Goal: Task Accomplishment & Management: Manage account settings

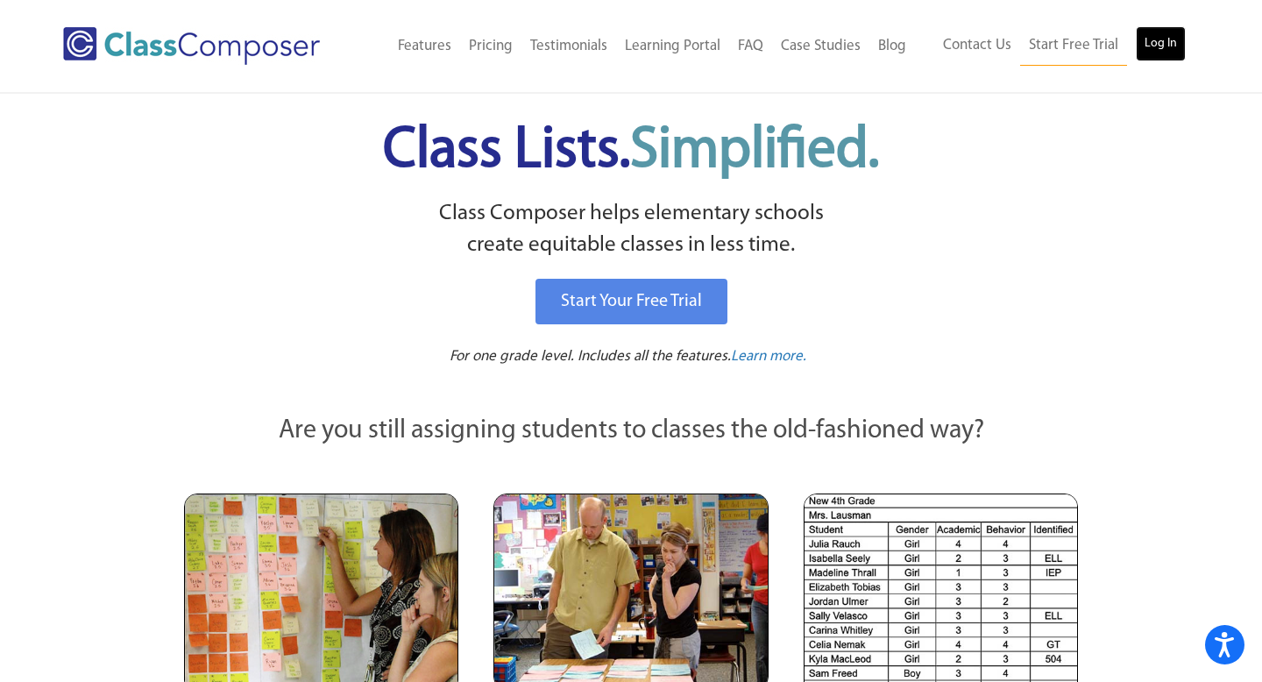
click at [1147, 40] on link "Log In" at bounding box center [1161, 43] width 50 height 35
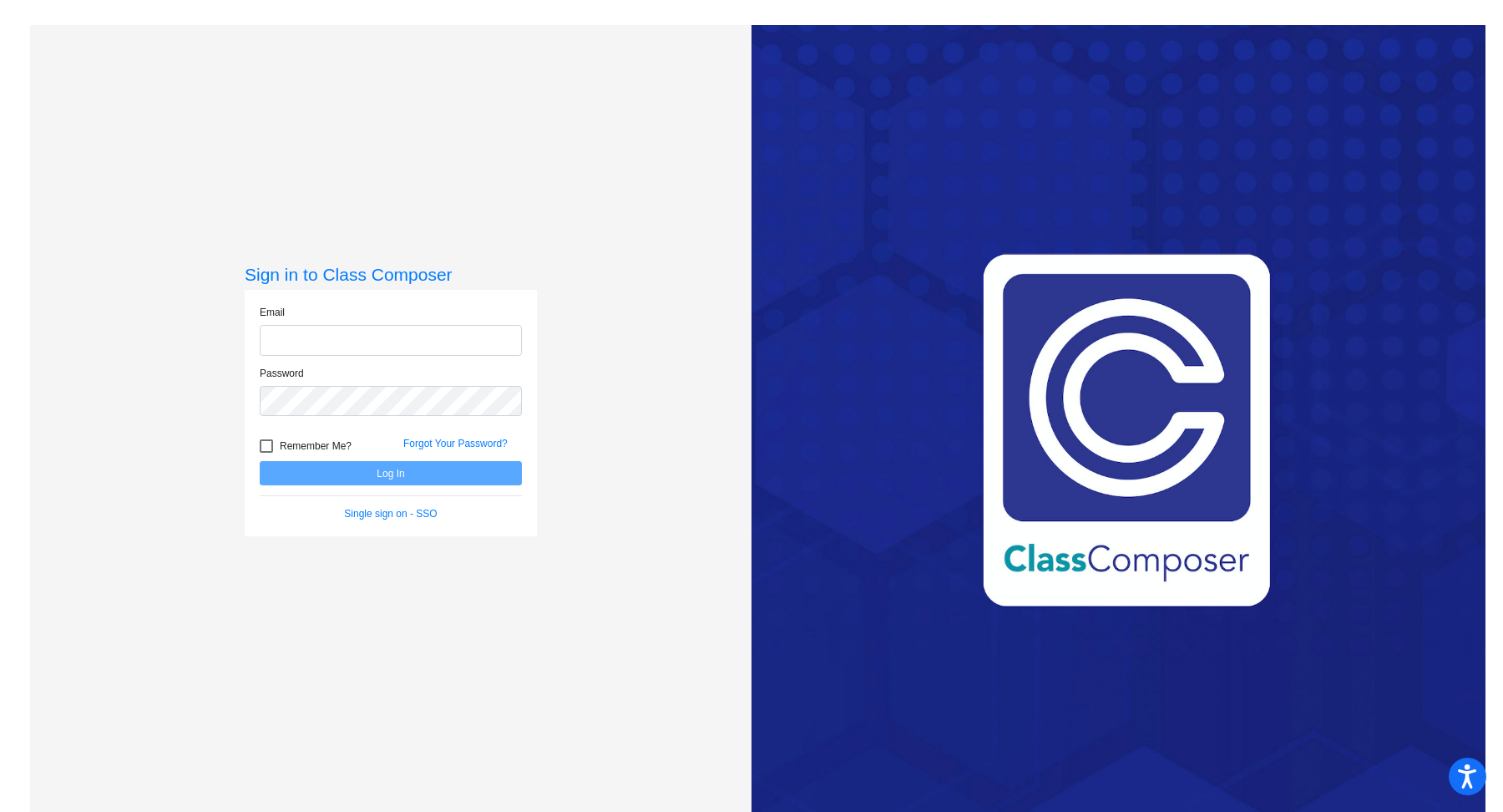
type input "[EMAIL_ADDRESS][DOMAIN_NAME]"
click at [457, 477] on button "Log In" at bounding box center [391, 473] width 262 height 24
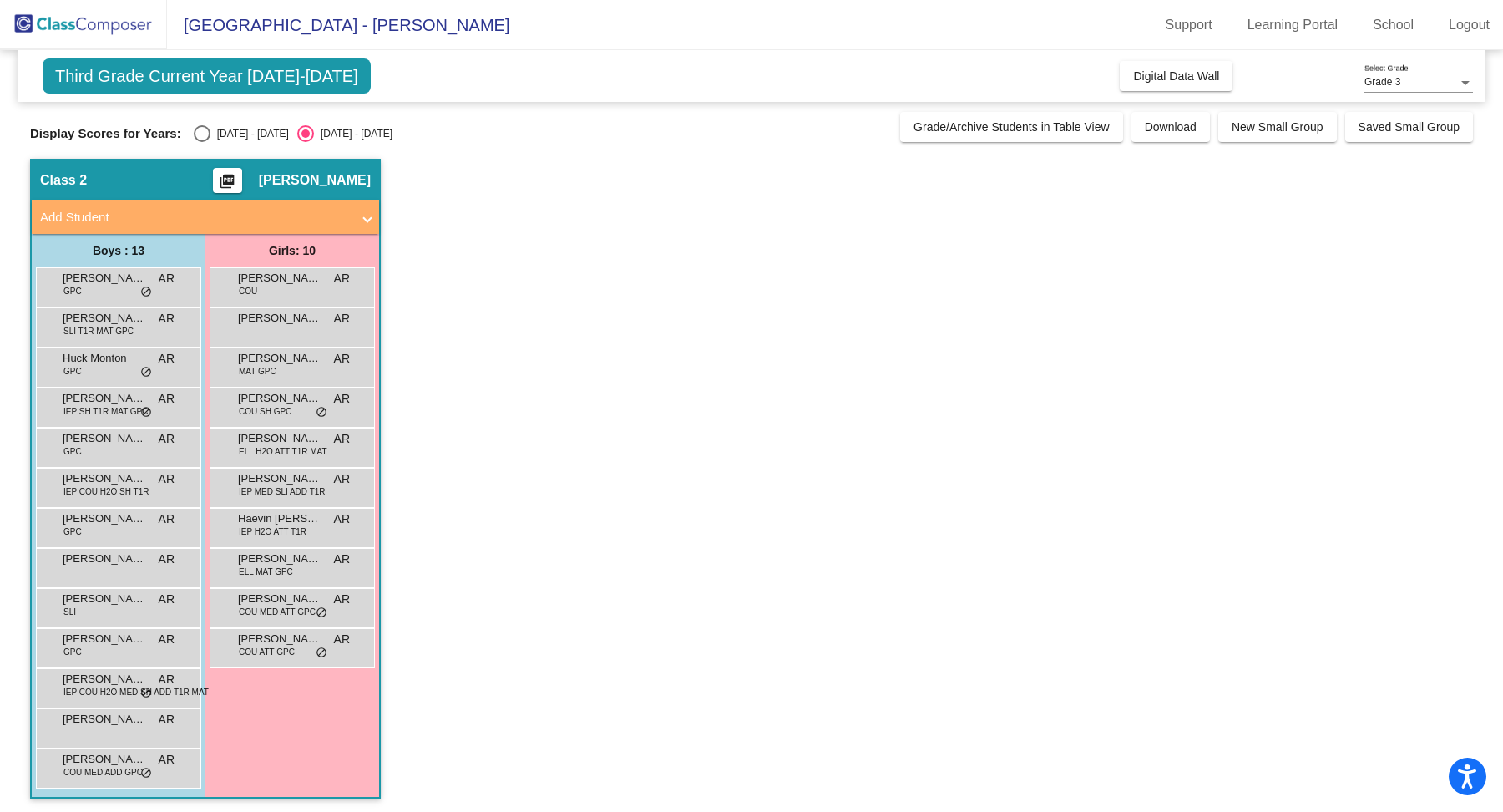
click at [211, 128] on div "[DATE] - [DATE]" at bounding box center [250, 133] width 78 height 15
click at [202, 142] on input "[DATE] - [DATE]" at bounding box center [201, 142] width 1 height 1
radio input "true"
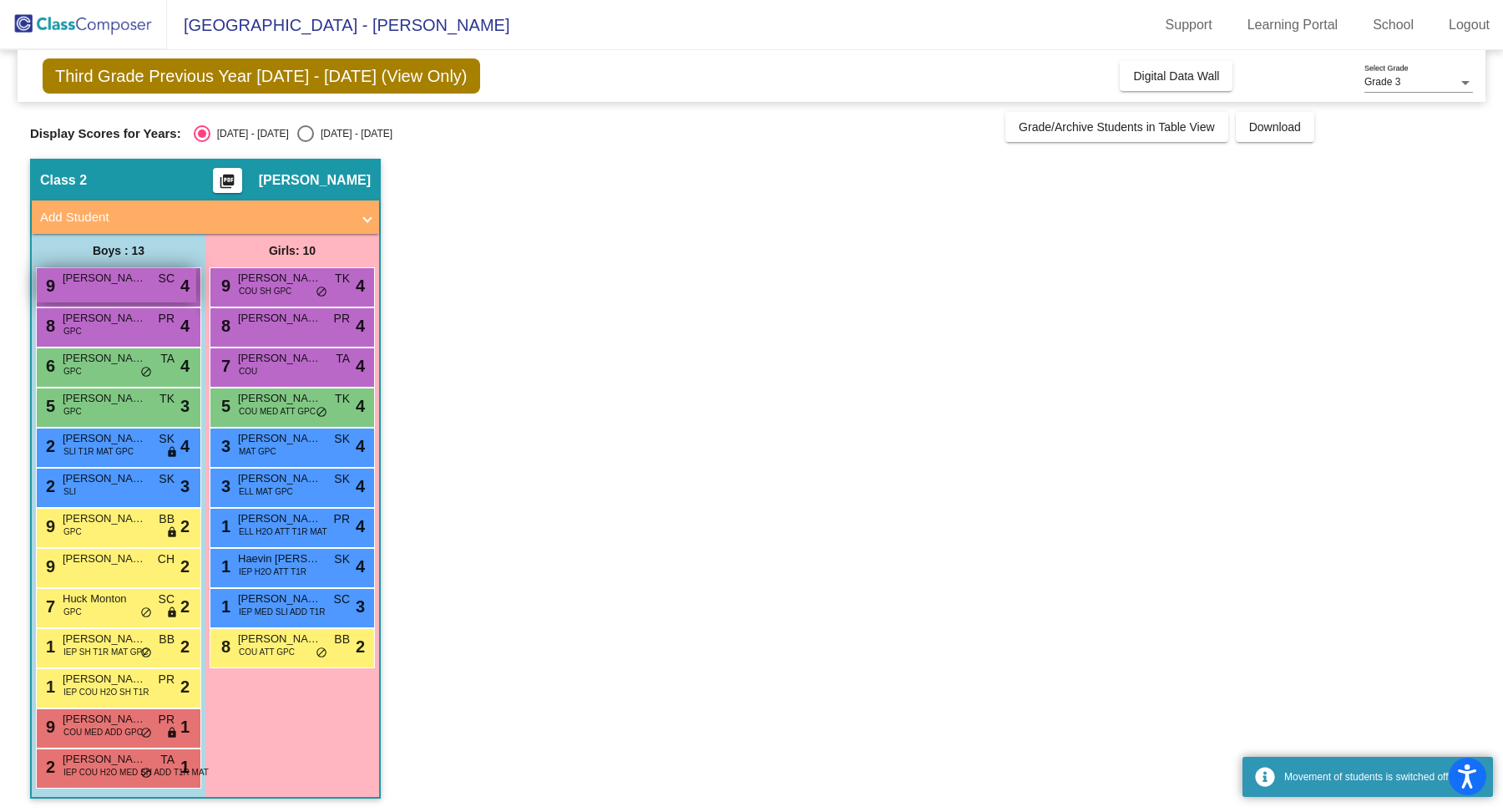
click at [121, 274] on span "[PERSON_NAME]" at bounding box center [105, 278] width 84 height 17
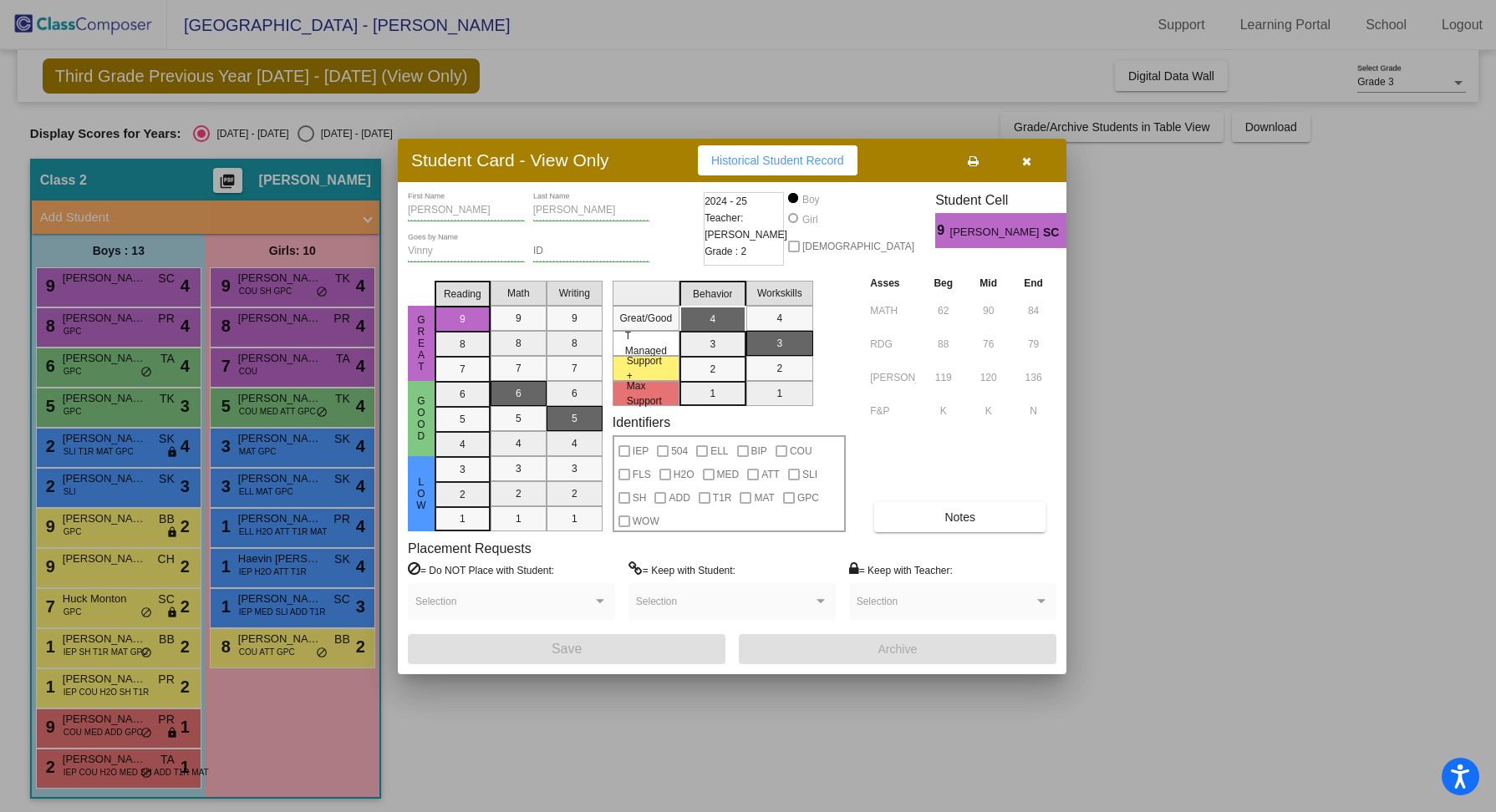
click at [123, 311] on div at bounding box center [748, 406] width 1496 height 812
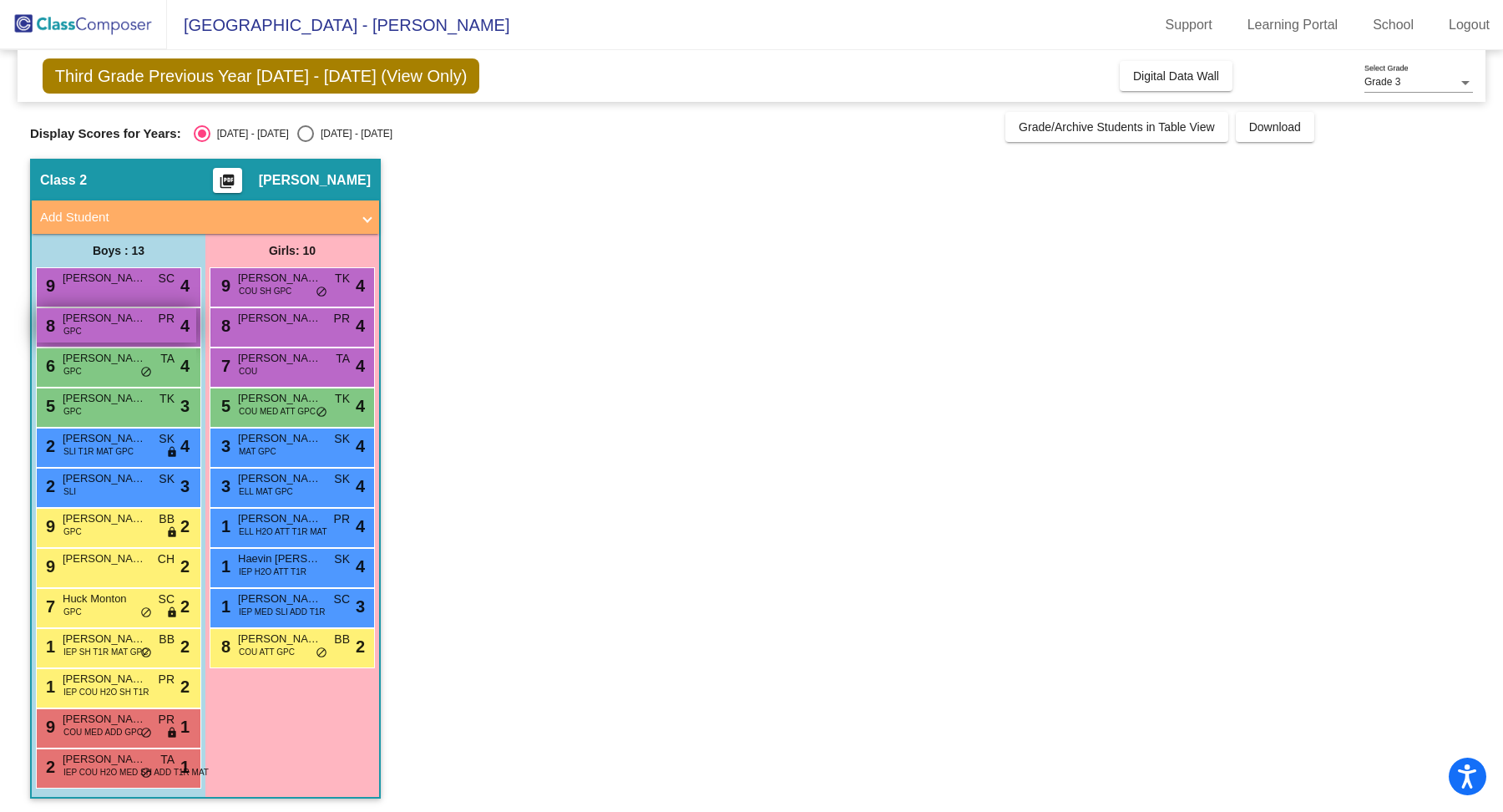
click at [123, 316] on span "[PERSON_NAME]" at bounding box center [105, 318] width 84 height 17
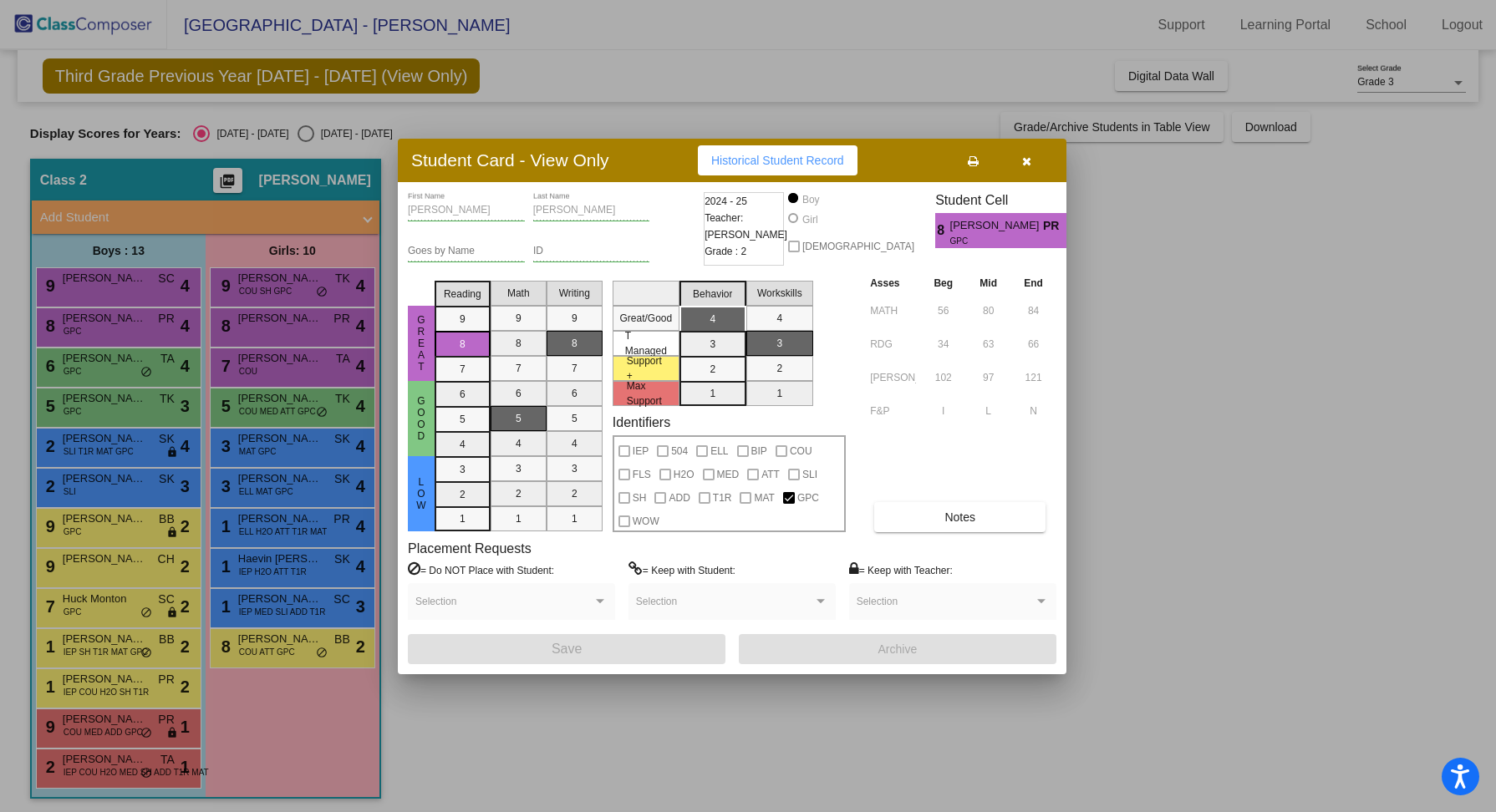
click at [123, 370] on div at bounding box center [748, 406] width 1496 height 812
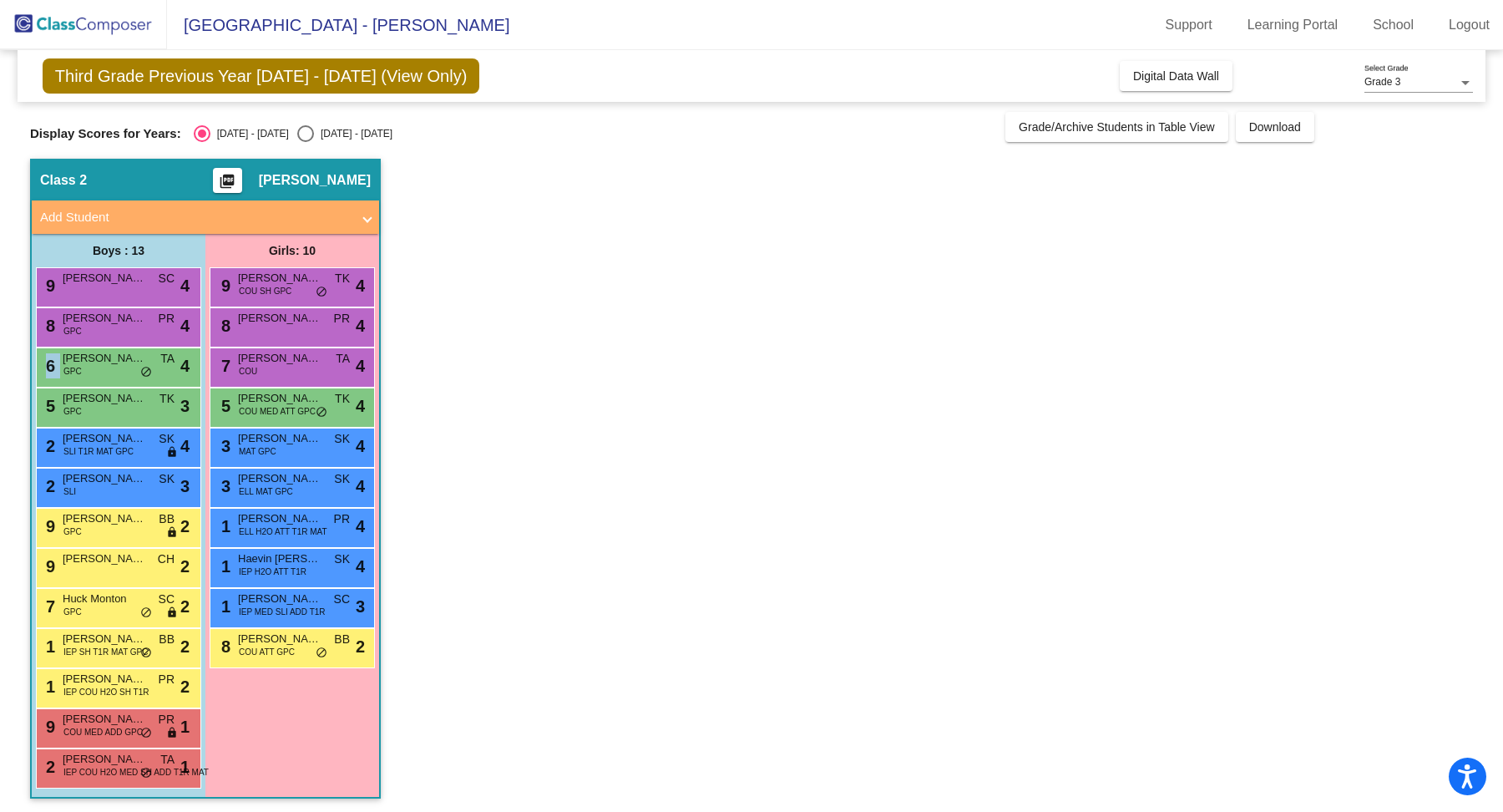
click at [123, 370] on div "6 [PERSON_NAME] GPC TA lock do_not_disturb_alt 4" at bounding box center [116, 365] width 159 height 34
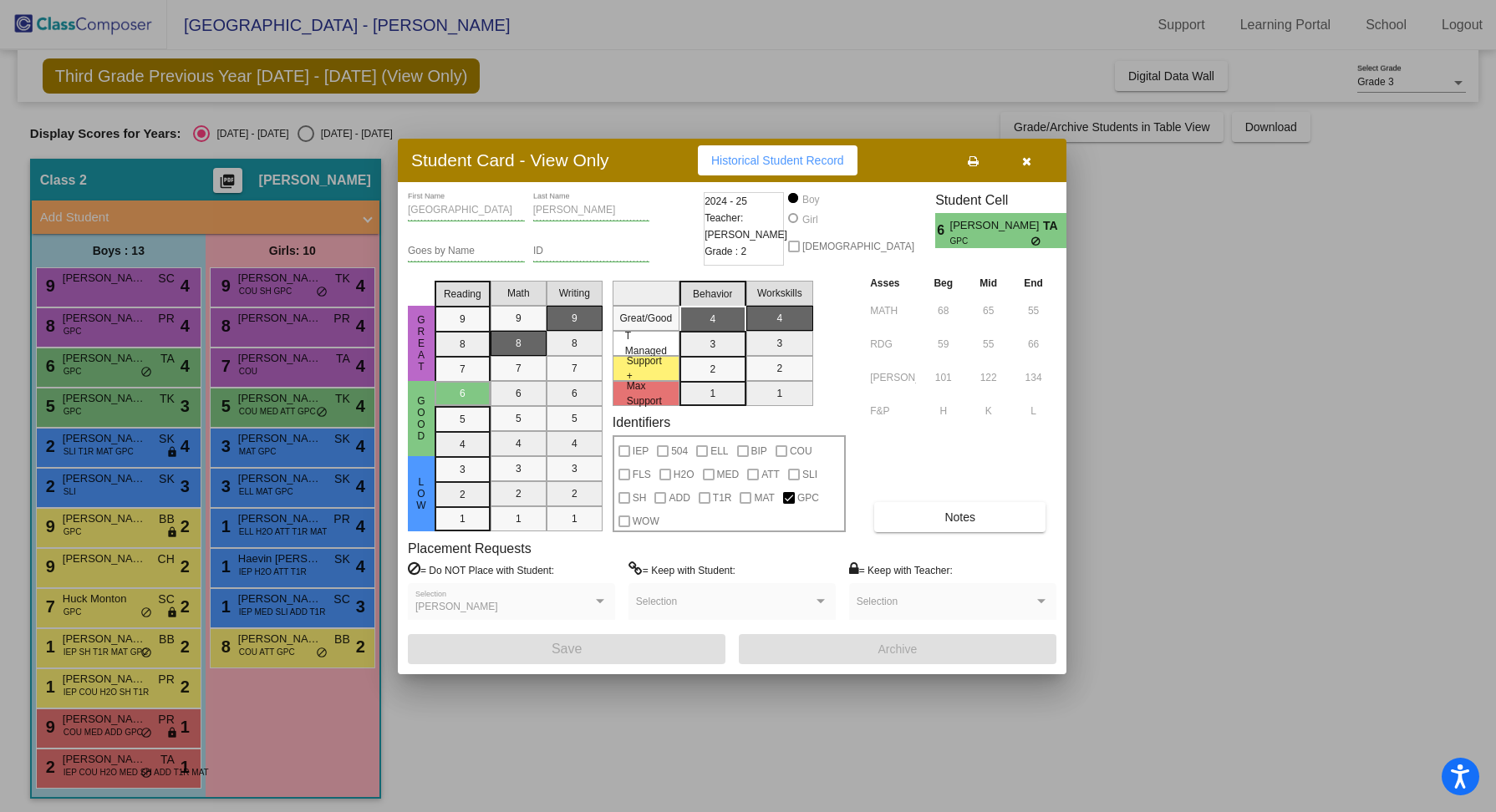
click at [123, 409] on div at bounding box center [748, 406] width 1496 height 812
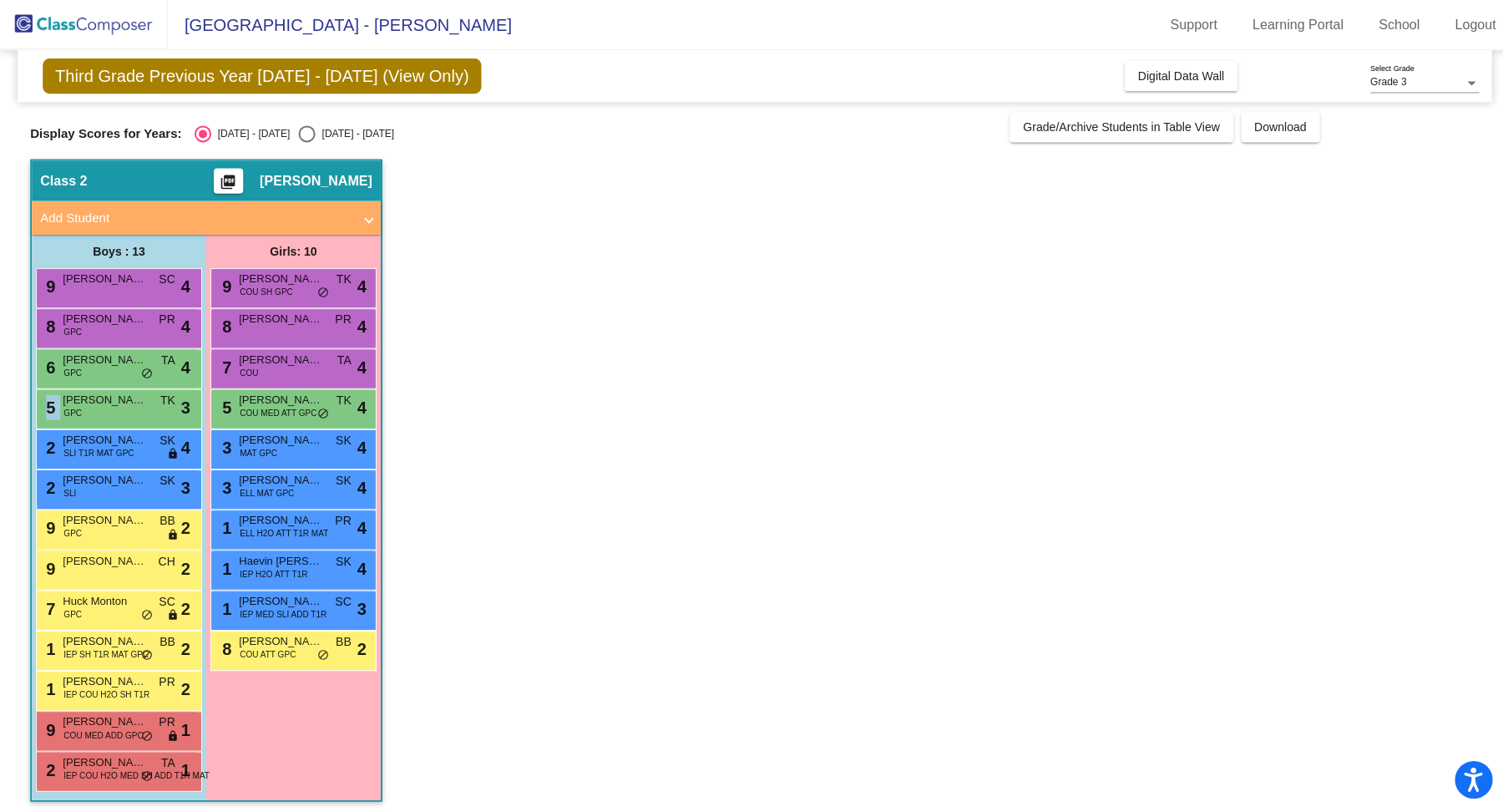
click at [123, 409] on div "5 [PERSON_NAME] [PERSON_NAME] GPC TK lock do_not_disturb_alt 3" at bounding box center [116, 406] width 159 height 34
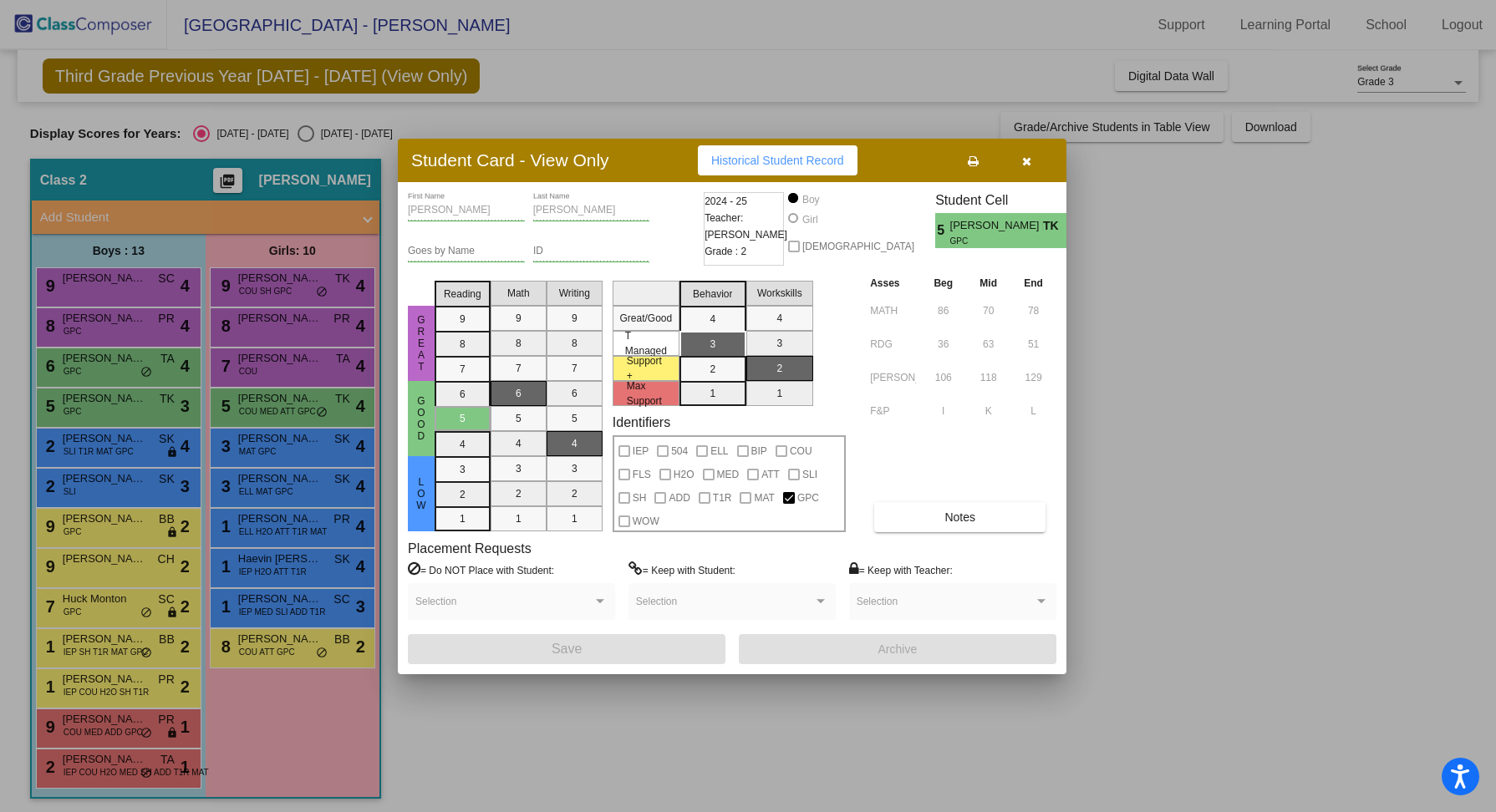
click at [120, 447] on div at bounding box center [748, 406] width 1496 height 812
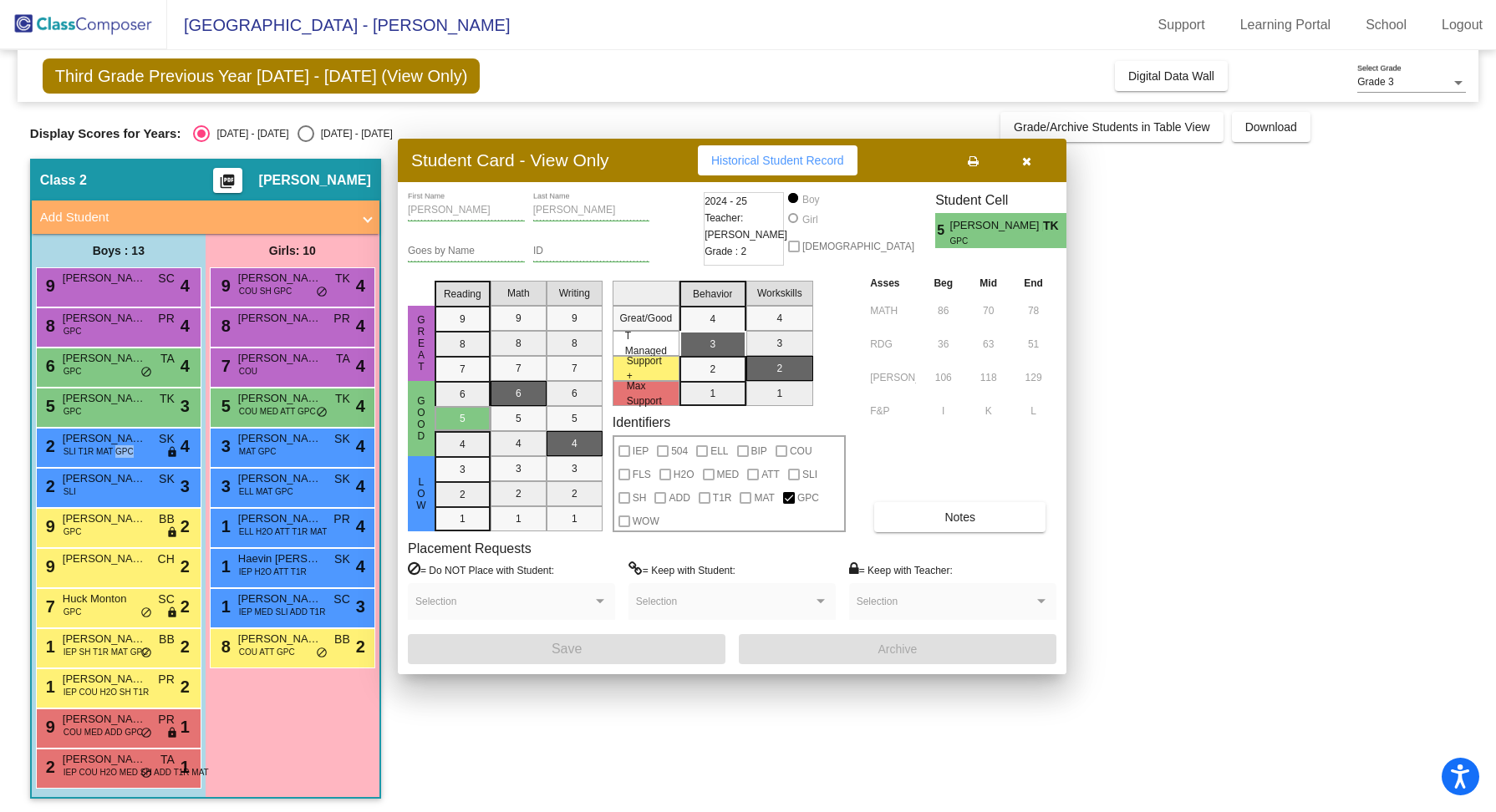
click at [120, 447] on span "SLI T1R MAT GPC" at bounding box center [99, 451] width 71 height 12
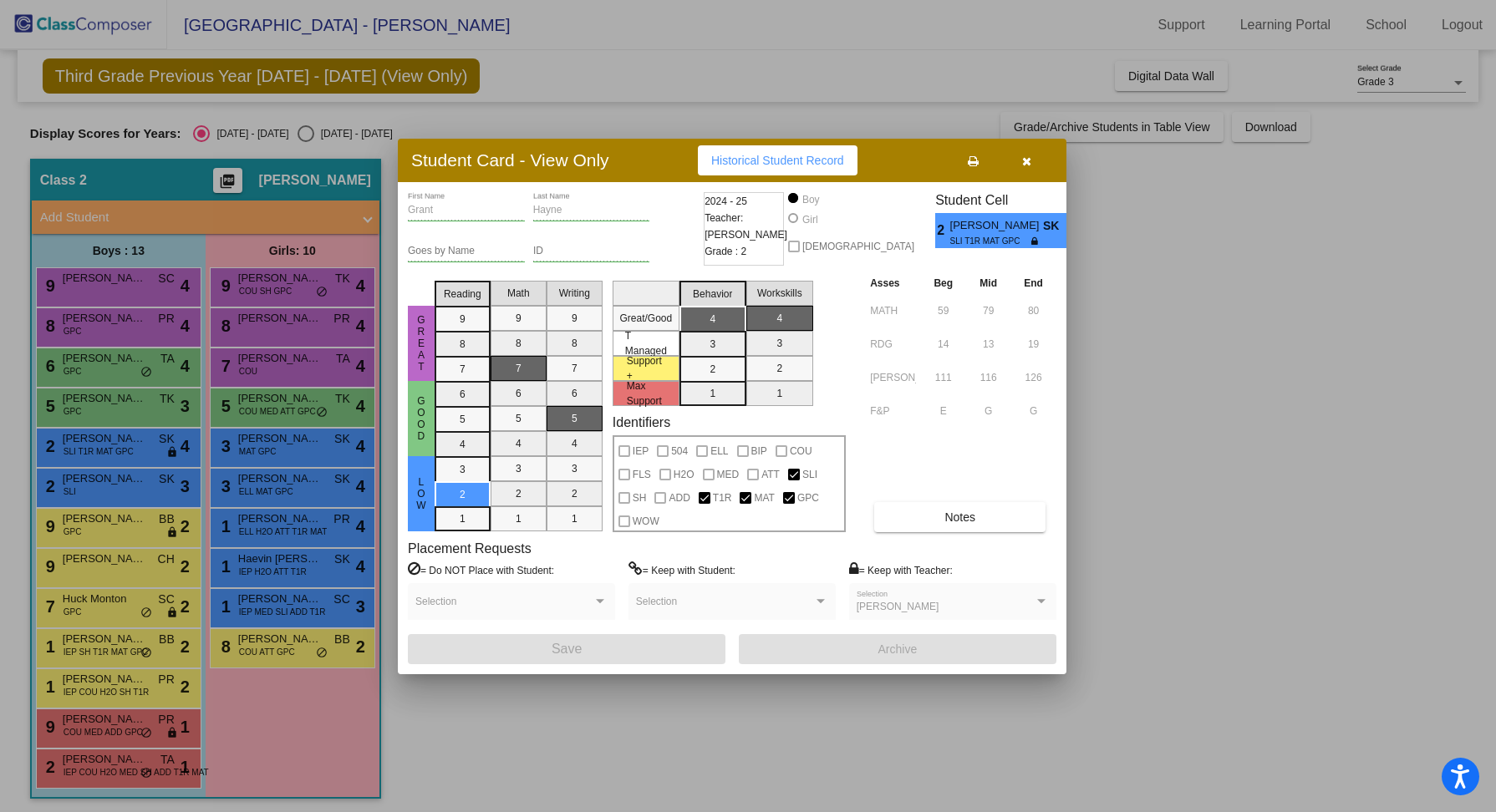
click at [124, 488] on div at bounding box center [748, 406] width 1496 height 812
click at [124, 488] on div "2 [PERSON_NAME] SLI SK lock do_not_disturb_alt 3" at bounding box center [116, 486] width 159 height 34
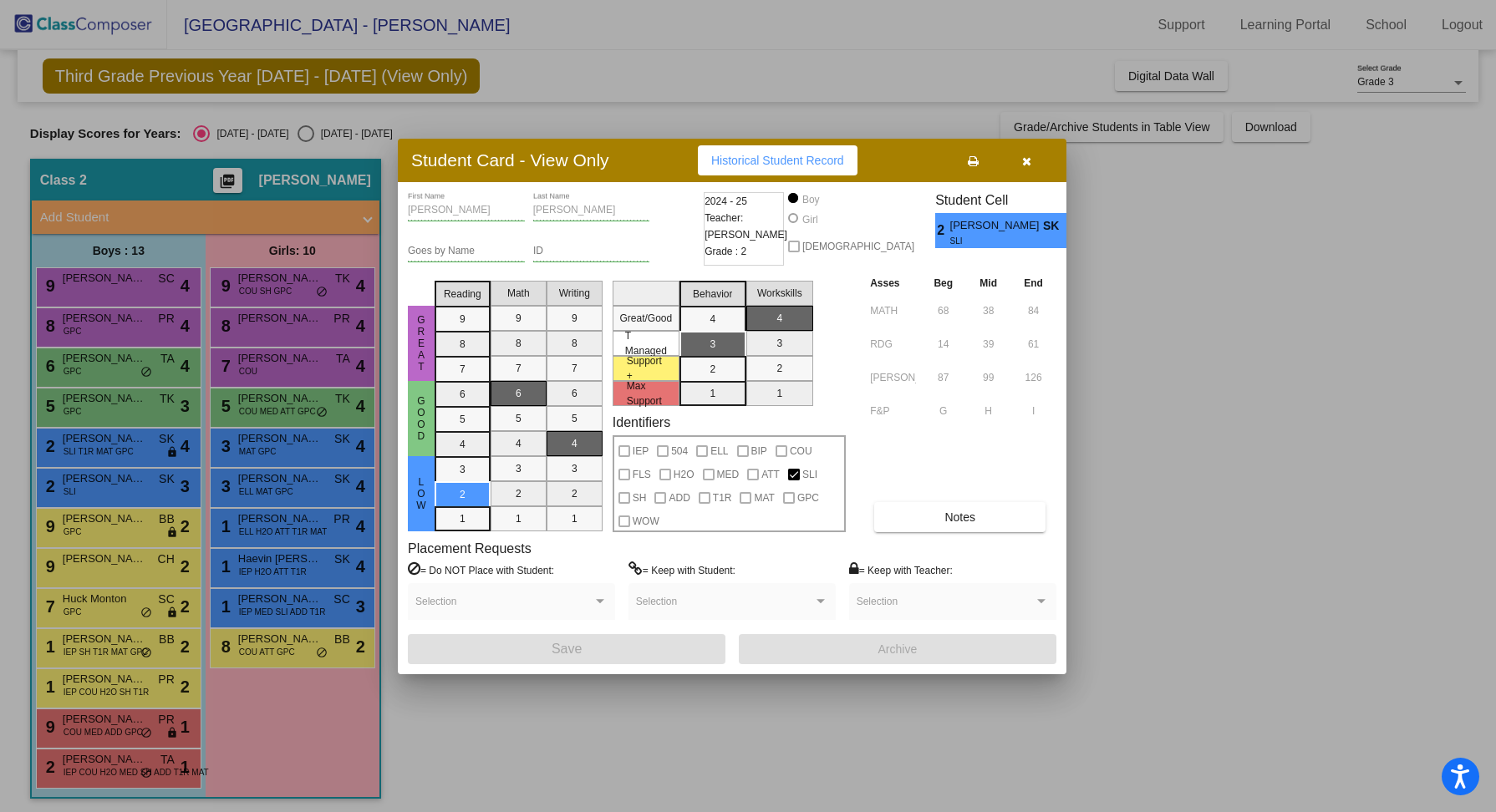
click at [120, 528] on div at bounding box center [748, 406] width 1496 height 812
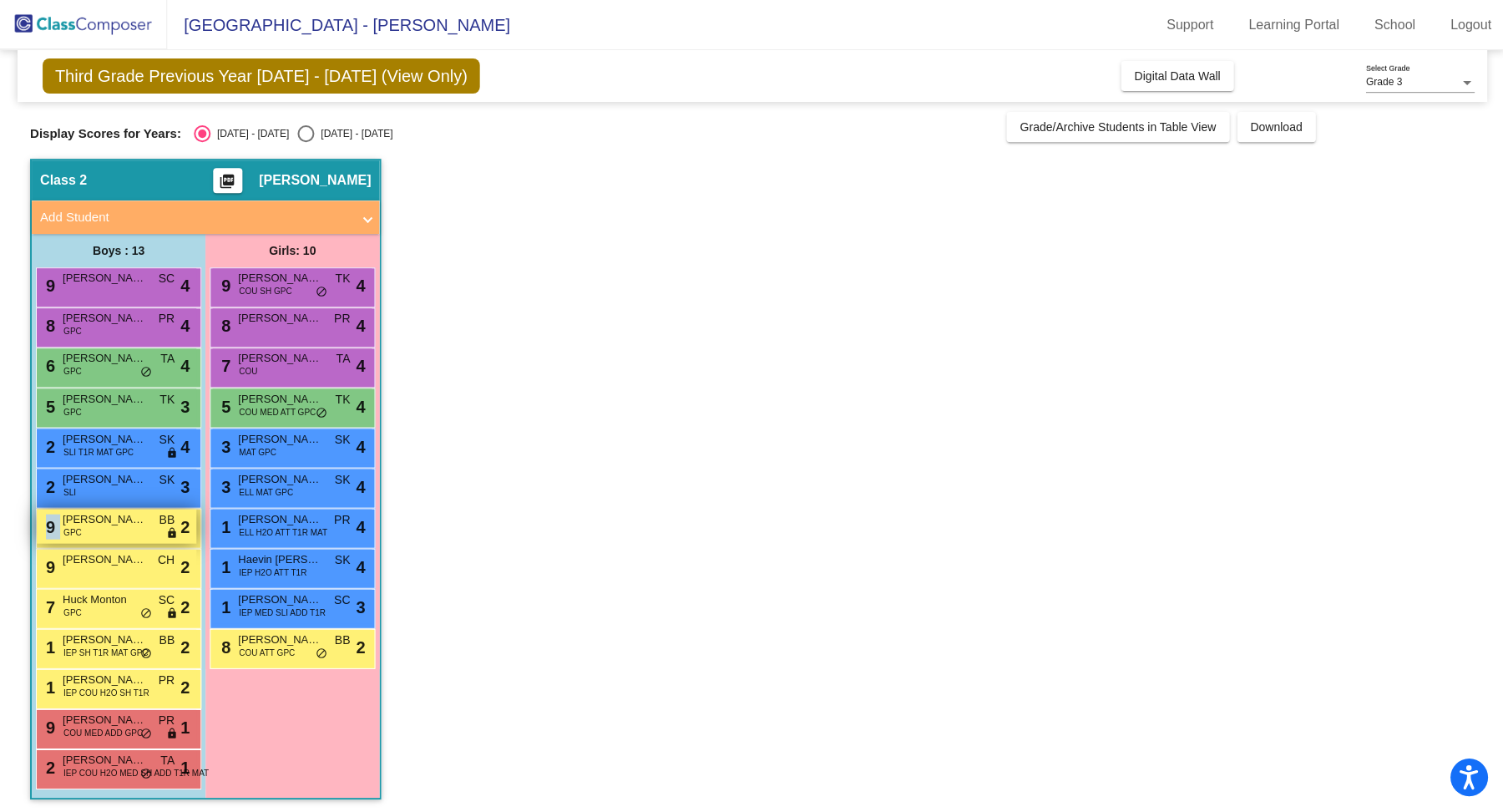
click at [120, 529] on div "9 [PERSON_NAME] GPC BB lock do_not_disturb_alt 2" at bounding box center [116, 526] width 159 height 34
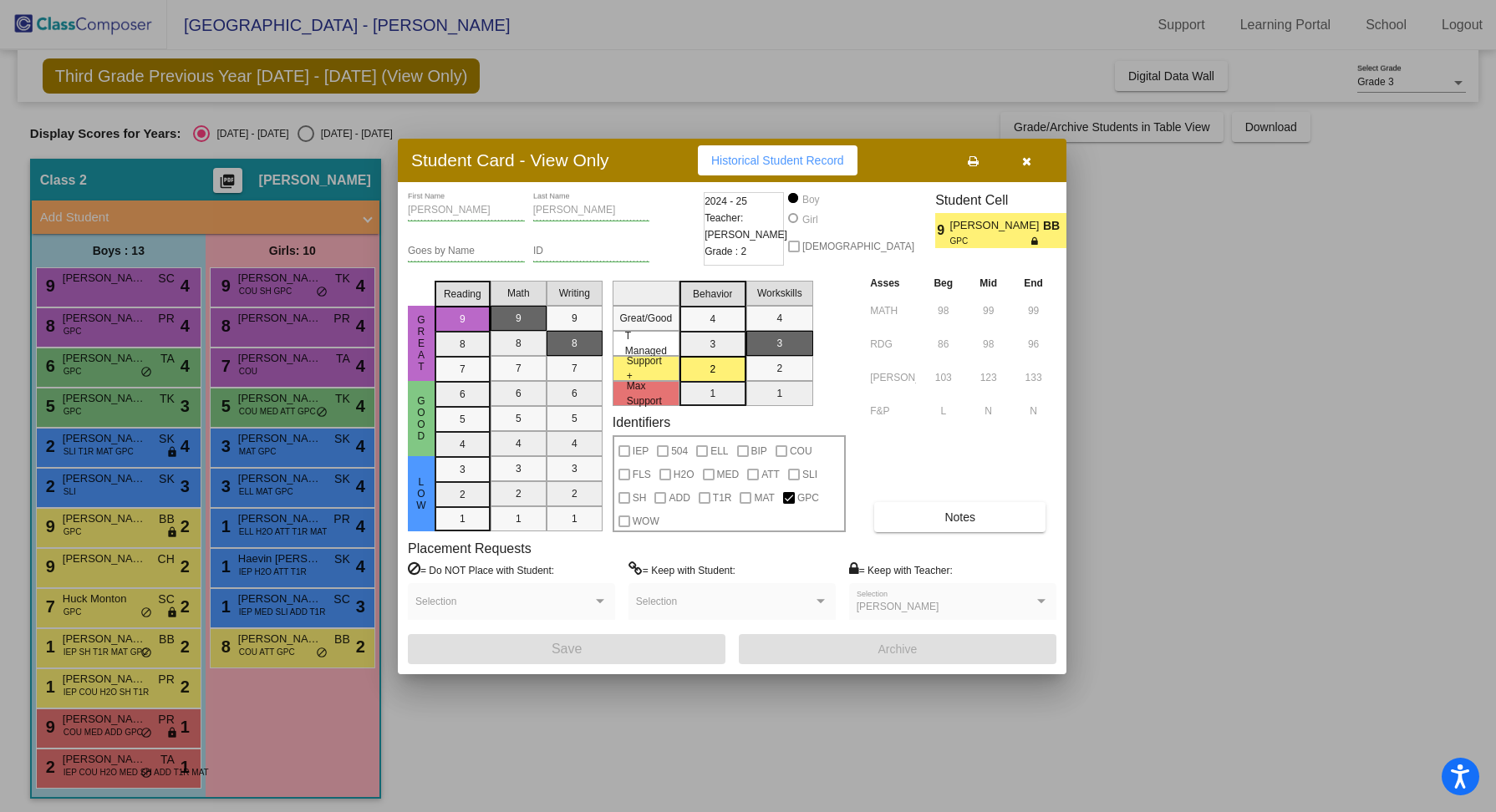
click at [120, 561] on div at bounding box center [748, 406] width 1496 height 812
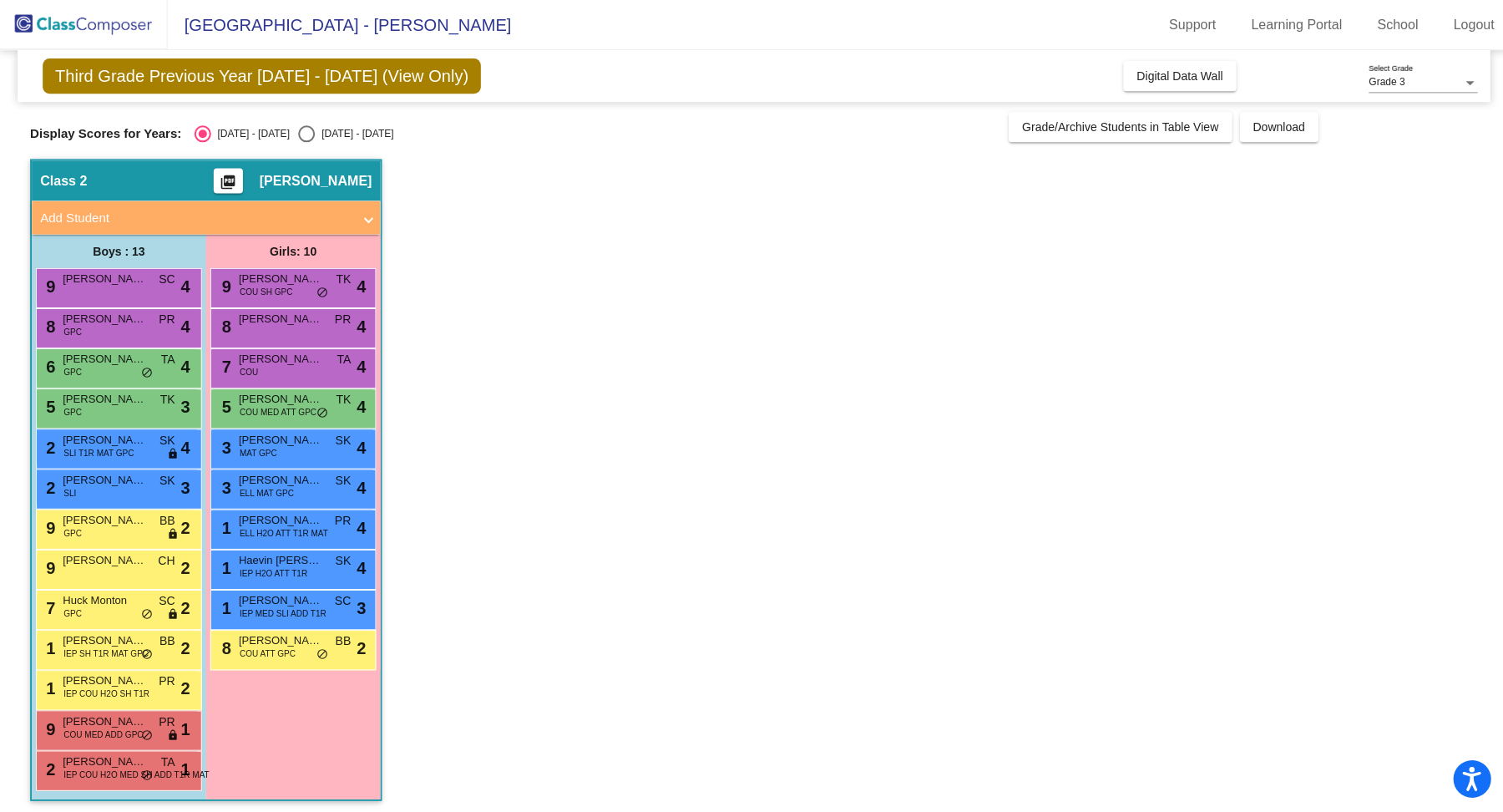
click at [120, 561] on span "[PERSON_NAME]" at bounding box center [105, 559] width 84 height 17
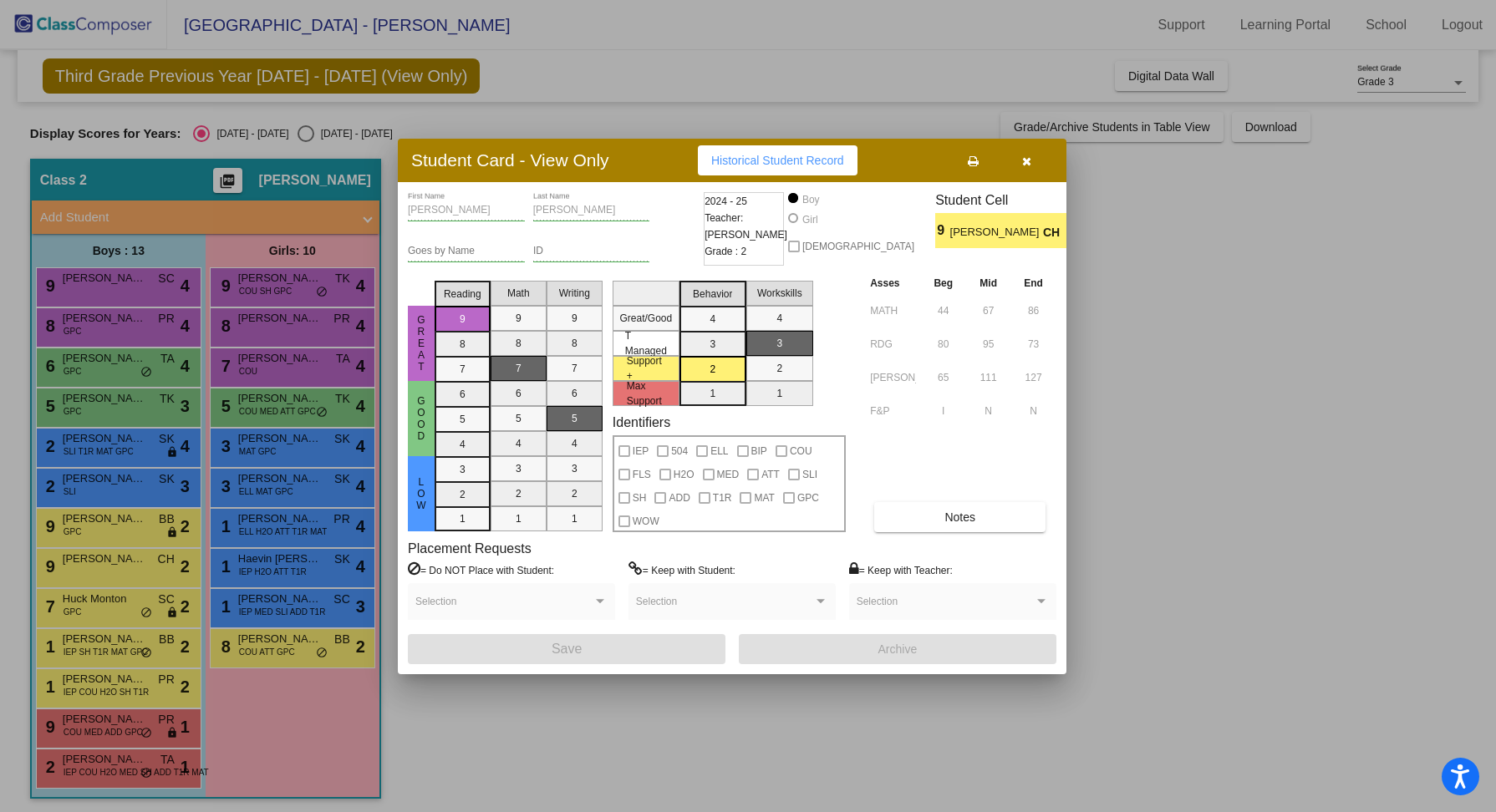
click at [122, 598] on div at bounding box center [748, 406] width 1496 height 812
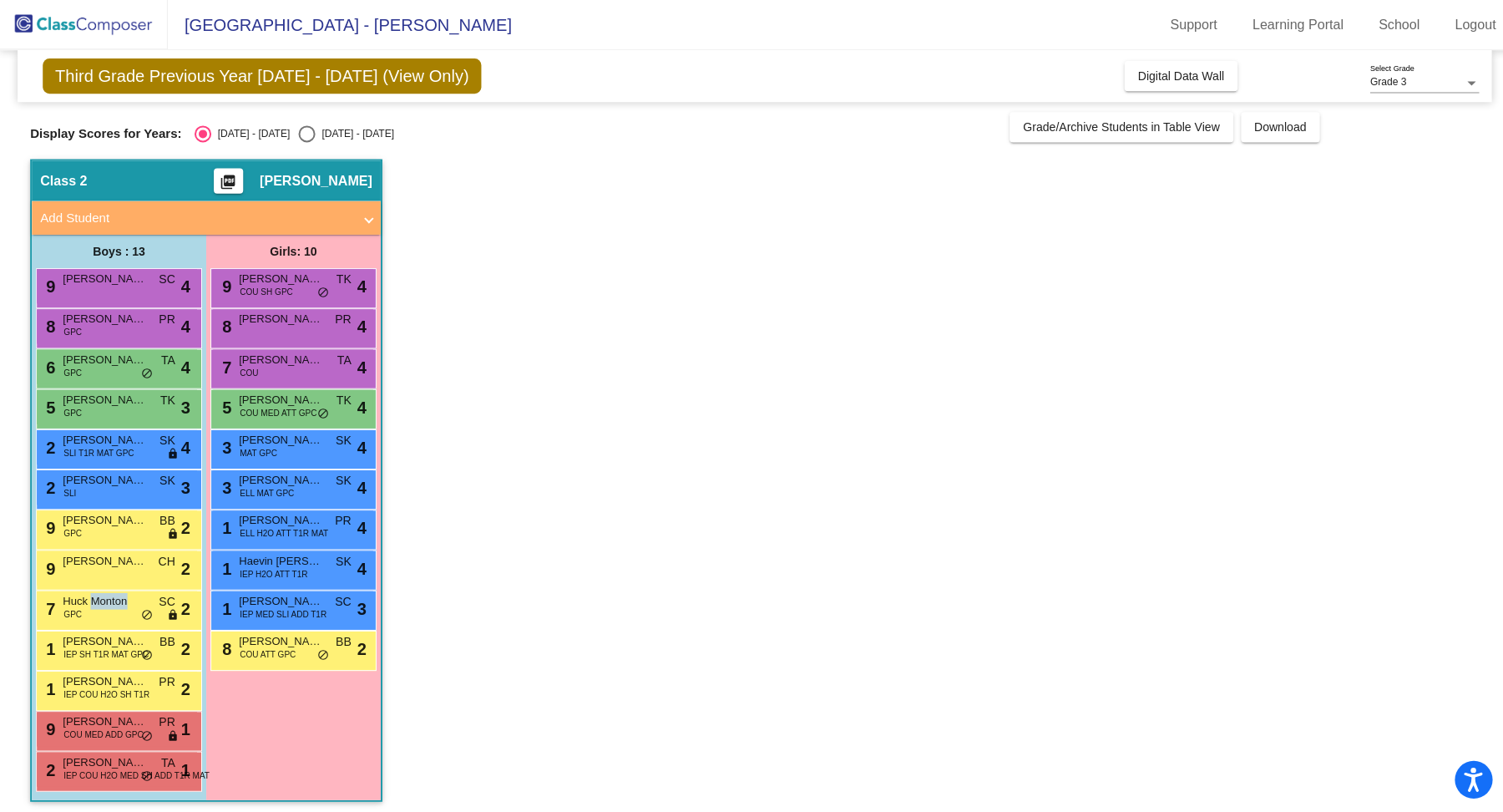
click at [122, 598] on span "Huck Monton" at bounding box center [105, 599] width 84 height 17
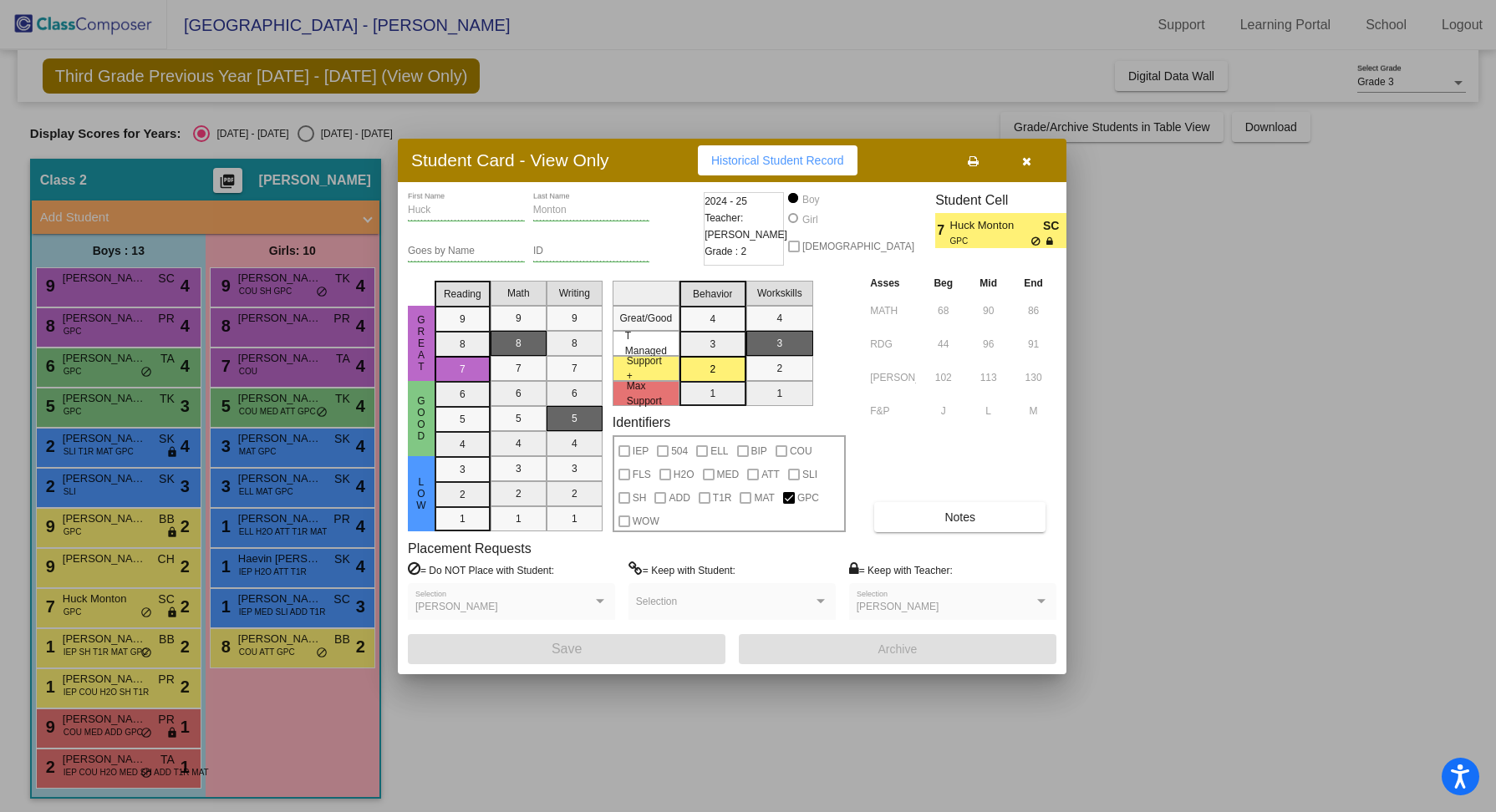
click at [119, 640] on div at bounding box center [748, 406] width 1496 height 812
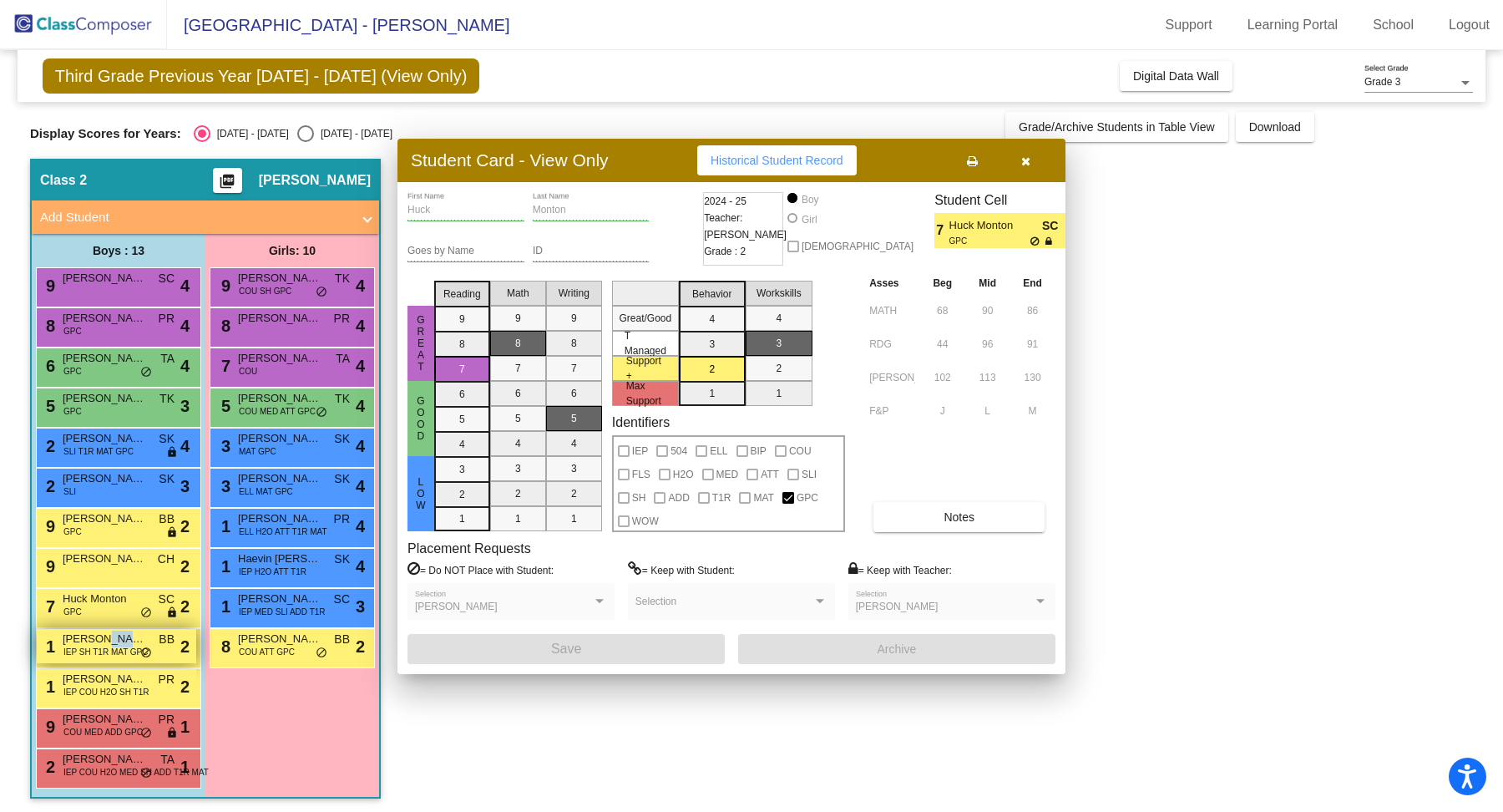
click at [119, 641] on span "[PERSON_NAME] [PERSON_NAME]" at bounding box center [105, 639] width 84 height 17
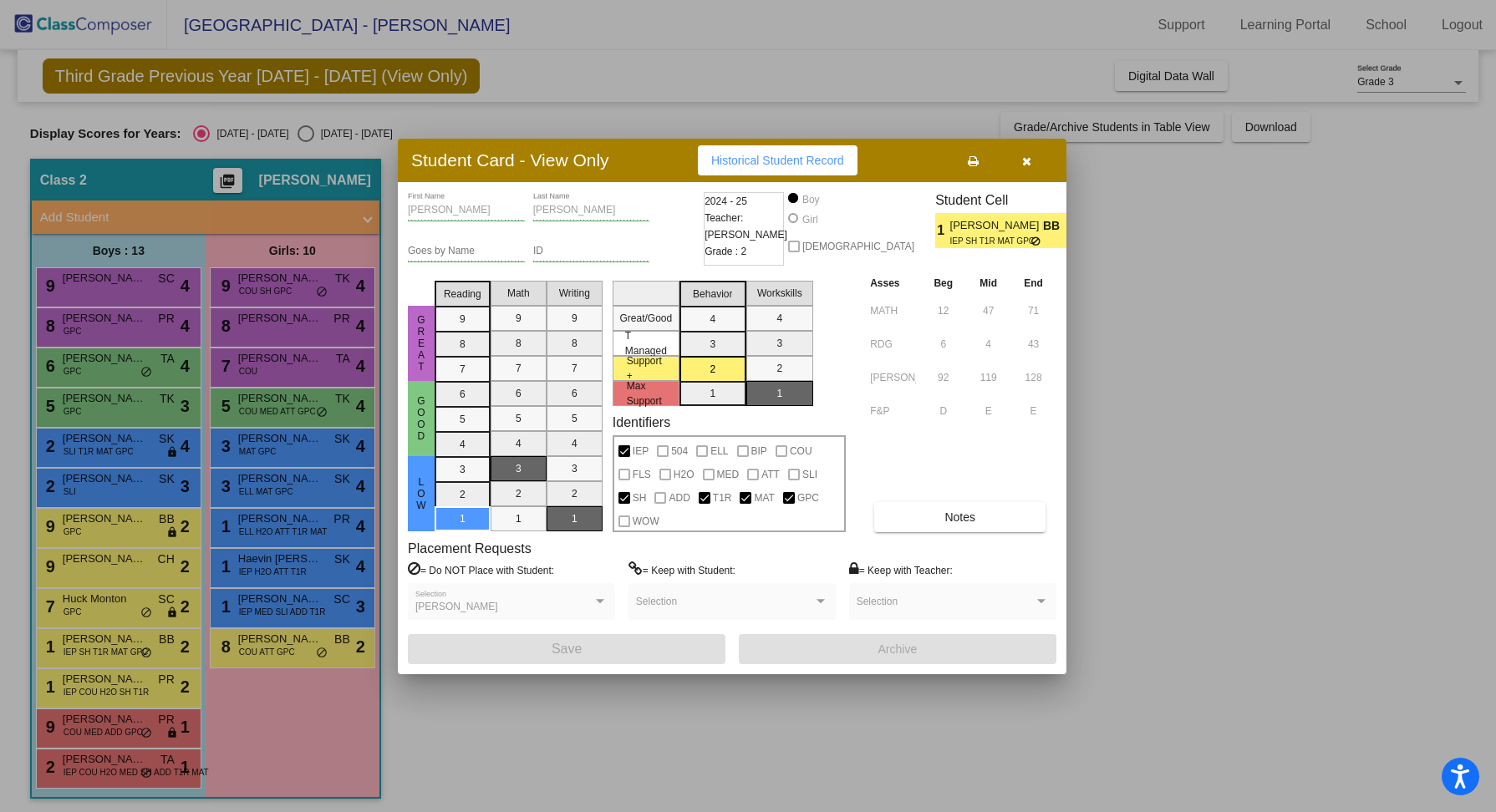
click at [117, 680] on div at bounding box center [748, 406] width 1496 height 812
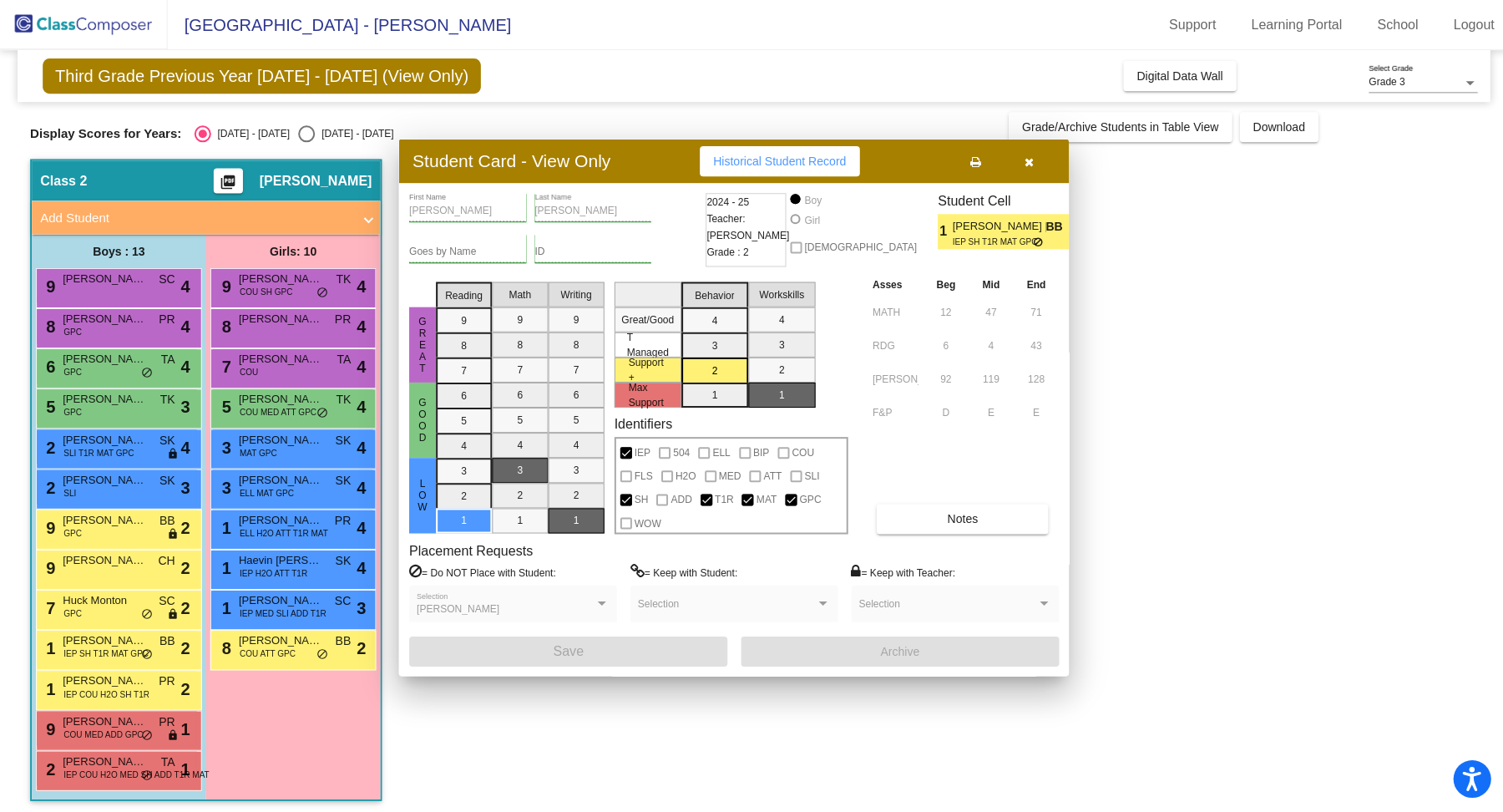
click at [117, 680] on span "[PERSON_NAME]" at bounding box center [105, 680] width 84 height 17
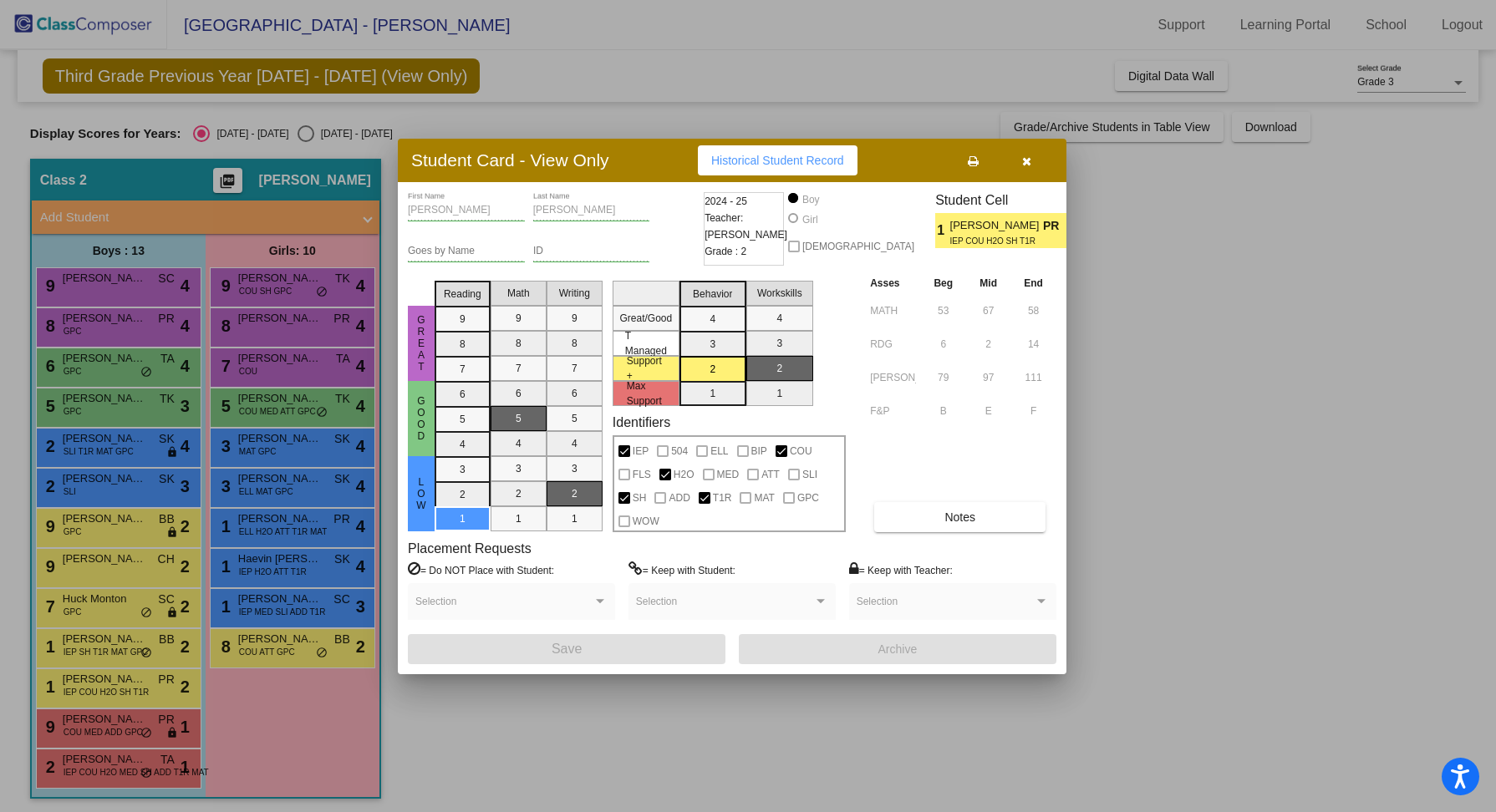
click at [117, 745] on div at bounding box center [748, 406] width 1496 height 812
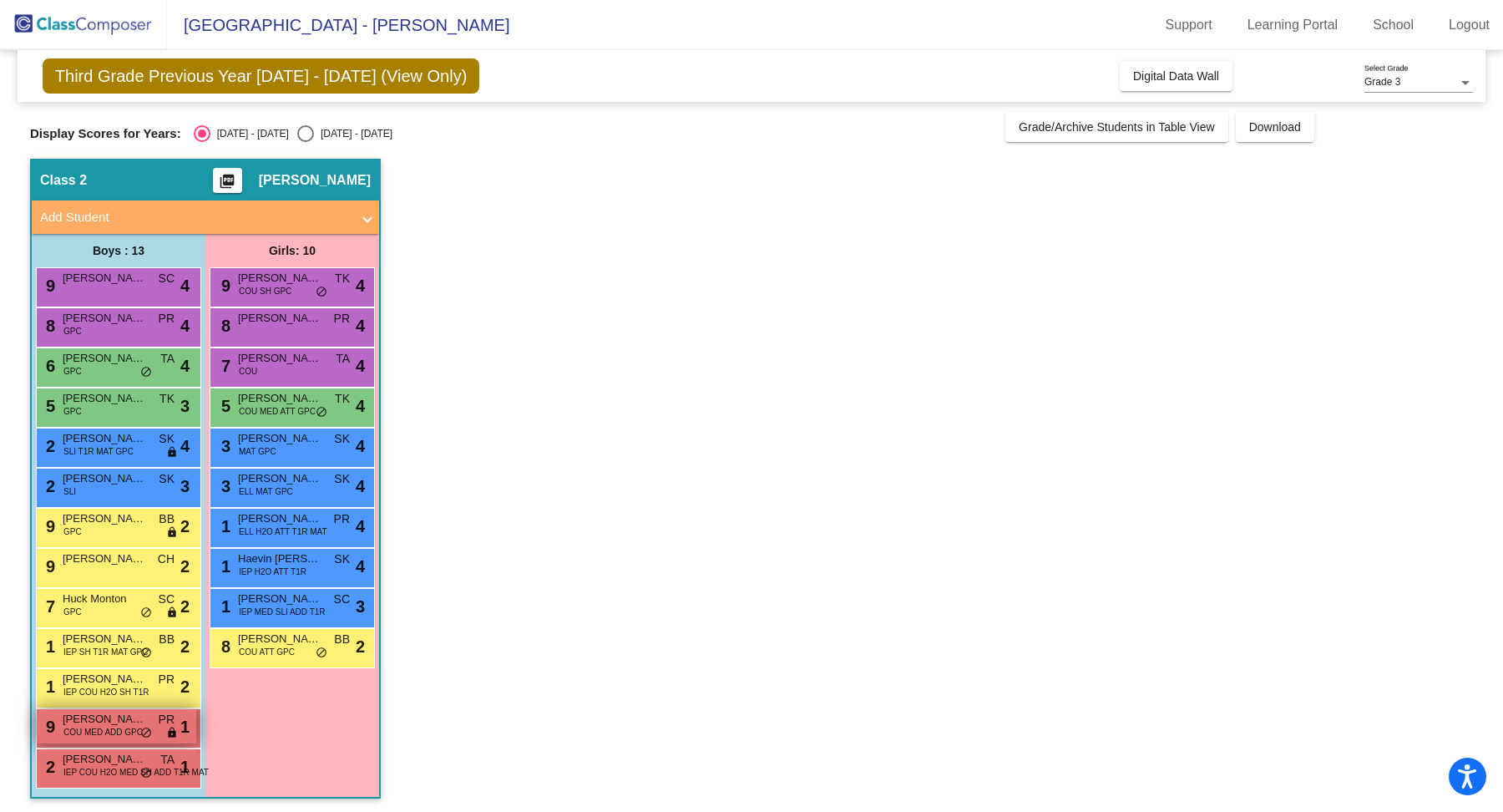
click at [117, 741] on div "9 [PERSON_NAME] COU MED ADD GPC PR lock do_not_disturb_alt 1" at bounding box center [116, 726] width 159 height 34
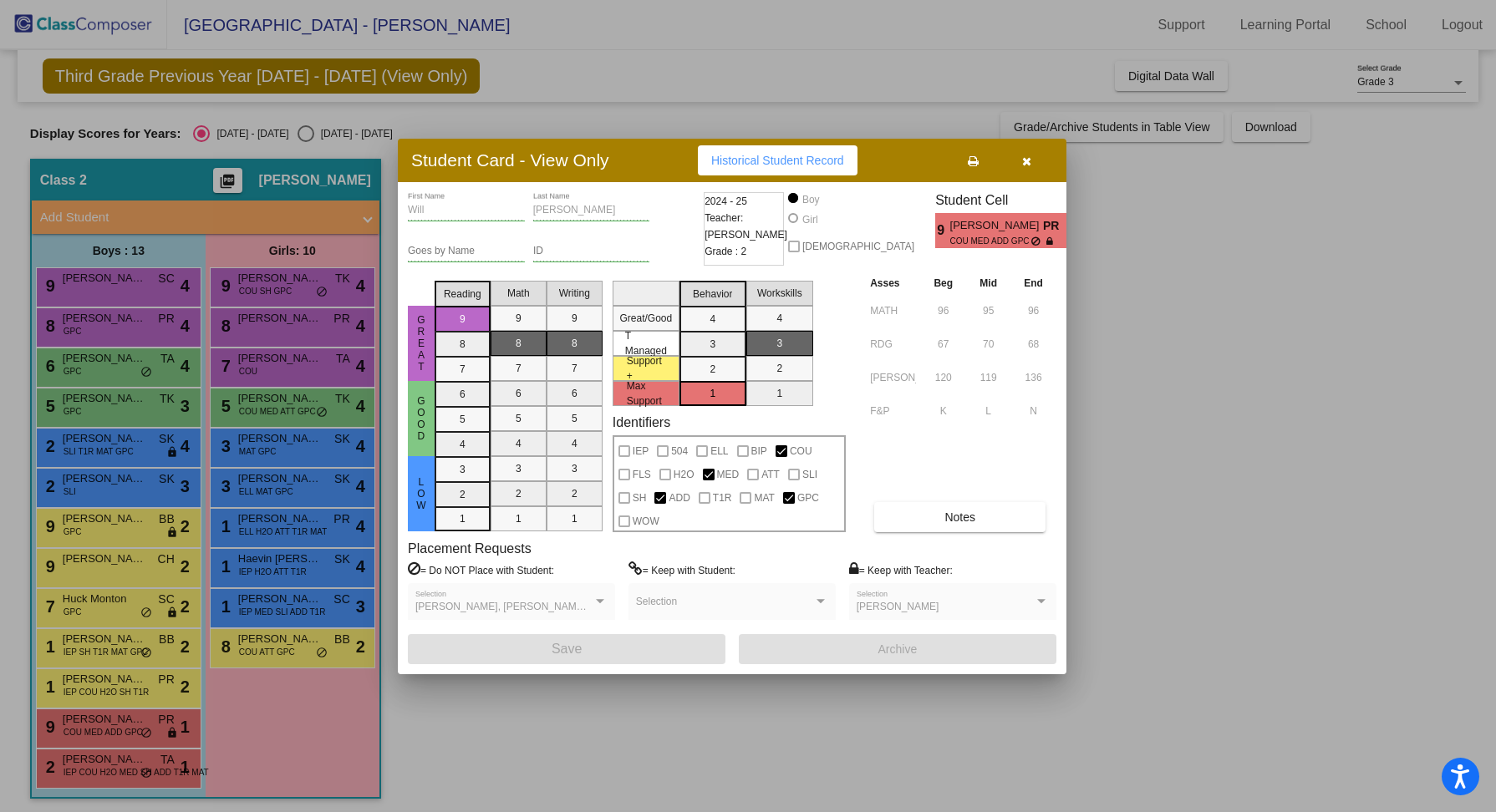
click at [117, 734] on div at bounding box center [748, 406] width 1496 height 812
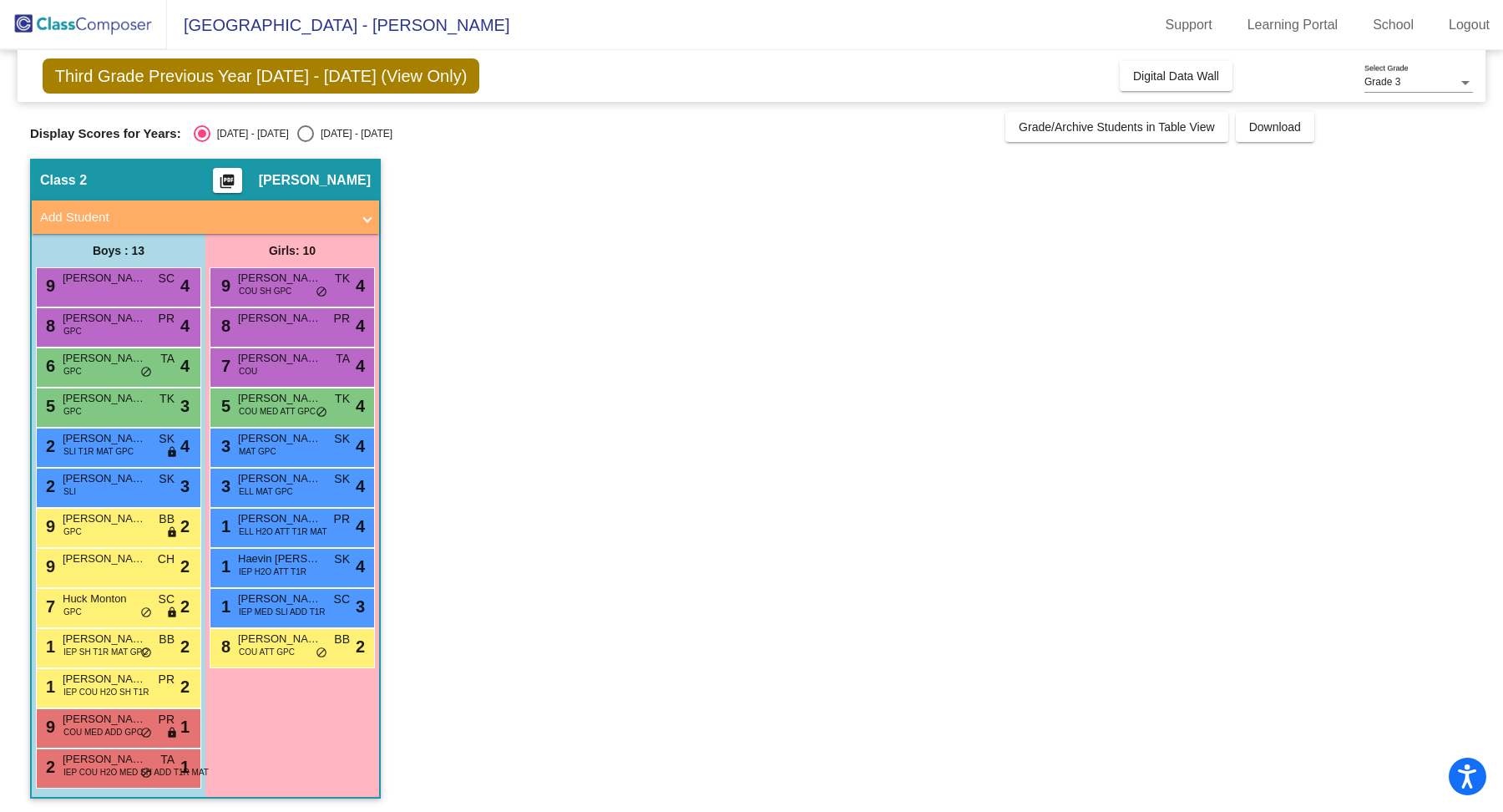
click at [117, 734] on span "COU MED ADD GPC" at bounding box center [103, 732] width 79 height 12
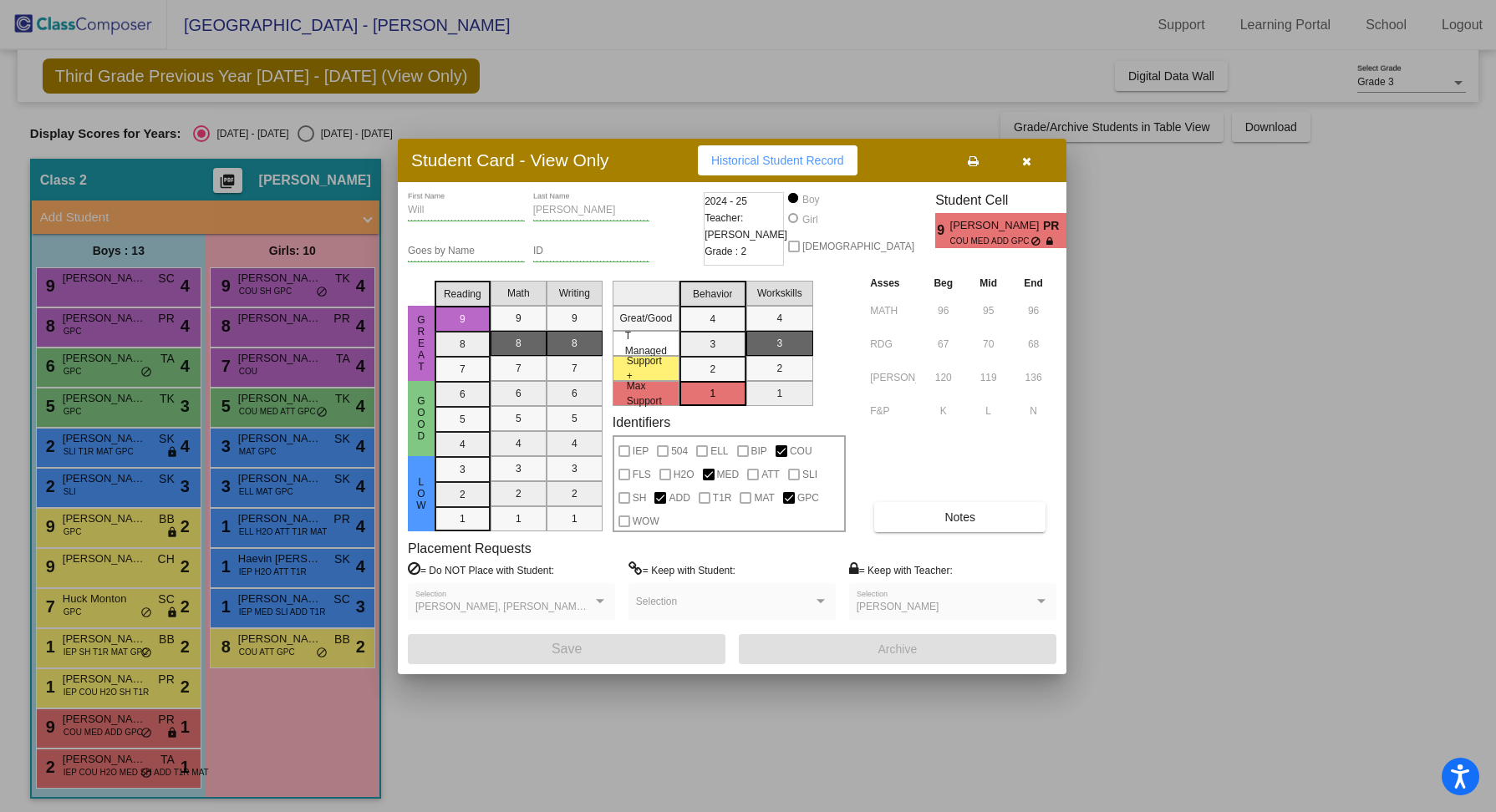
click at [115, 766] on div at bounding box center [748, 406] width 1496 height 812
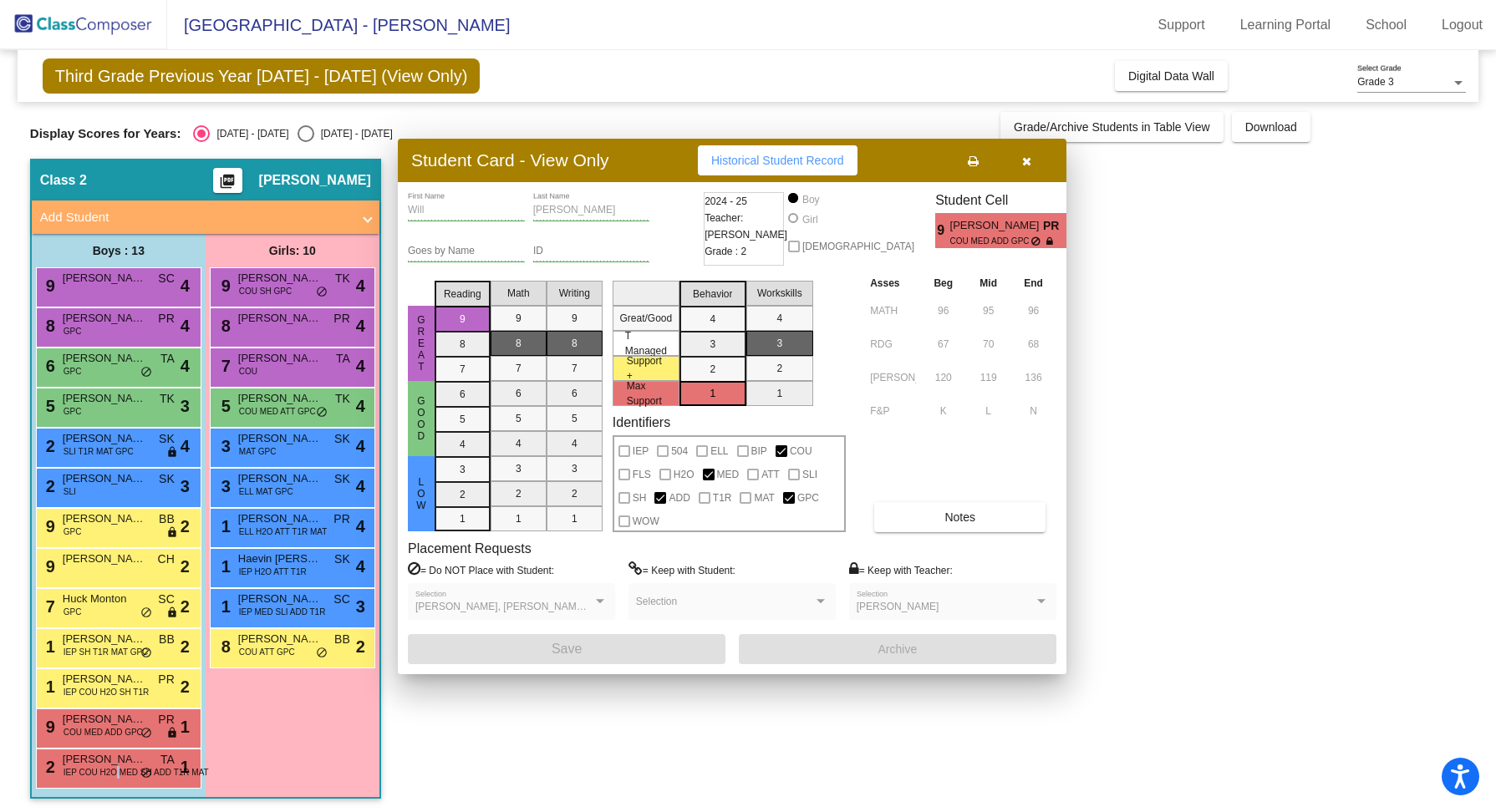
click at [115, 766] on span "IEP COU H2O MED SH ADD T1R MAT" at bounding box center [136, 772] width 145 height 12
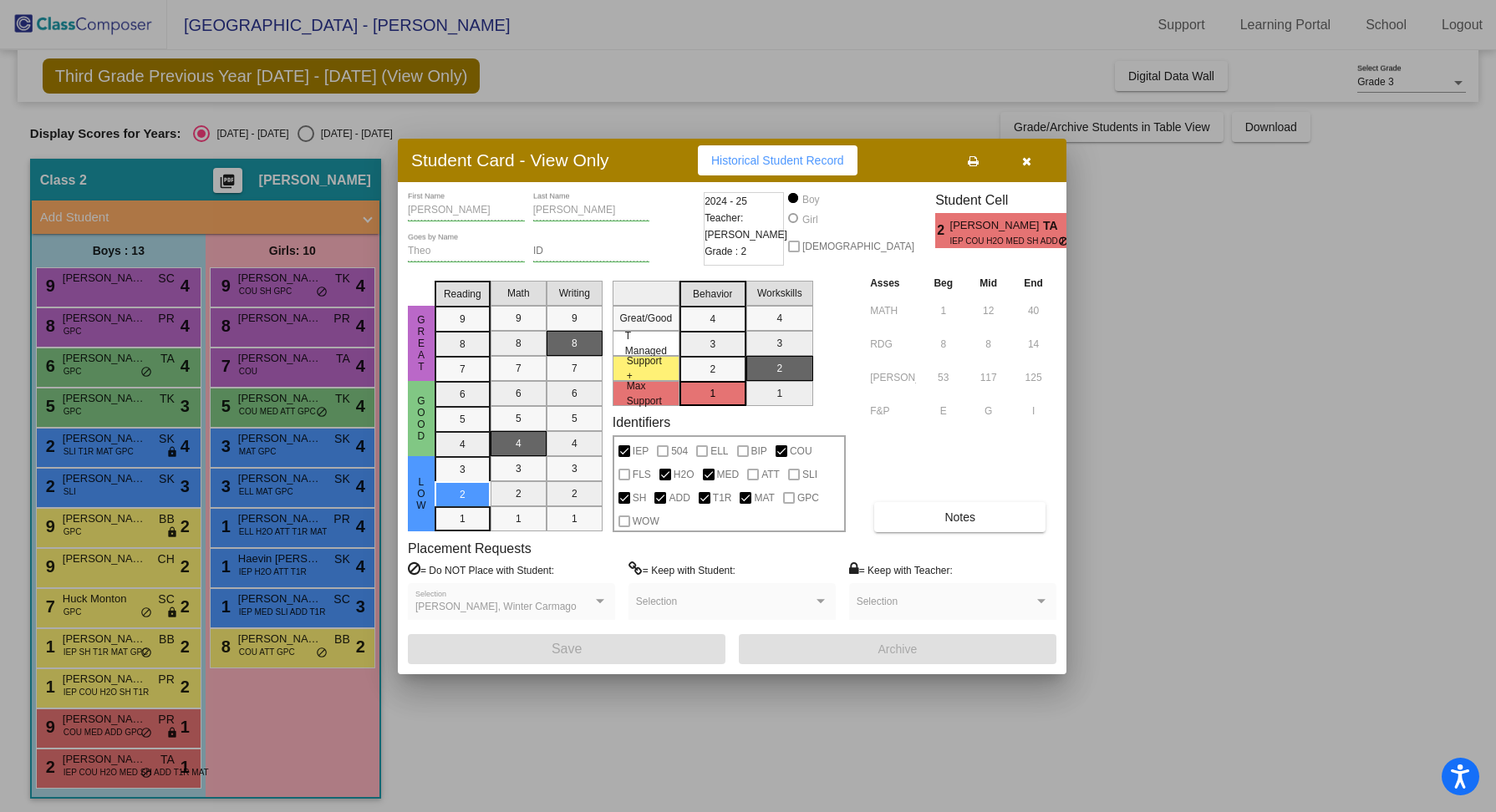
click at [283, 287] on div at bounding box center [748, 406] width 1496 height 812
click at [283, 287] on span "COU SH GPC" at bounding box center [265, 291] width 52 height 12
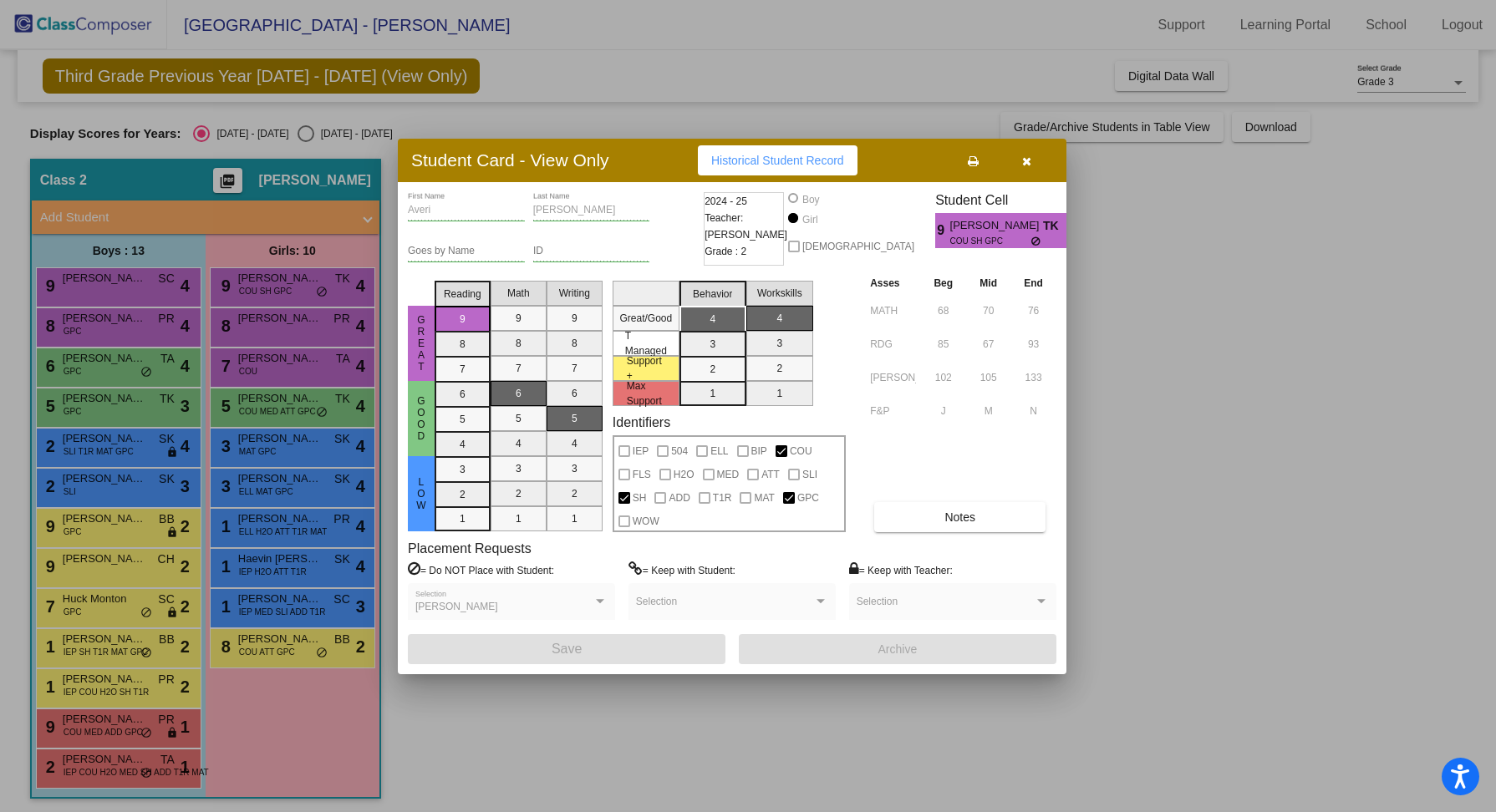
click at [287, 320] on div at bounding box center [748, 406] width 1496 height 812
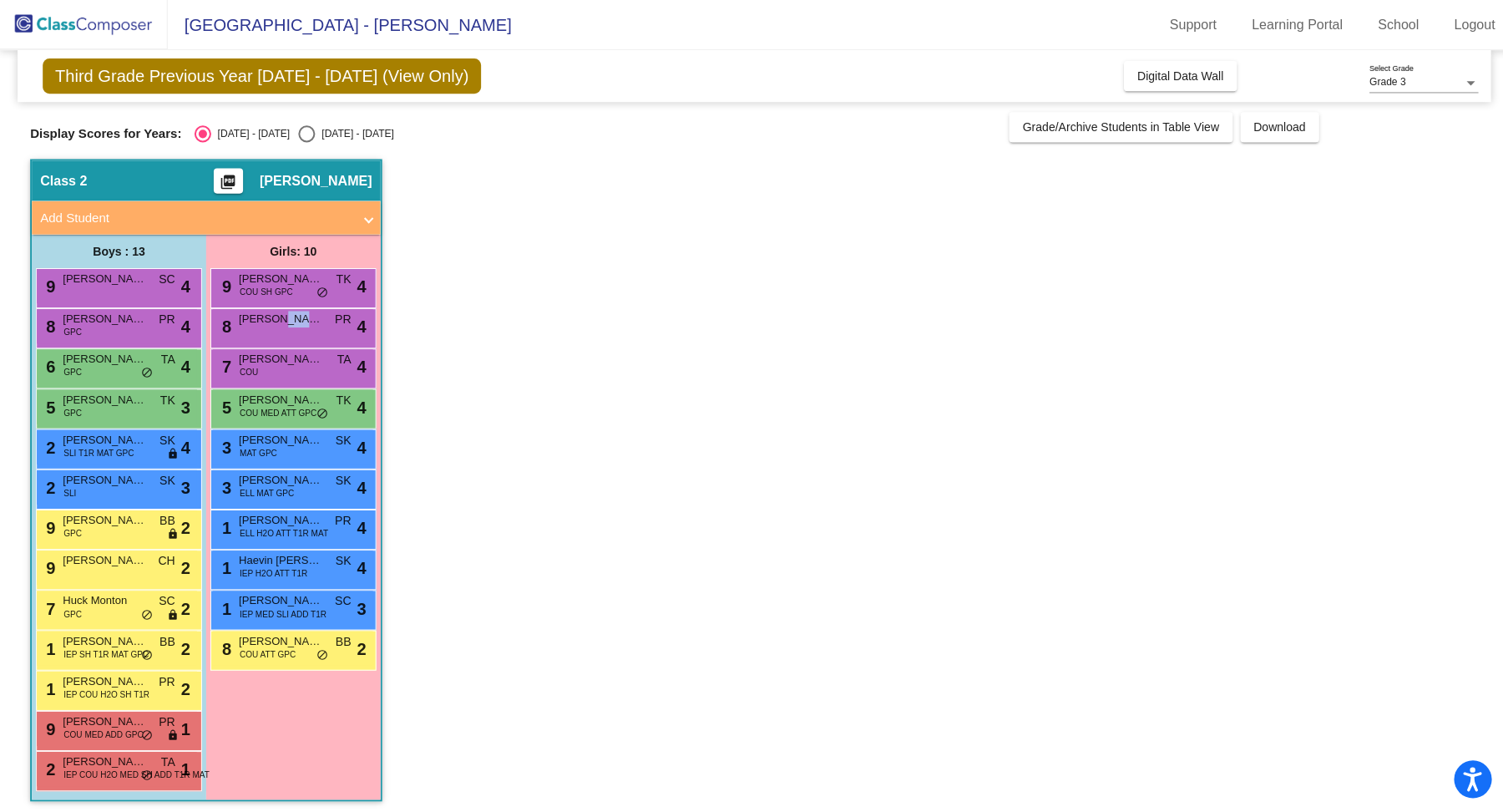
click at [287, 320] on span "[PERSON_NAME]" at bounding box center [280, 318] width 84 height 17
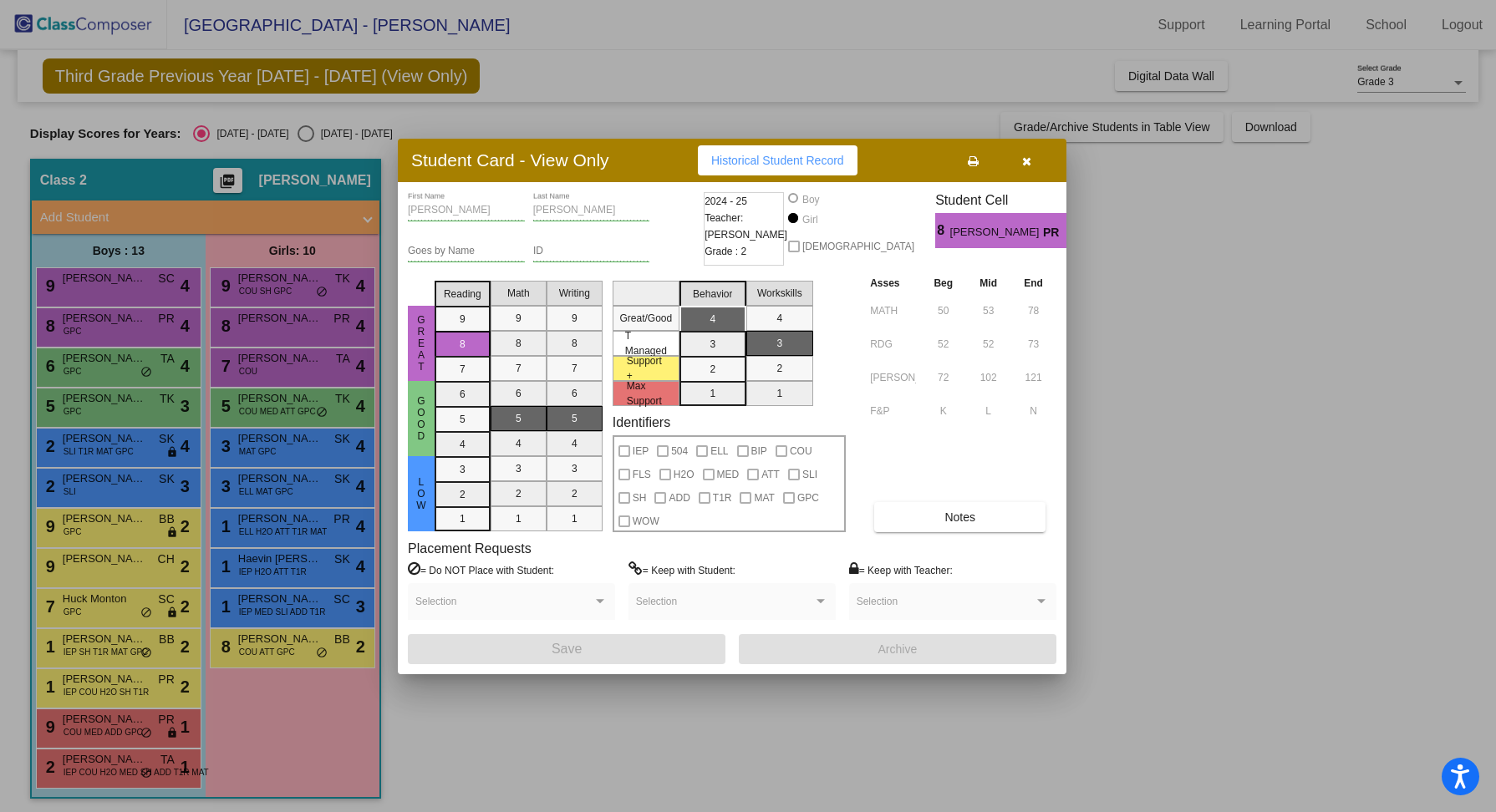
click at [287, 347] on div at bounding box center [748, 406] width 1496 height 812
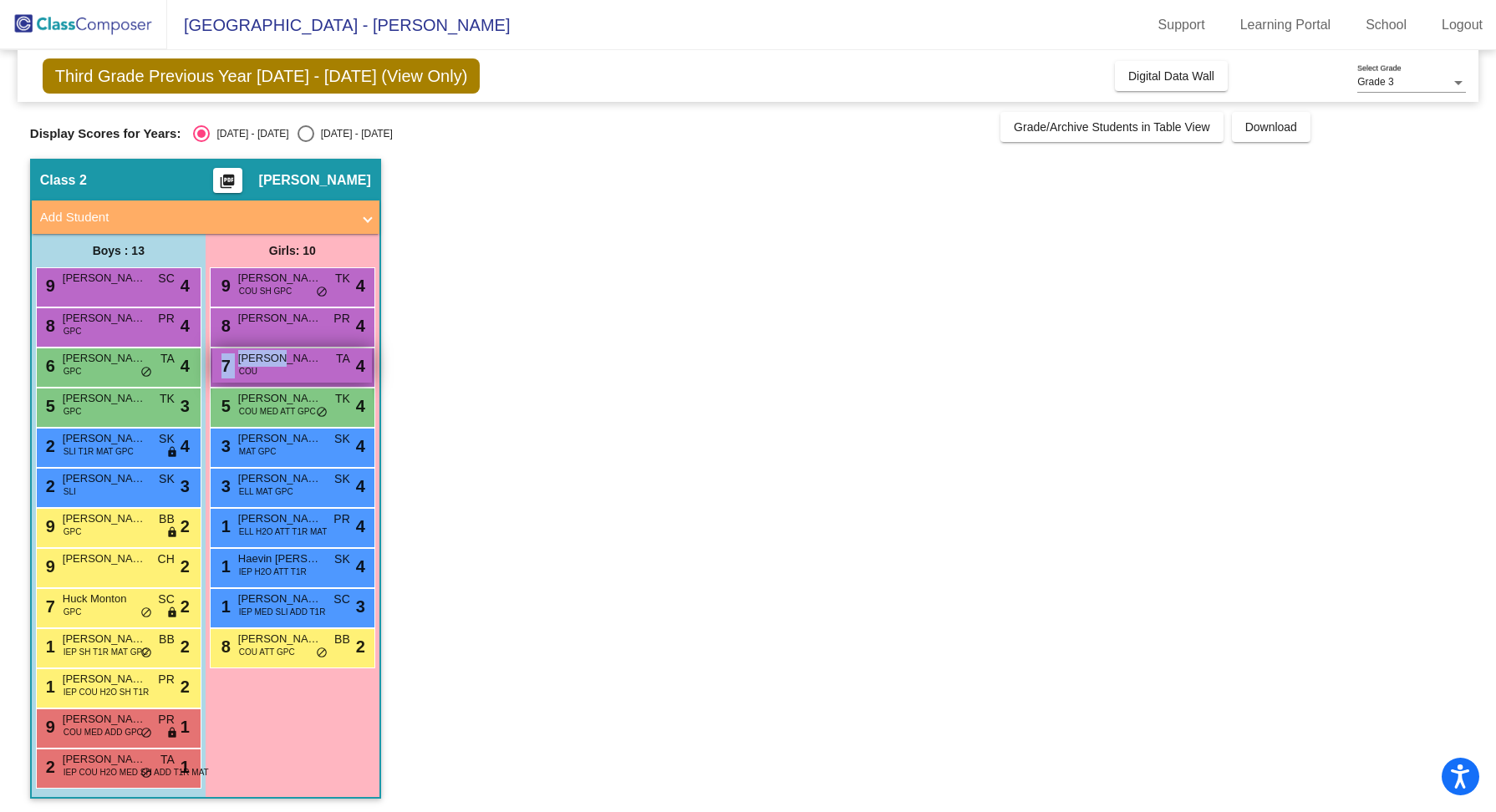
click at [287, 348] on div "7 [PERSON_NAME] COU TA lock do_not_disturb_alt 4" at bounding box center [292, 365] width 159 height 34
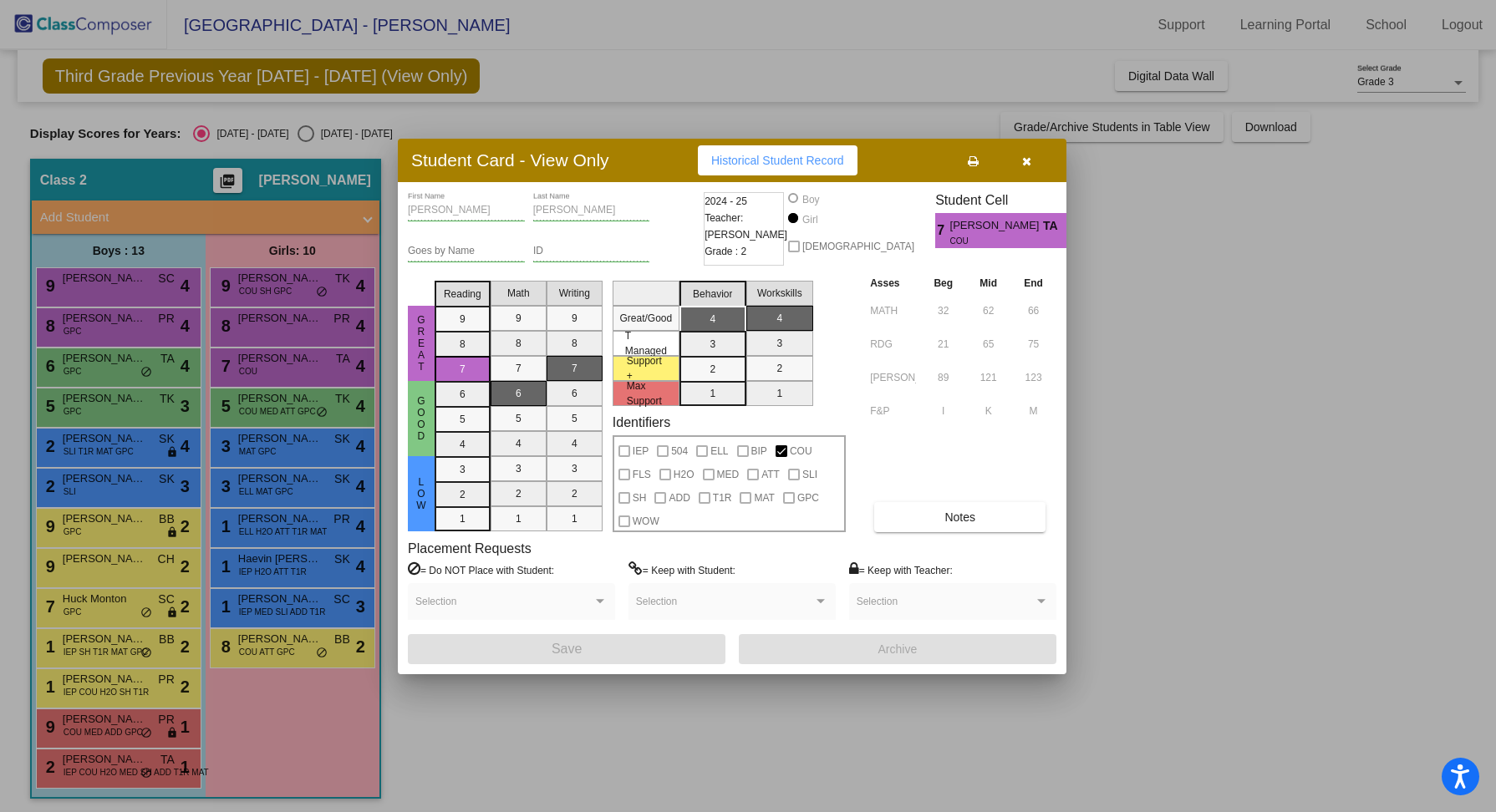
click at [285, 402] on div at bounding box center [748, 406] width 1496 height 812
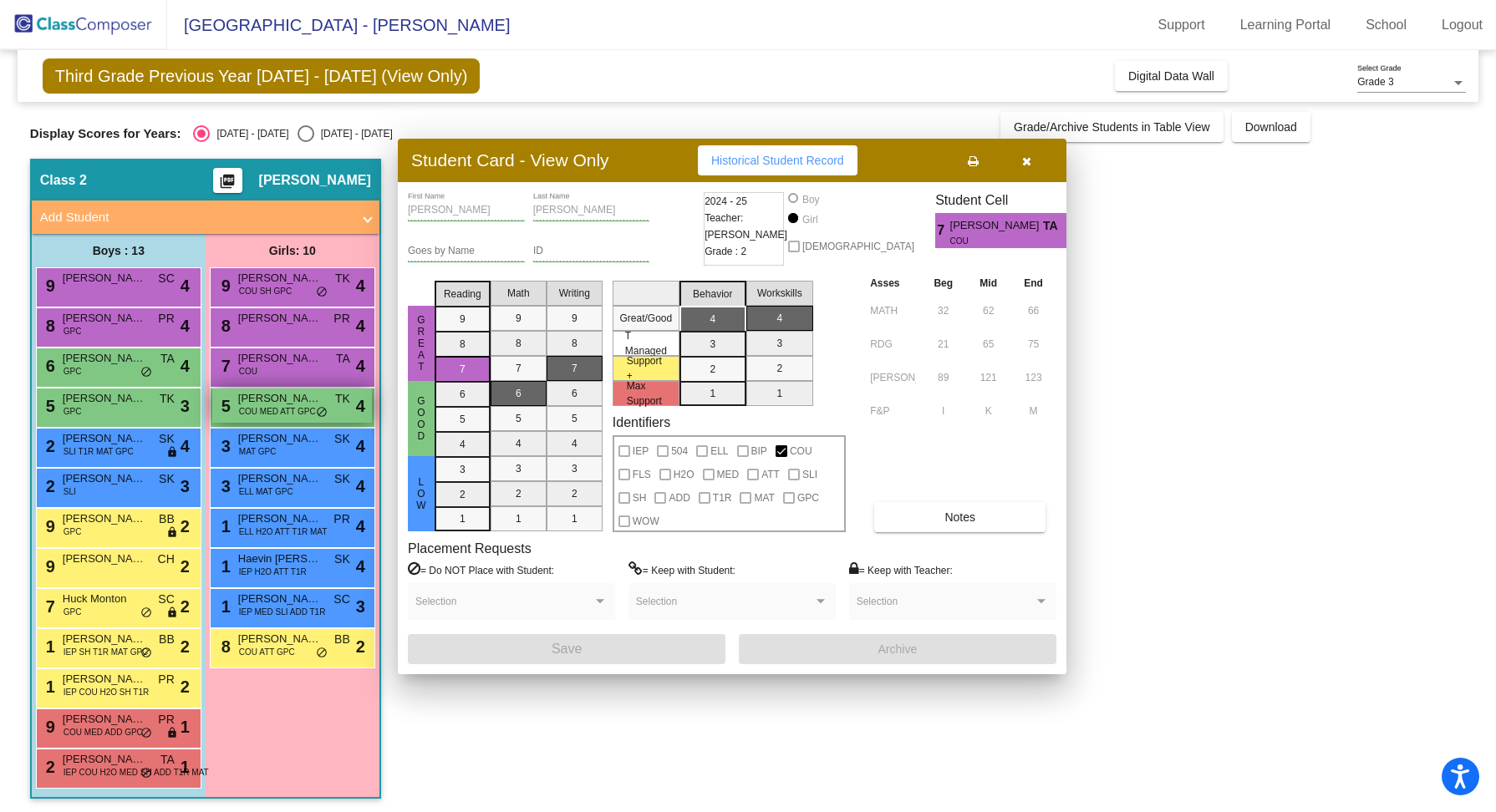
click at [285, 402] on span "[PERSON_NAME]" at bounding box center [280, 398] width 84 height 17
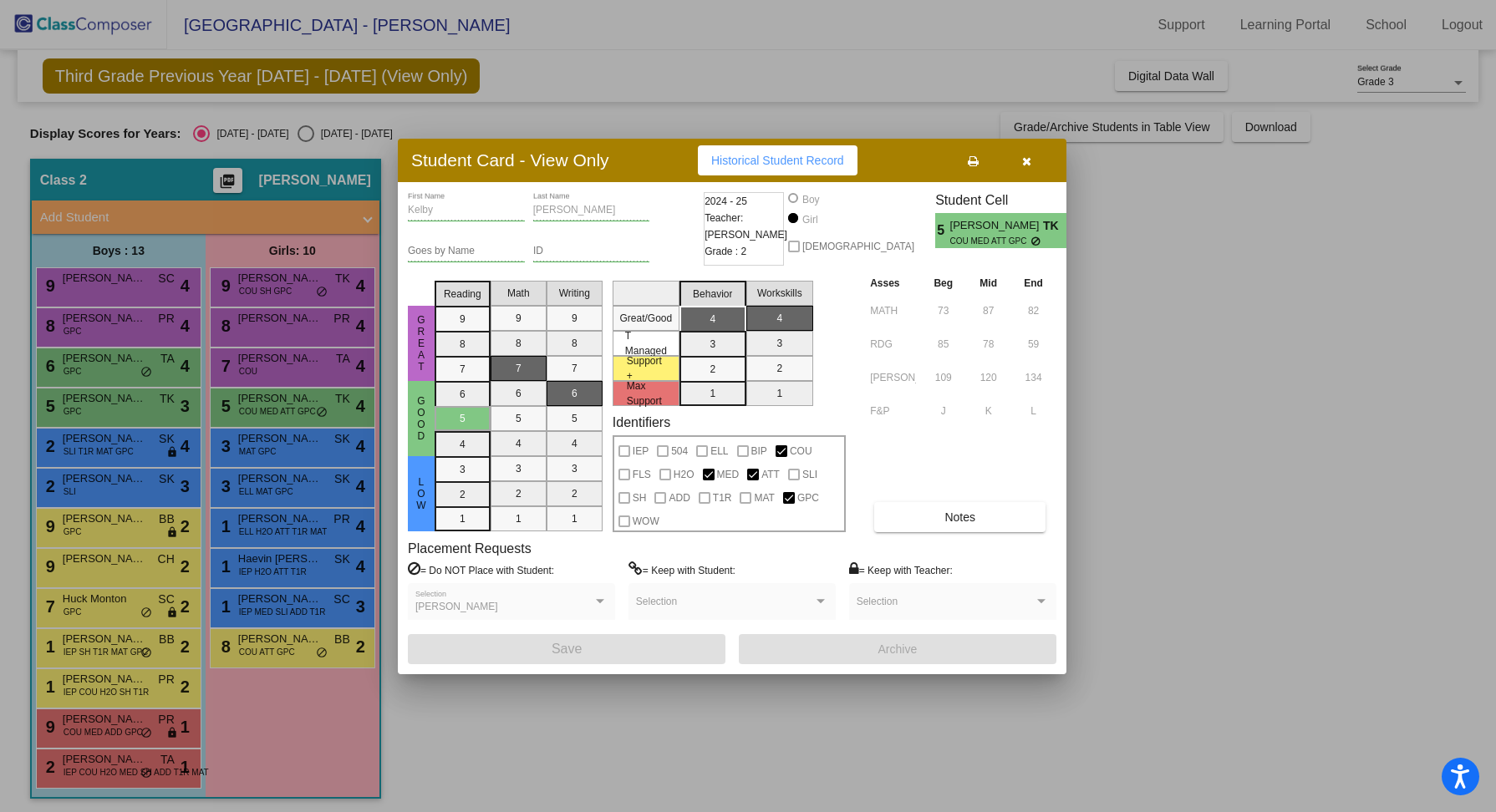
click at [284, 437] on div at bounding box center [748, 406] width 1496 height 812
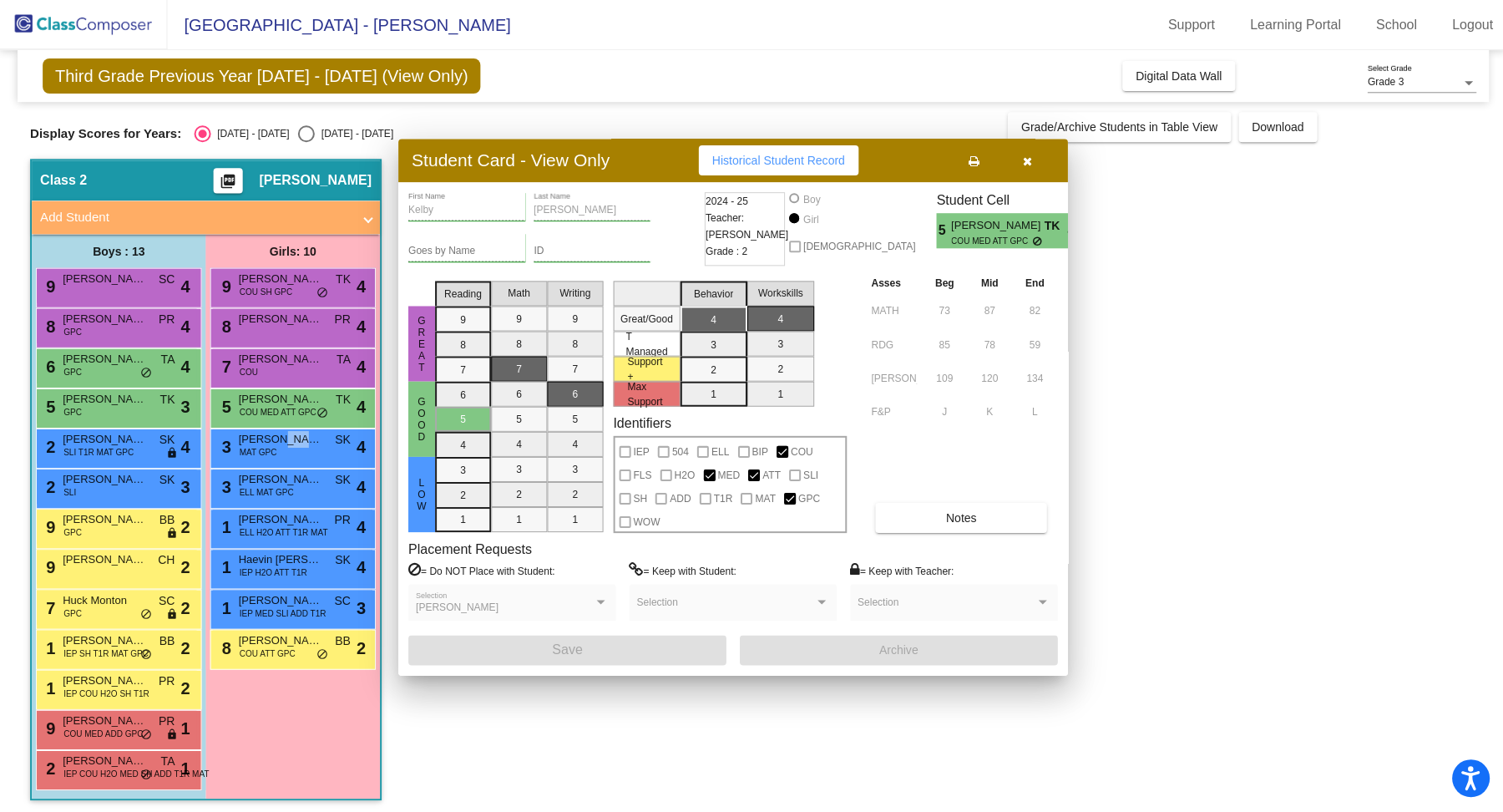
click at [284, 437] on span "[PERSON_NAME]" at bounding box center [280, 438] width 84 height 17
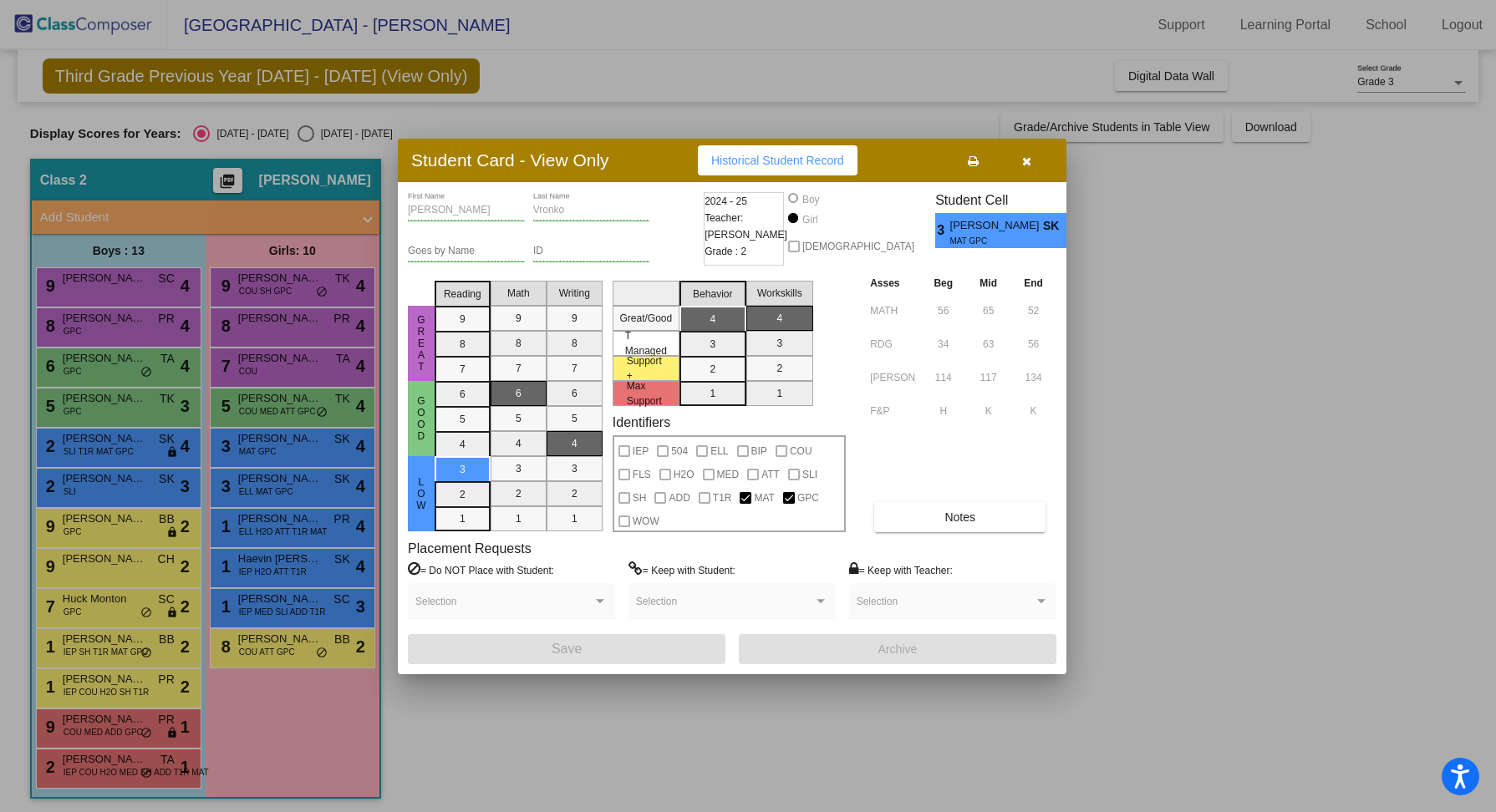
click at [284, 477] on div at bounding box center [748, 406] width 1496 height 812
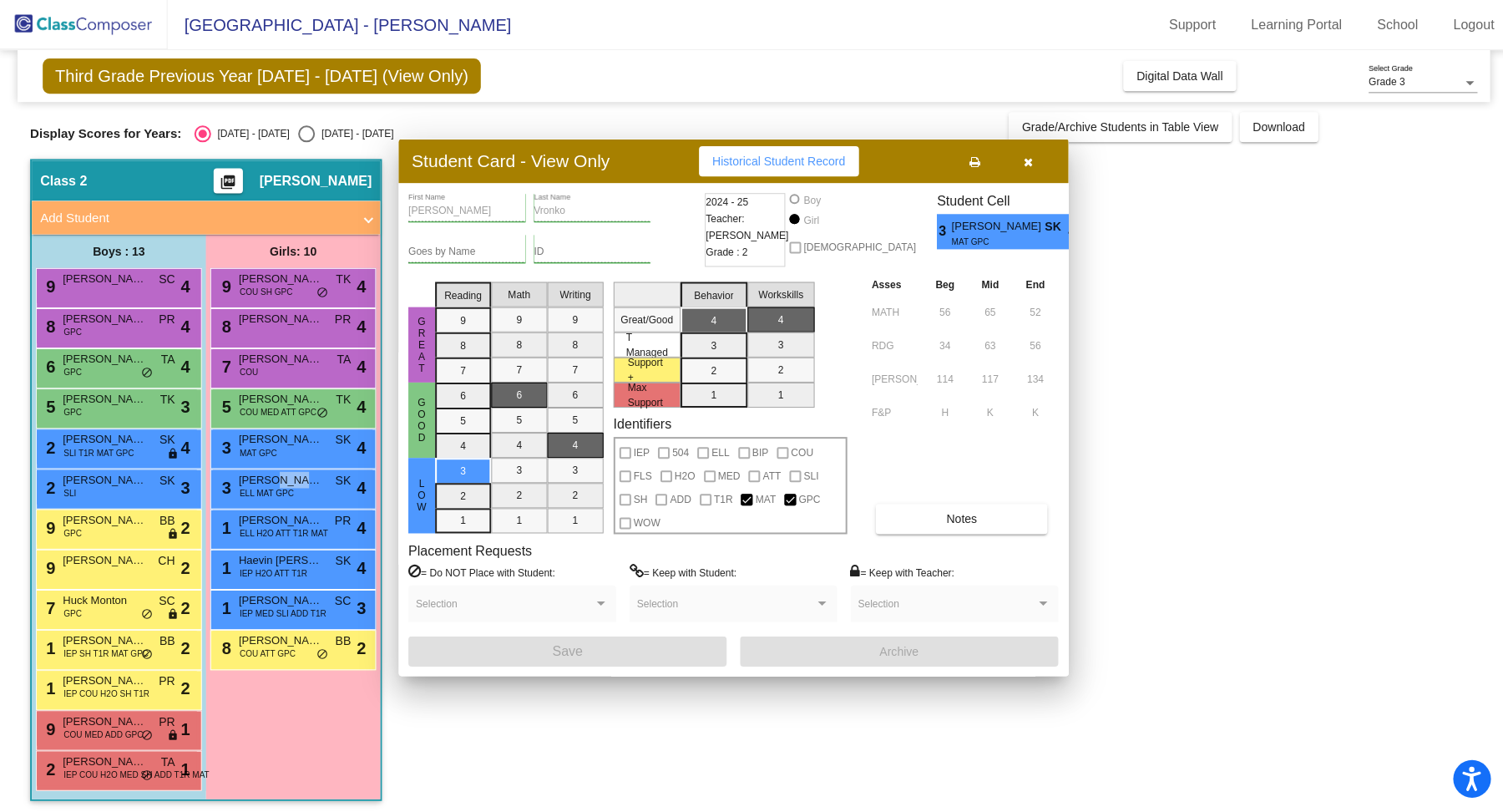
click at [284, 477] on span "[PERSON_NAME]" at bounding box center [280, 478] width 84 height 17
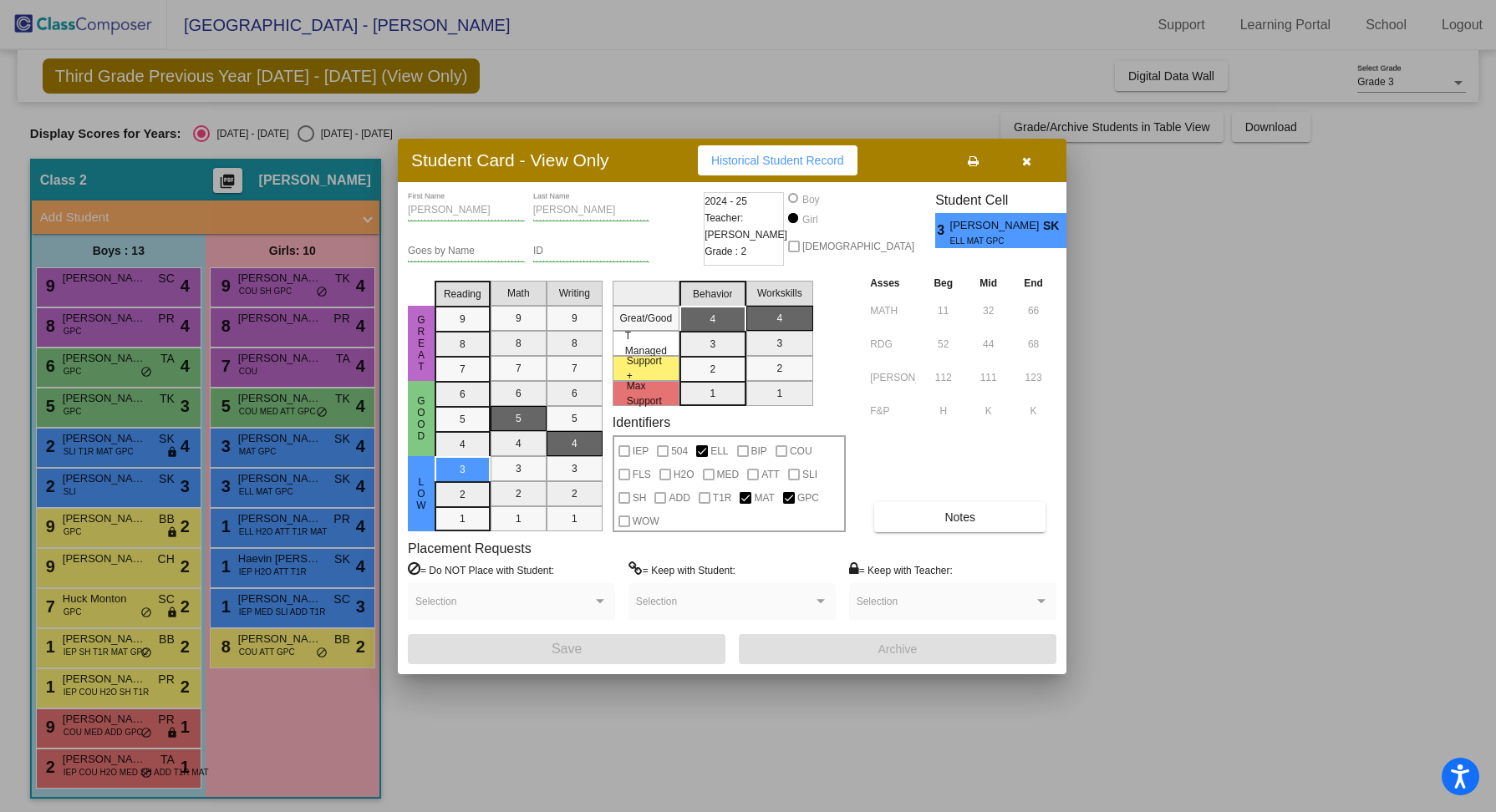
click at [283, 524] on div at bounding box center [748, 406] width 1496 height 812
click at [283, 525] on span "ELL H2O ATT T1R MAT" at bounding box center [283, 531] width 89 height 12
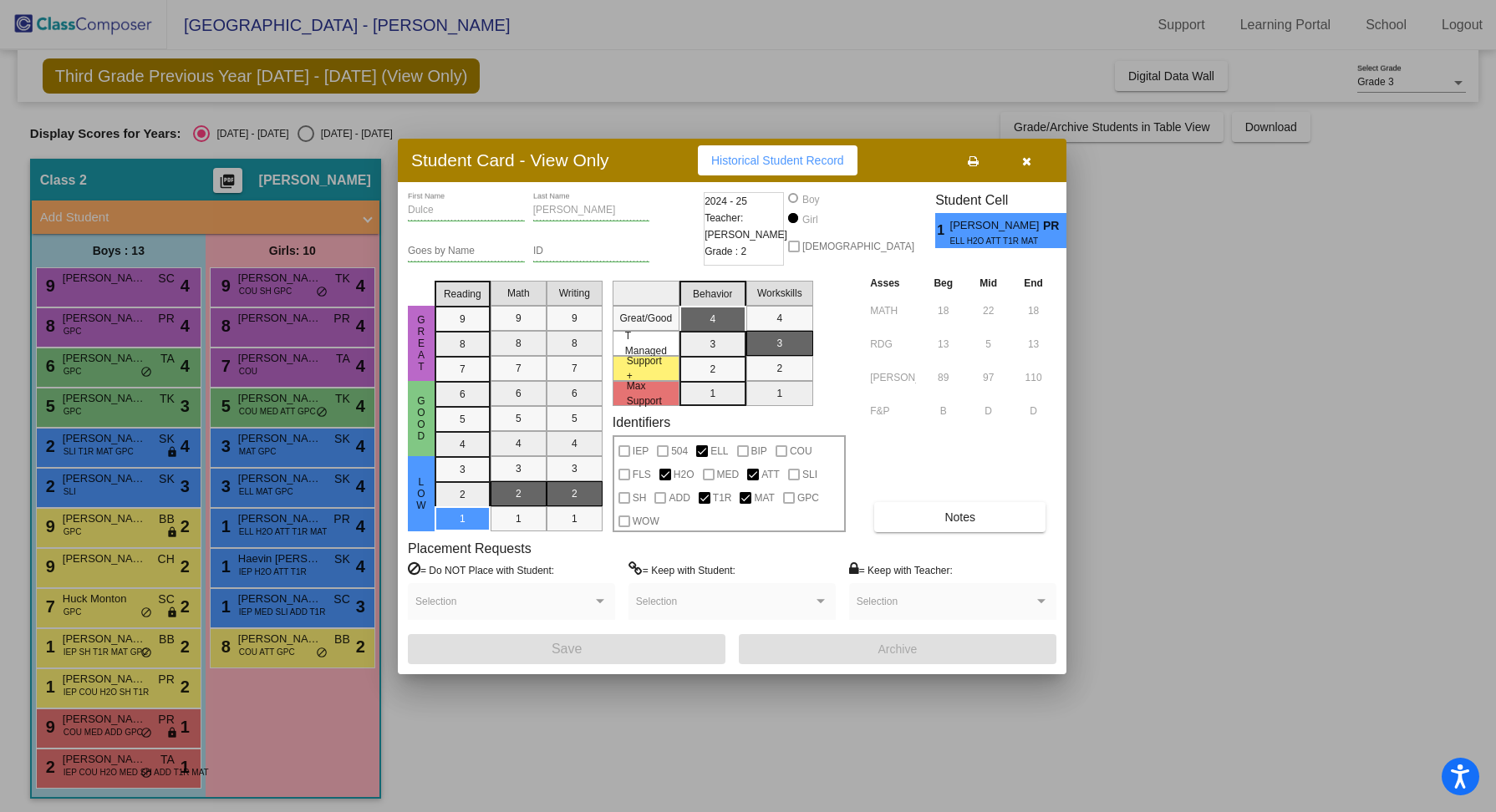
click at [290, 566] on div at bounding box center [748, 406] width 1496 height 812
click at [290, 566] on span "IEP H2O ATT T1R" at bounding box center [273, 571] width 68 height 12
click at [291, 598] on div at bounding box center [748, 406] width 1496 height 812
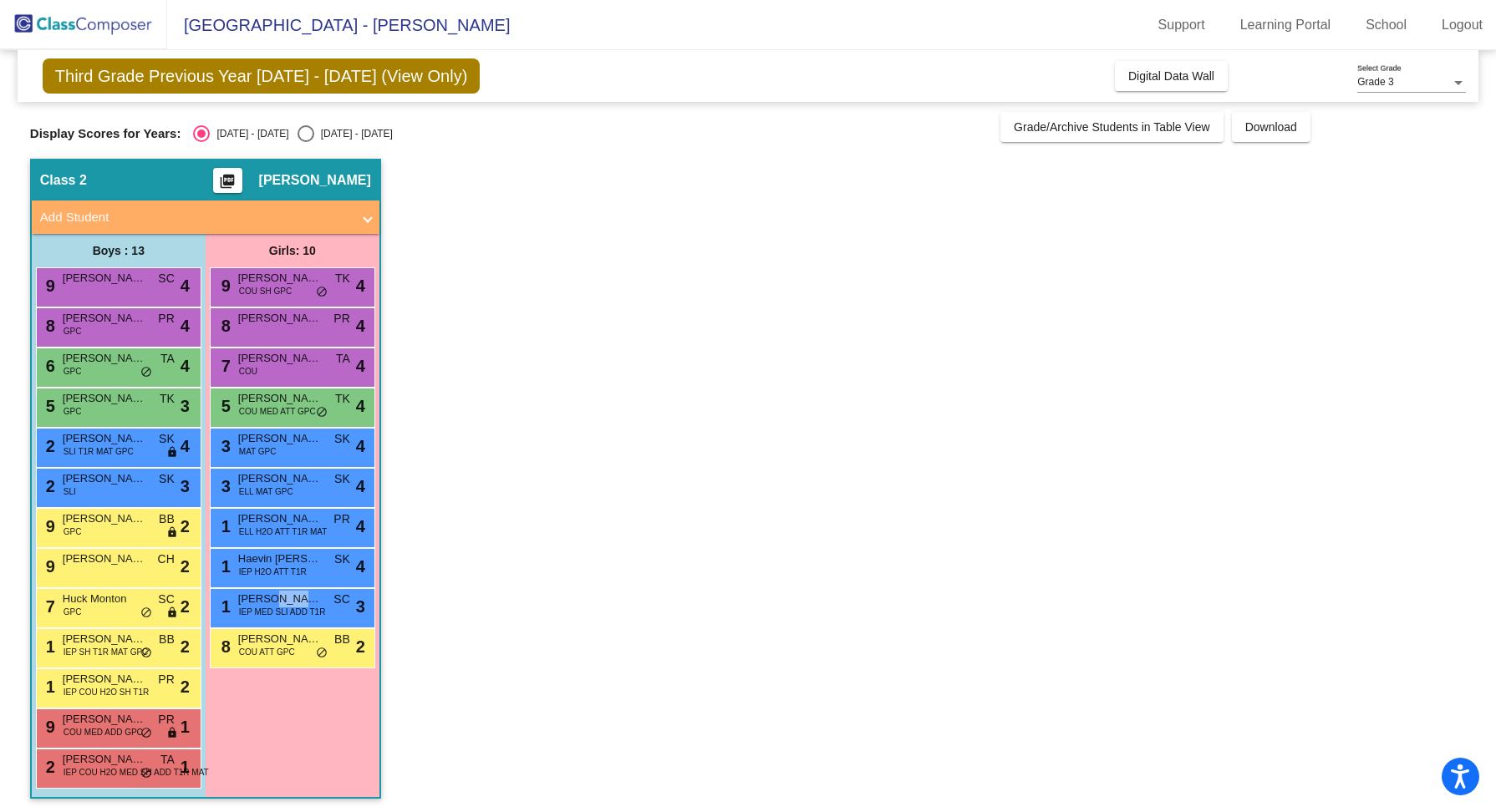
click at [291, 598] on span "[PERSON_NAME]" at bounding box center [280, 599] width 84 height 17
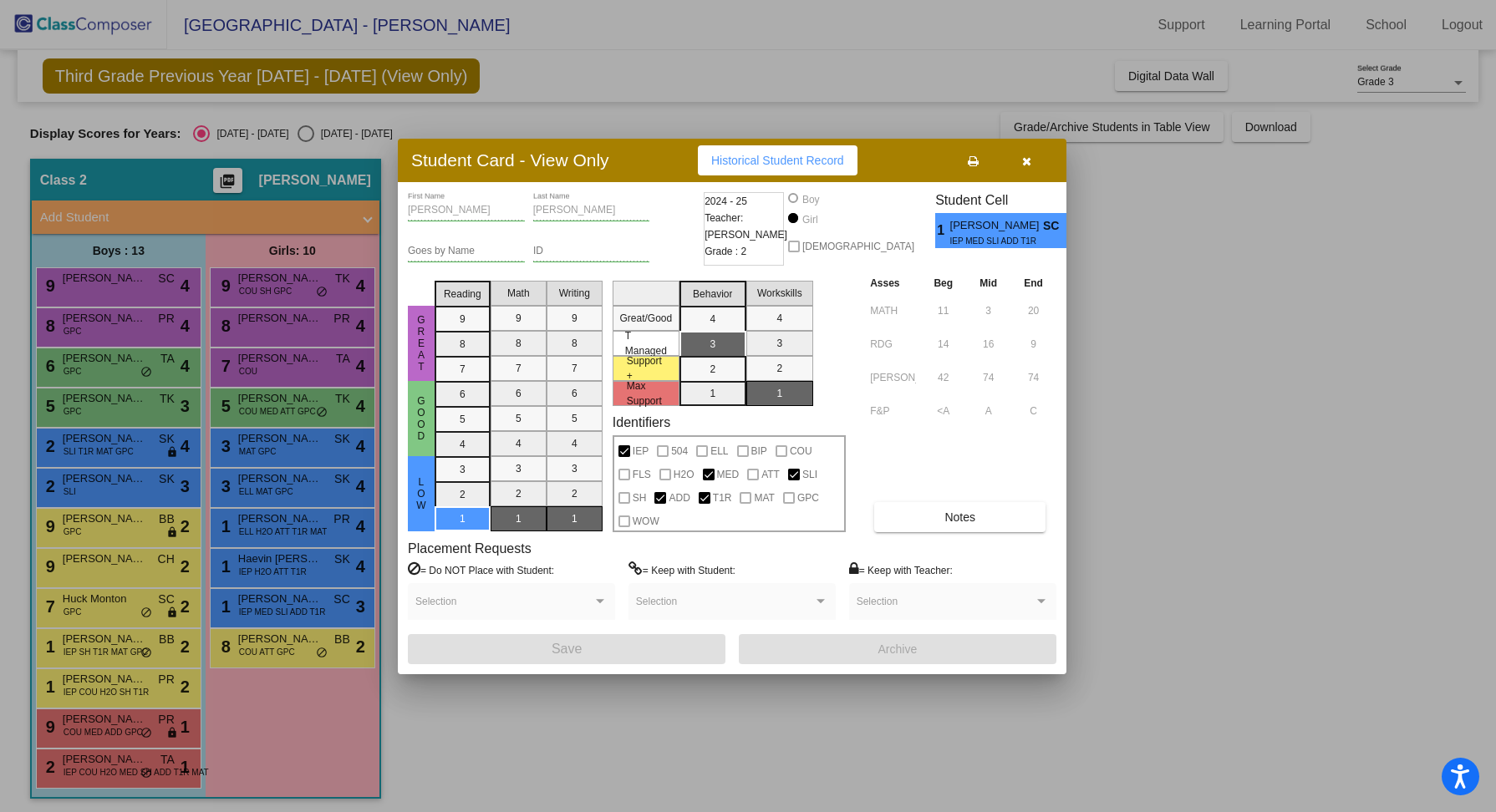
click at [300, 646] on div at bounding box center [748, 406] width 1496 height 812
click at [300, 646] on div "8 [PERSON_NAME] COU ATT GPC BB lock do_not_disturb_alt 2" at bounding box center [292, 646] width 159 height 34
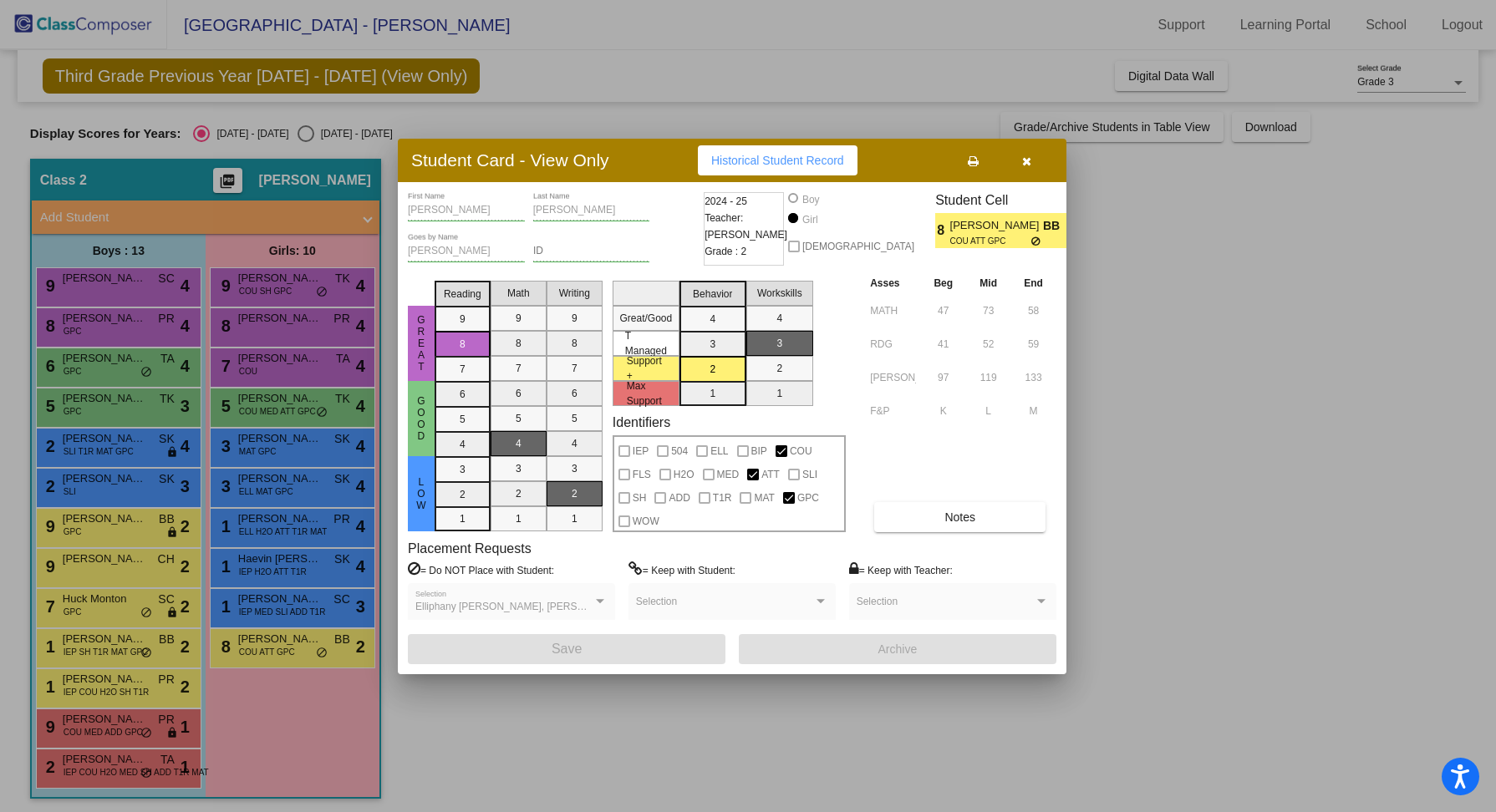
click at [307, 518] on div at bounding box center [748, 406] width 1496 height 812
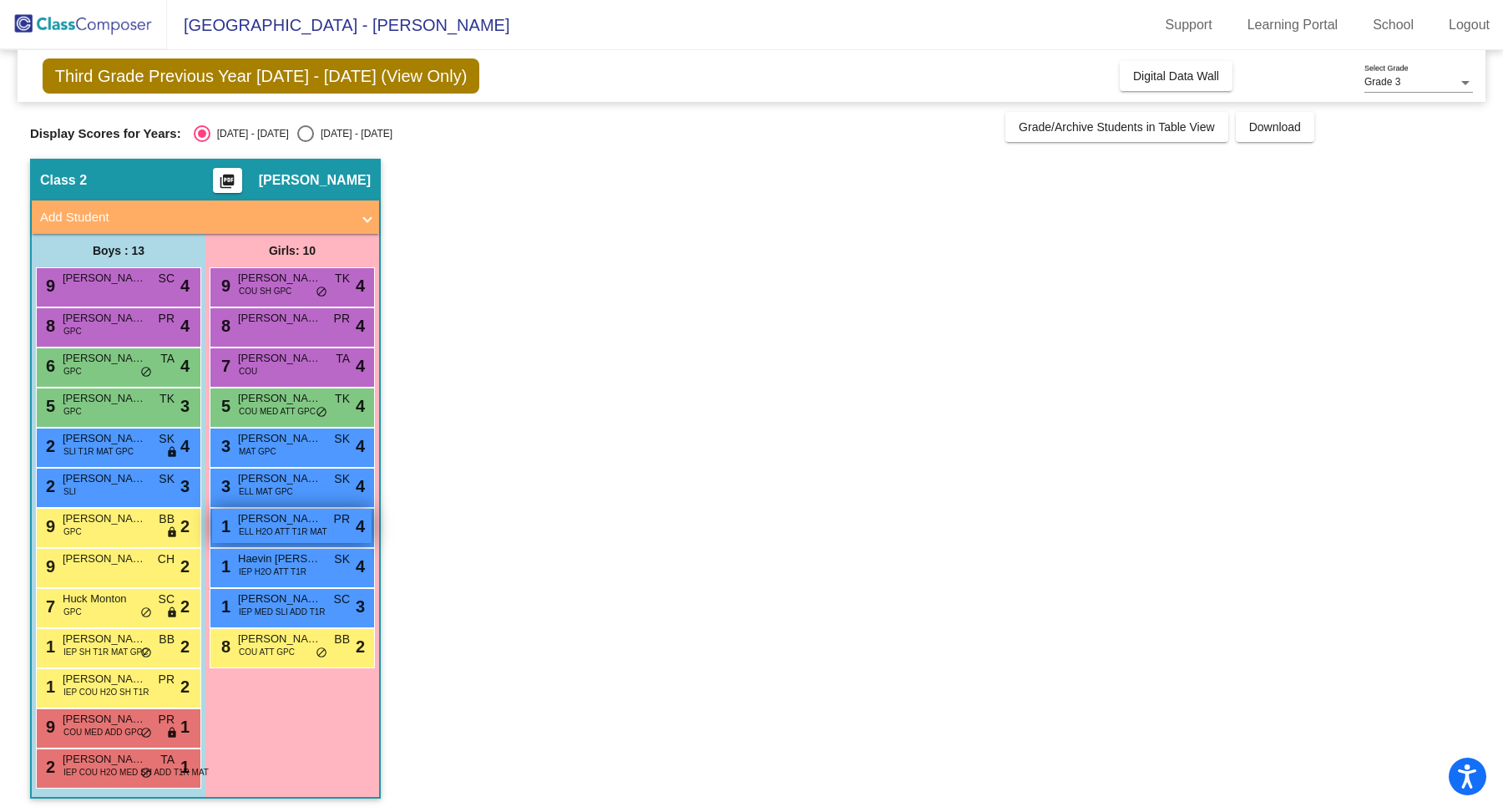
click at [307, 518] on span "[PERSON_NAME]" at bounding box center [280, 518] width 84 height 17
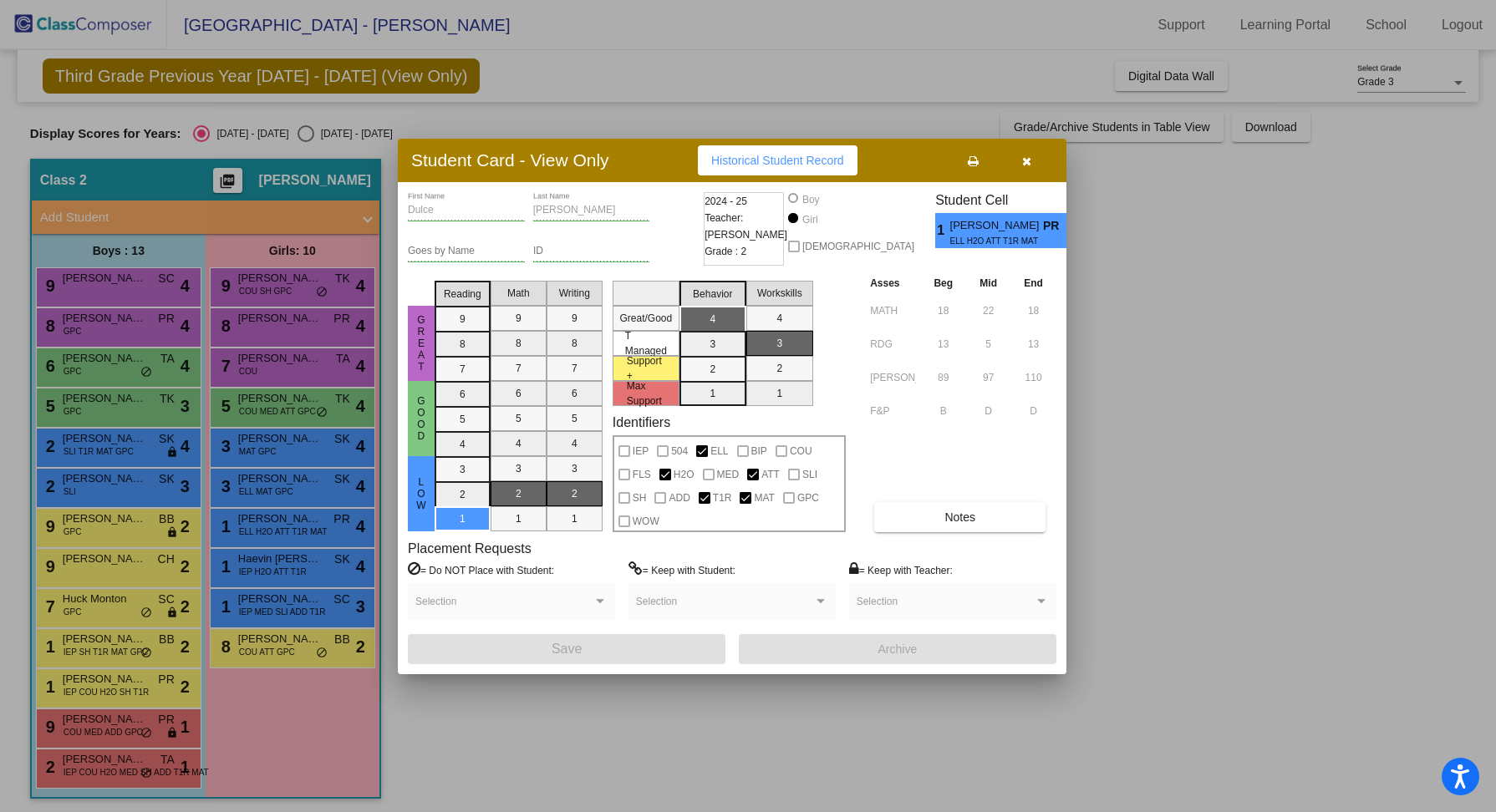
click at [96, 325] on div at bounding box center [748, 406] width 1496 height 812
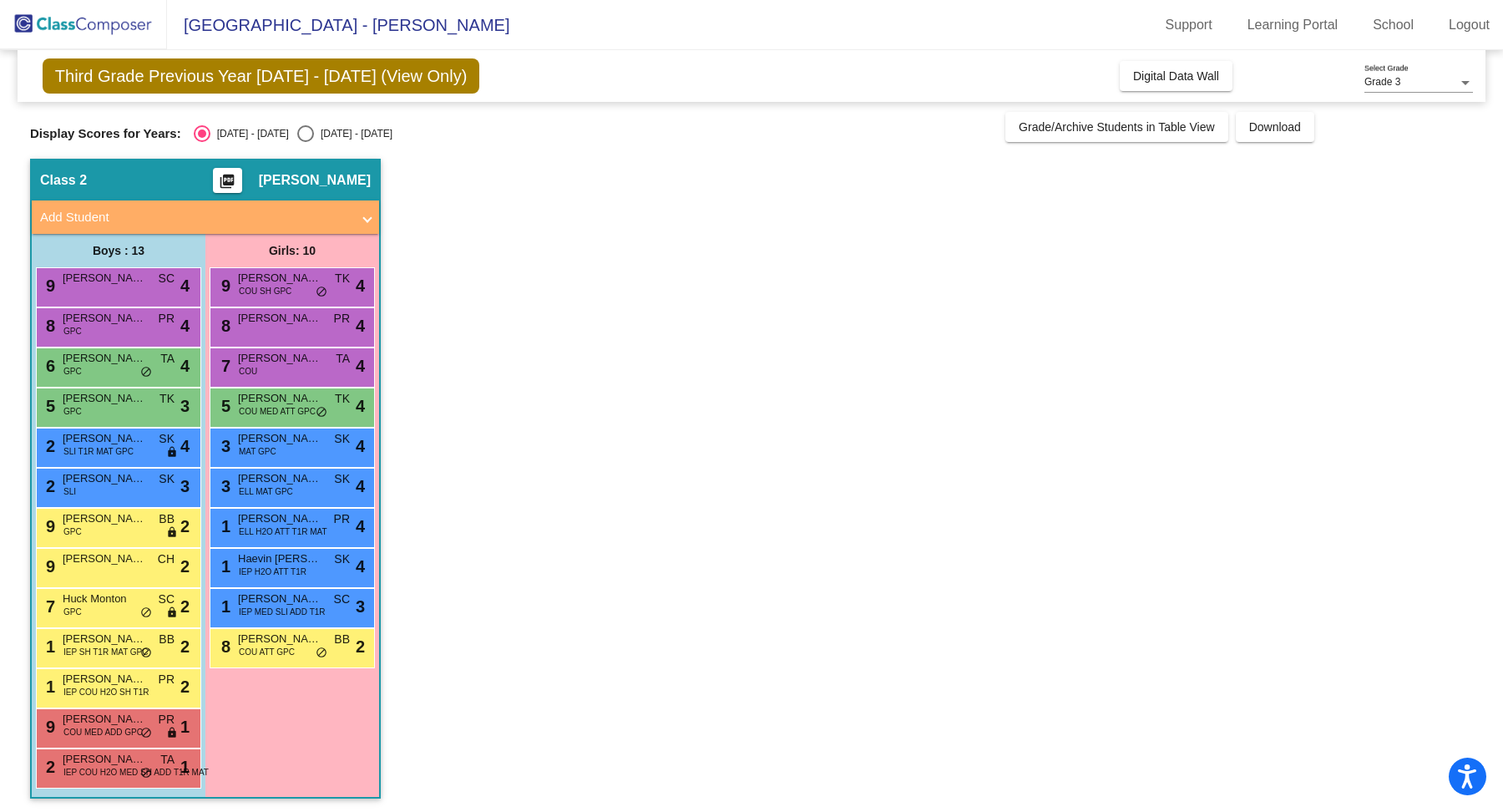
click at [136, 256] on div "Boys : 13" at bounding box center [118, 250] width 173 height 33
click at [136, 286] on div "9 [PERSON_NAME] SC lock do_not_disturb_alt 4" at bounding box center [116, 285] width 159 height 34
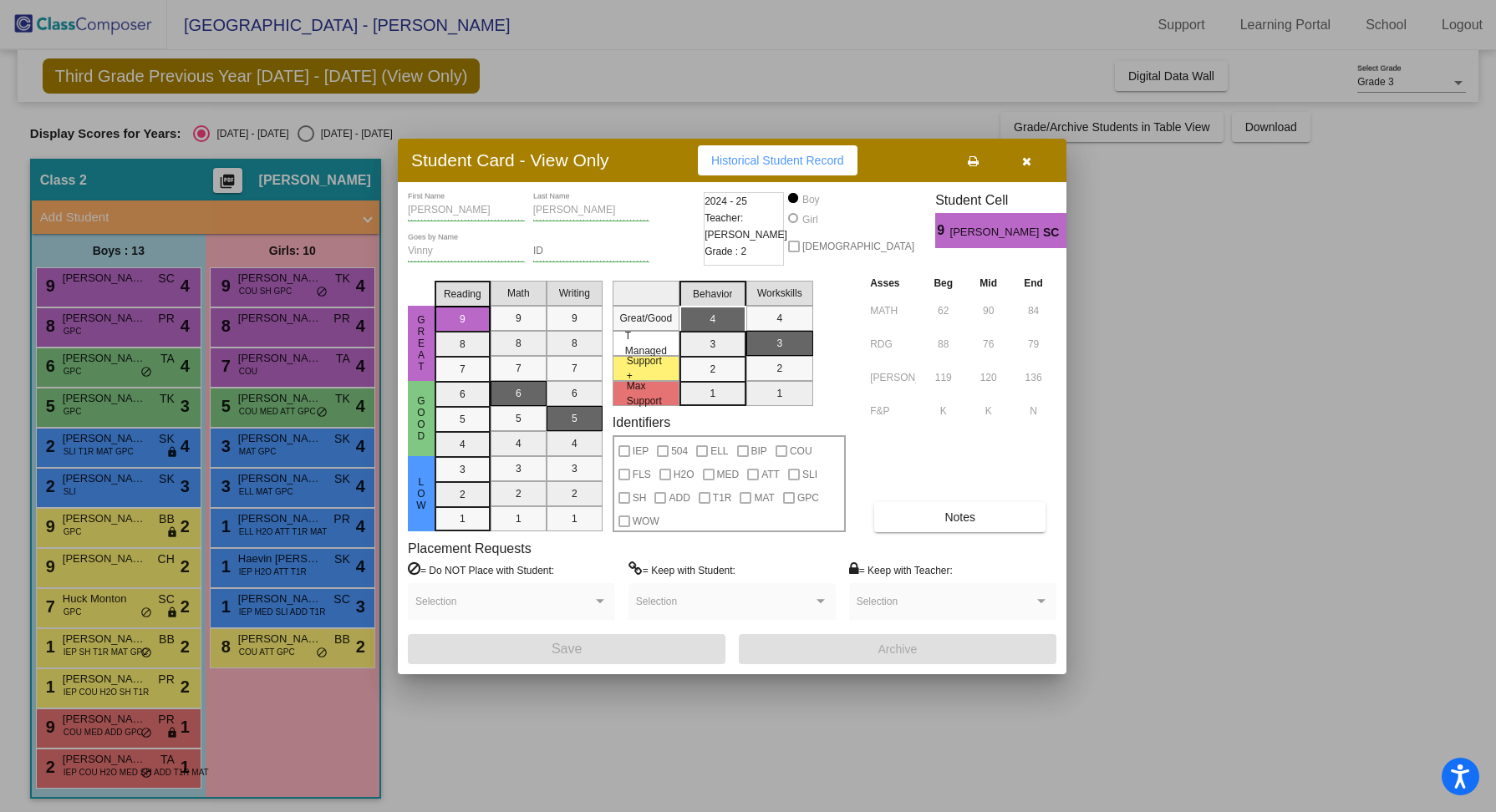
click at [96, 320] on div at bounding box center [748, 406] width 1496 height 812
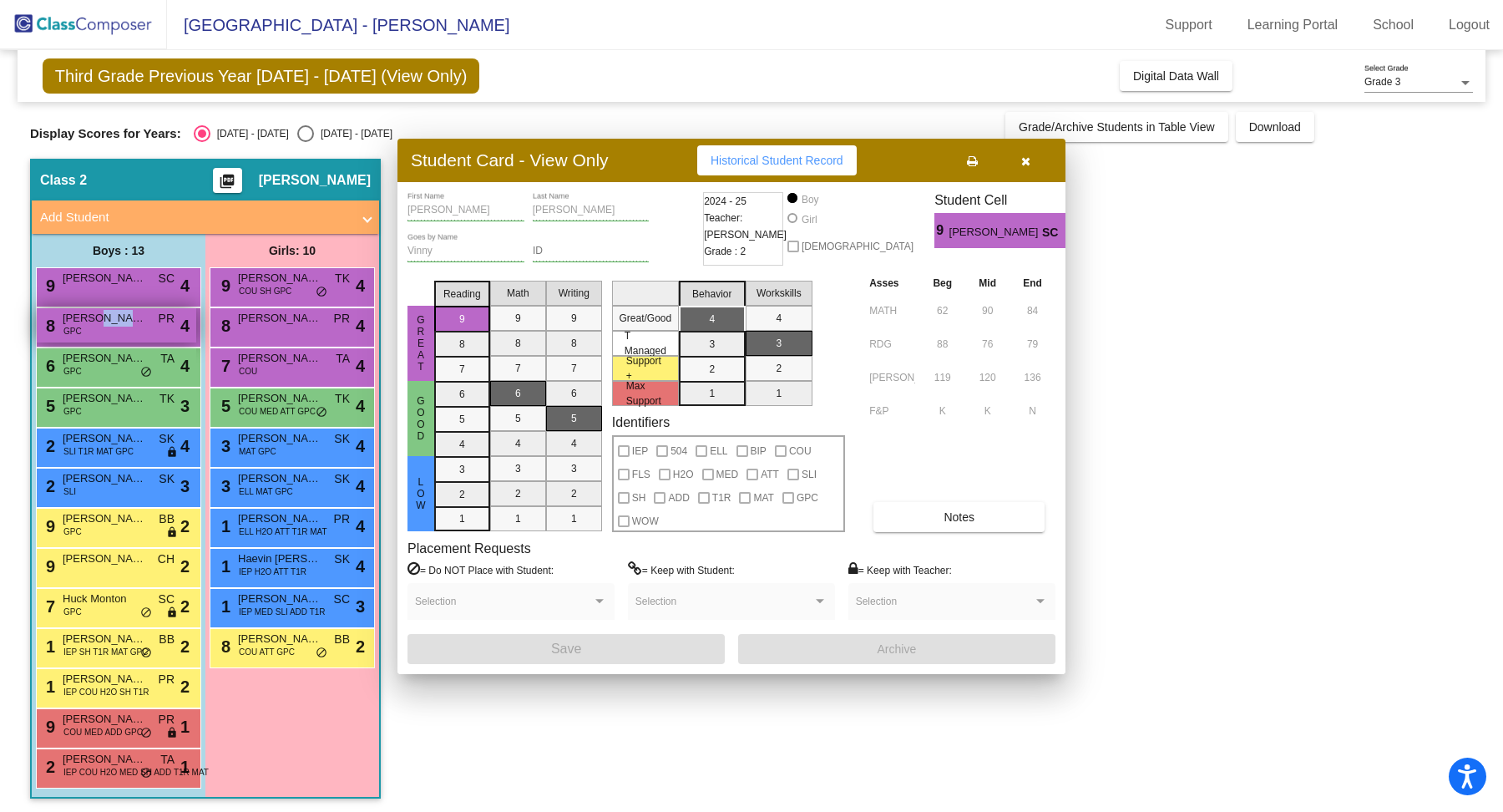
click at [98, 320] on span "[PERSON_NAME]" at bounding box center [105, 318] width 84 height 17
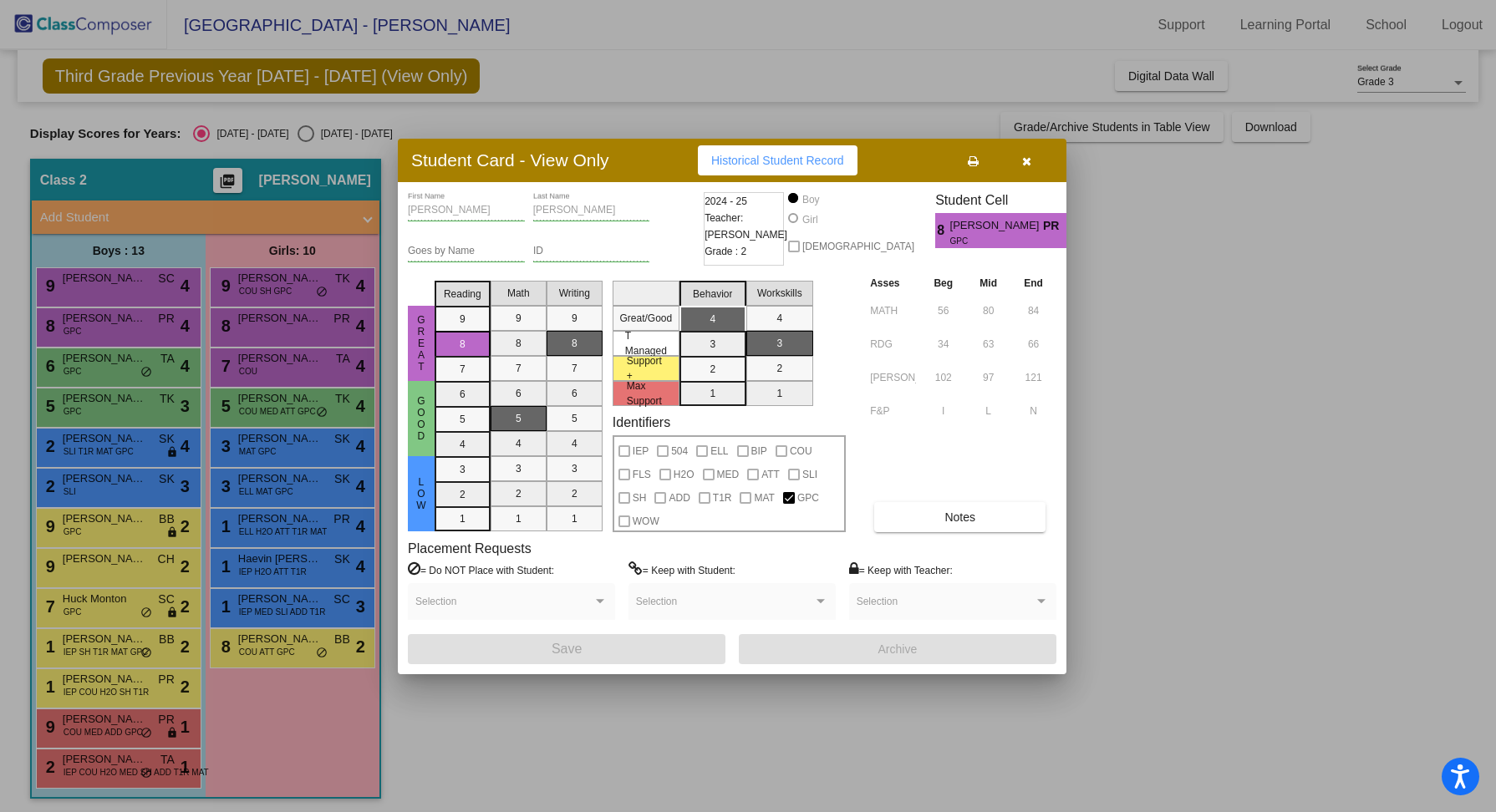
click at [74, 360] on div at bounding box center [748, 406] width 1496 height 812
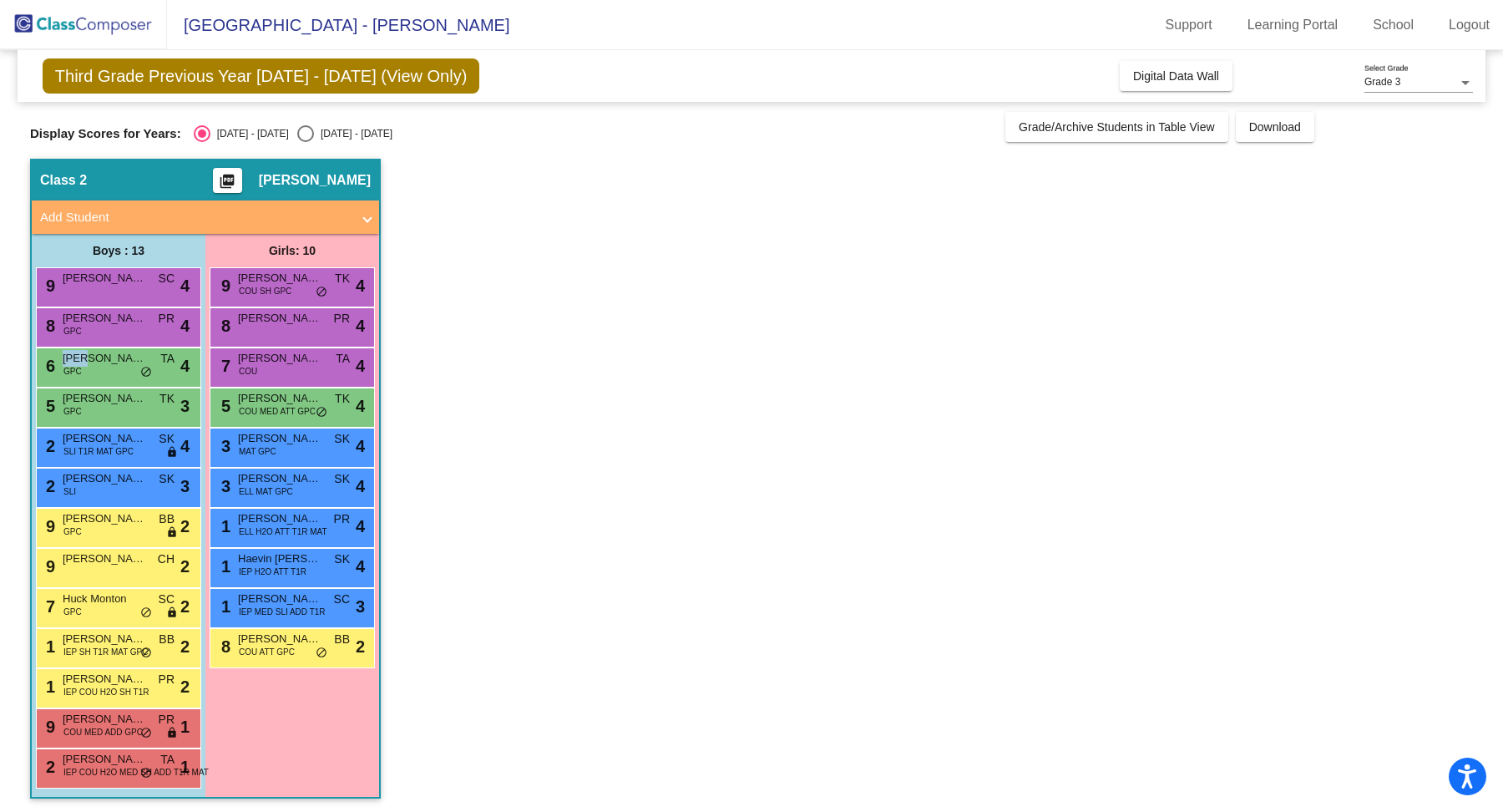
click at [74, 360] on span "[PERSON_NAME]" at bounding box center [105, 358] width 84 height 17
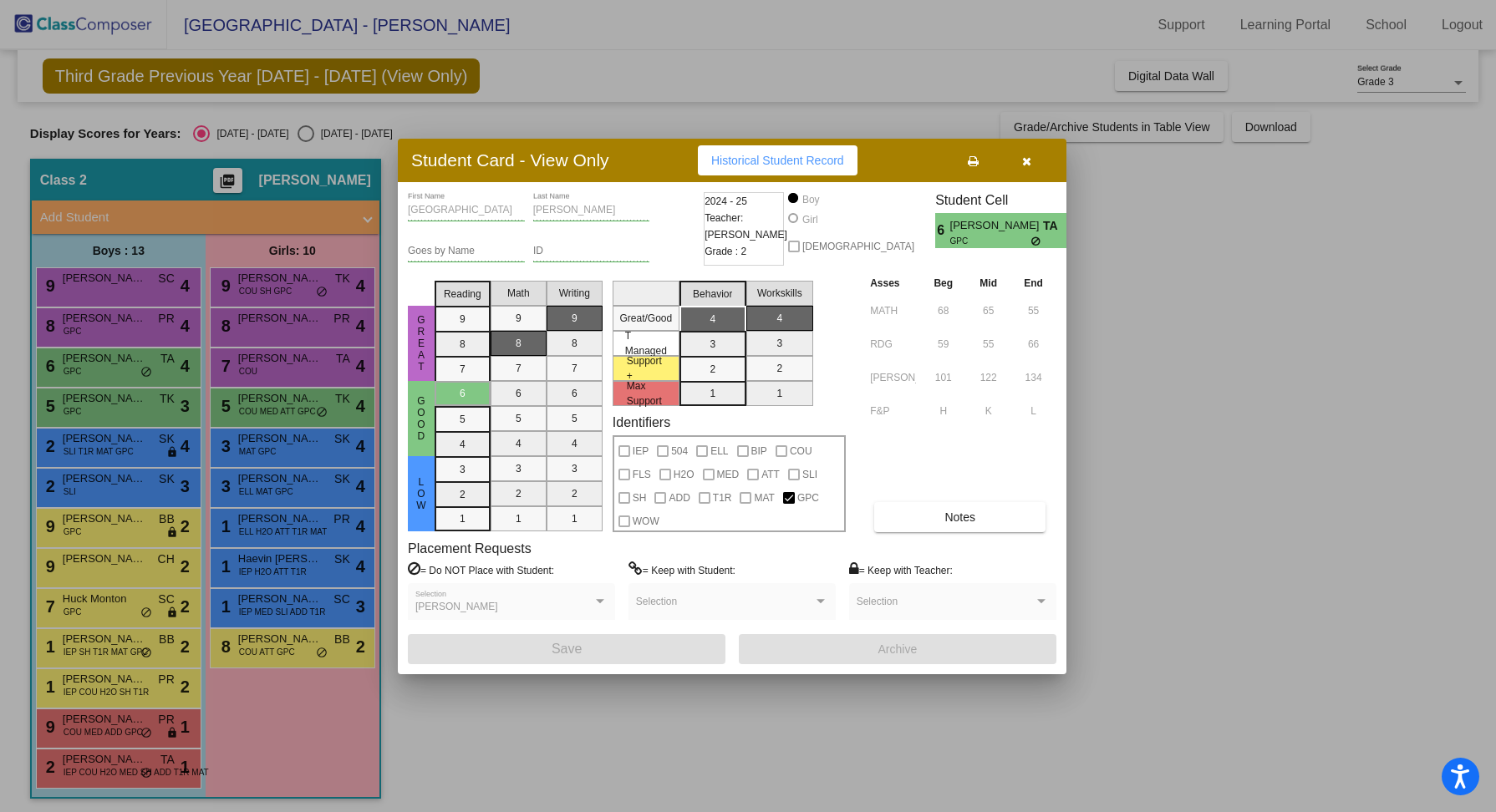
click at [131, 416] on div at bounding box center [748, 406] width 1496 height 812
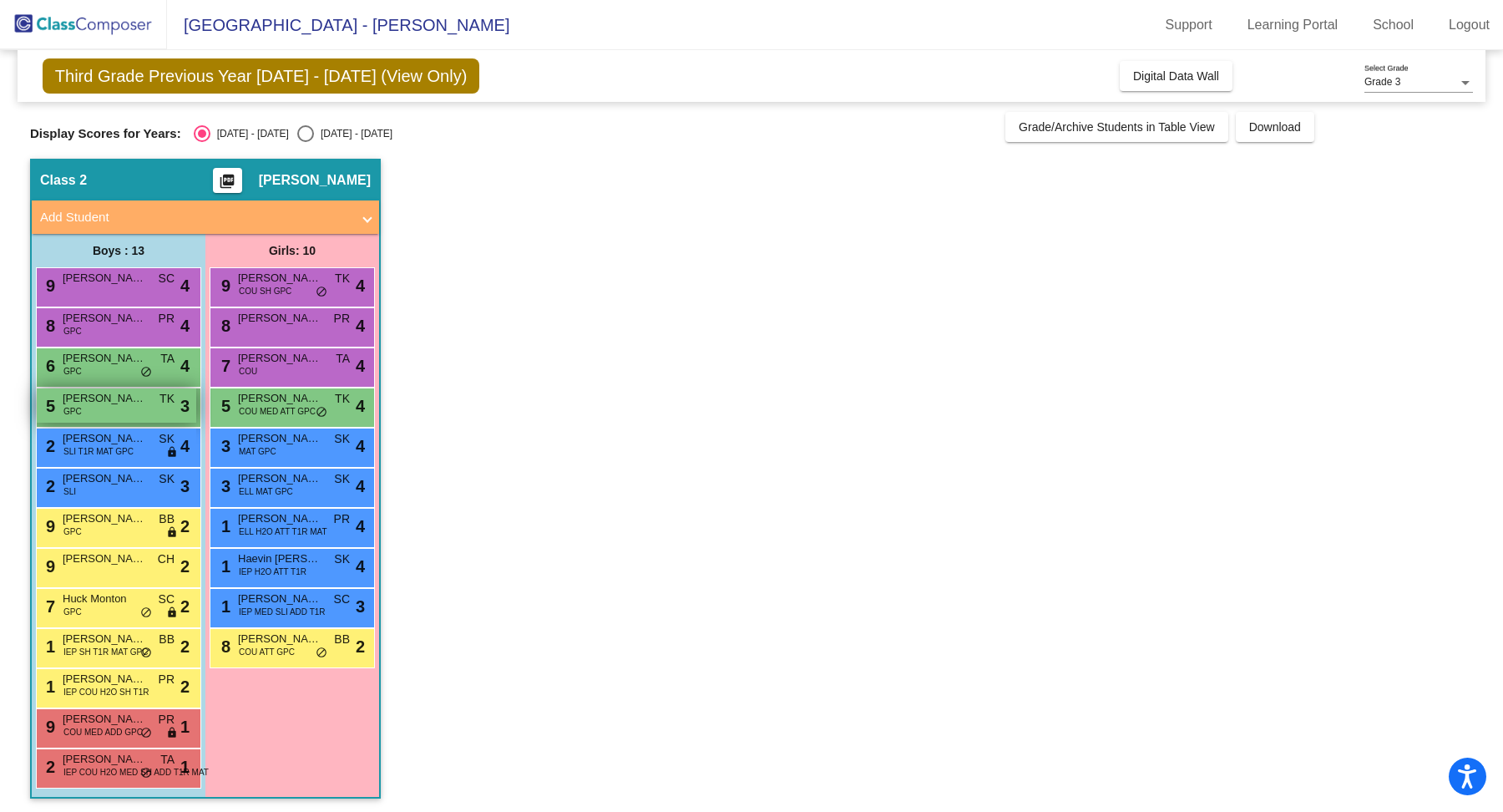
click at [131, 405] on span "[PERSON_NAME] [PERSON_NAME]" at bounding box center [105, 398] width 84 height 17
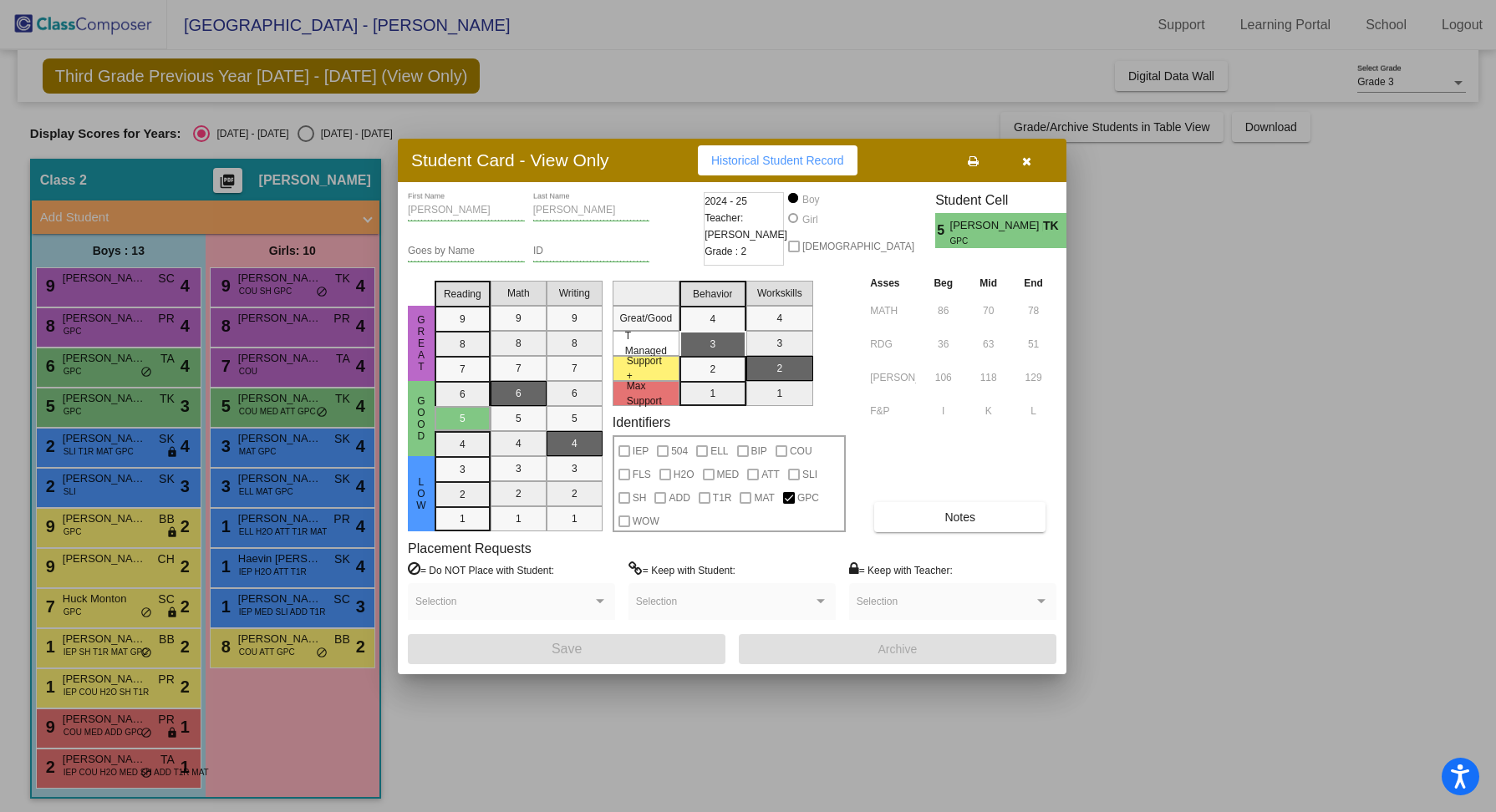
click at [133, 449] on div at bounding box center [748, 406] width 1496 height 812
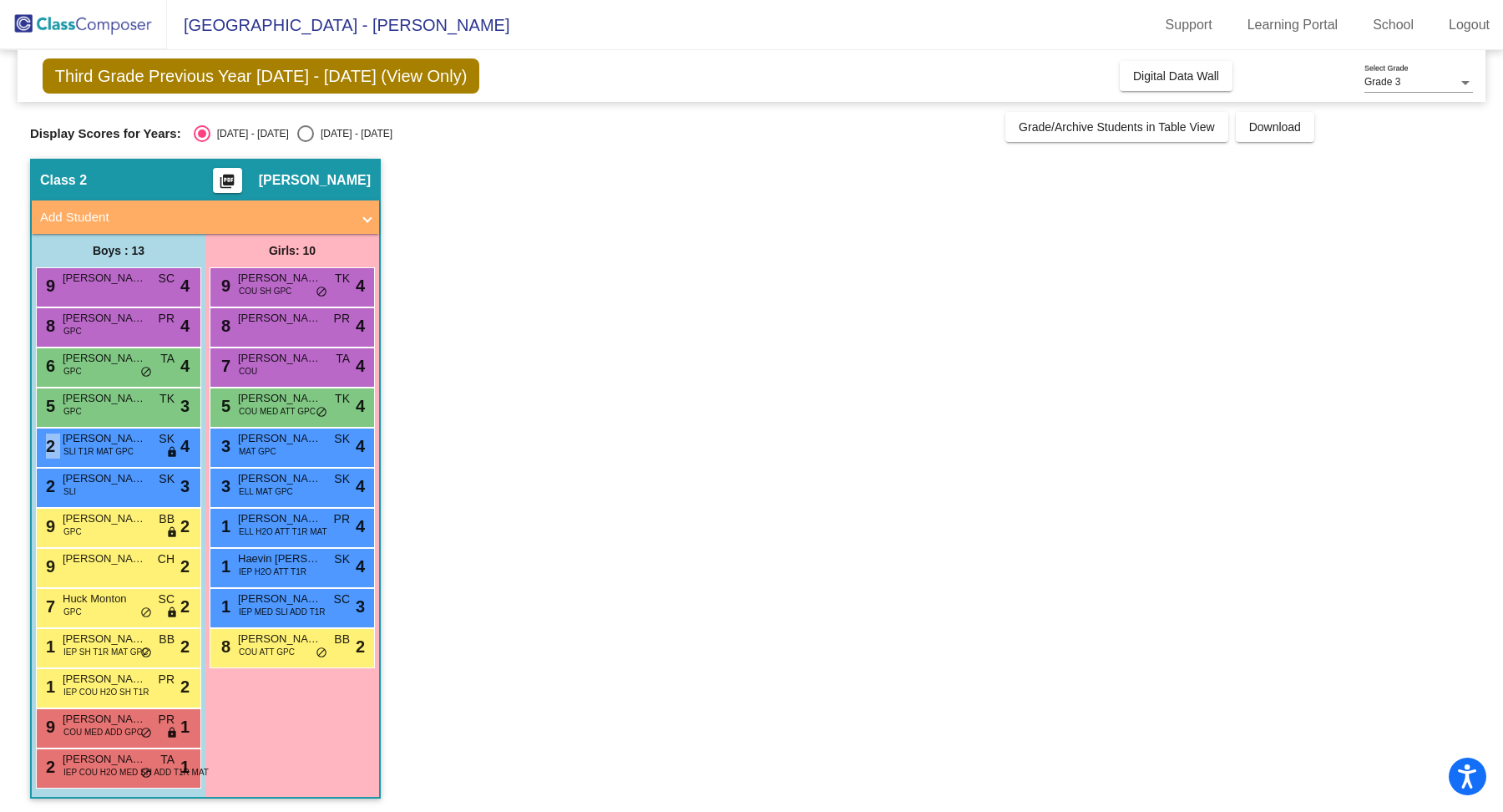
click at [132, 449] on div "2 [PERSON_NAME] SLI T1R MAT GPC SK lock do_not_disturb_alt 4" at bounding box center [116, 446] width 159 height 34
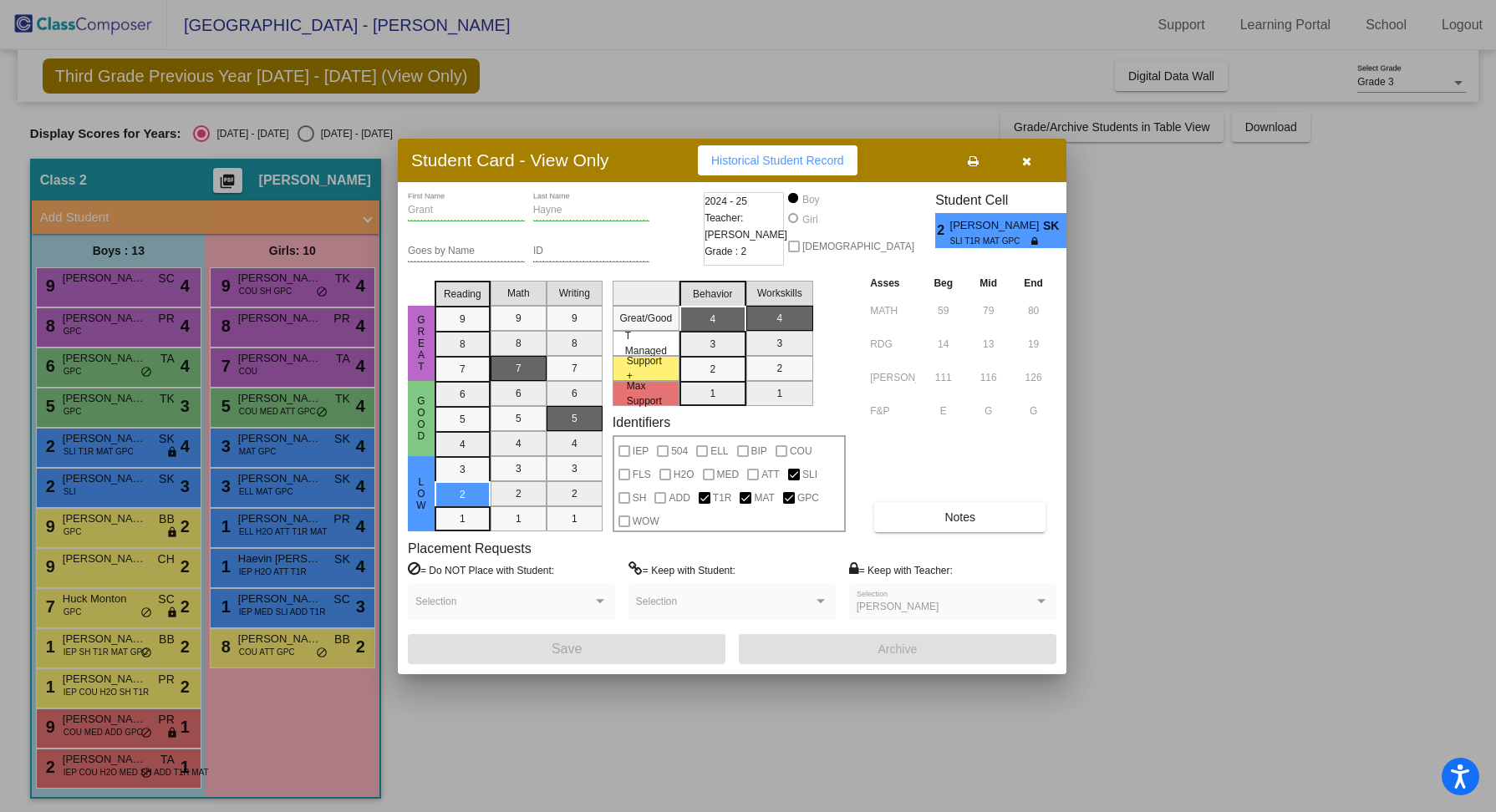
click at [147, 489] on div at bounding box center [748, 406] width 1496 height 812
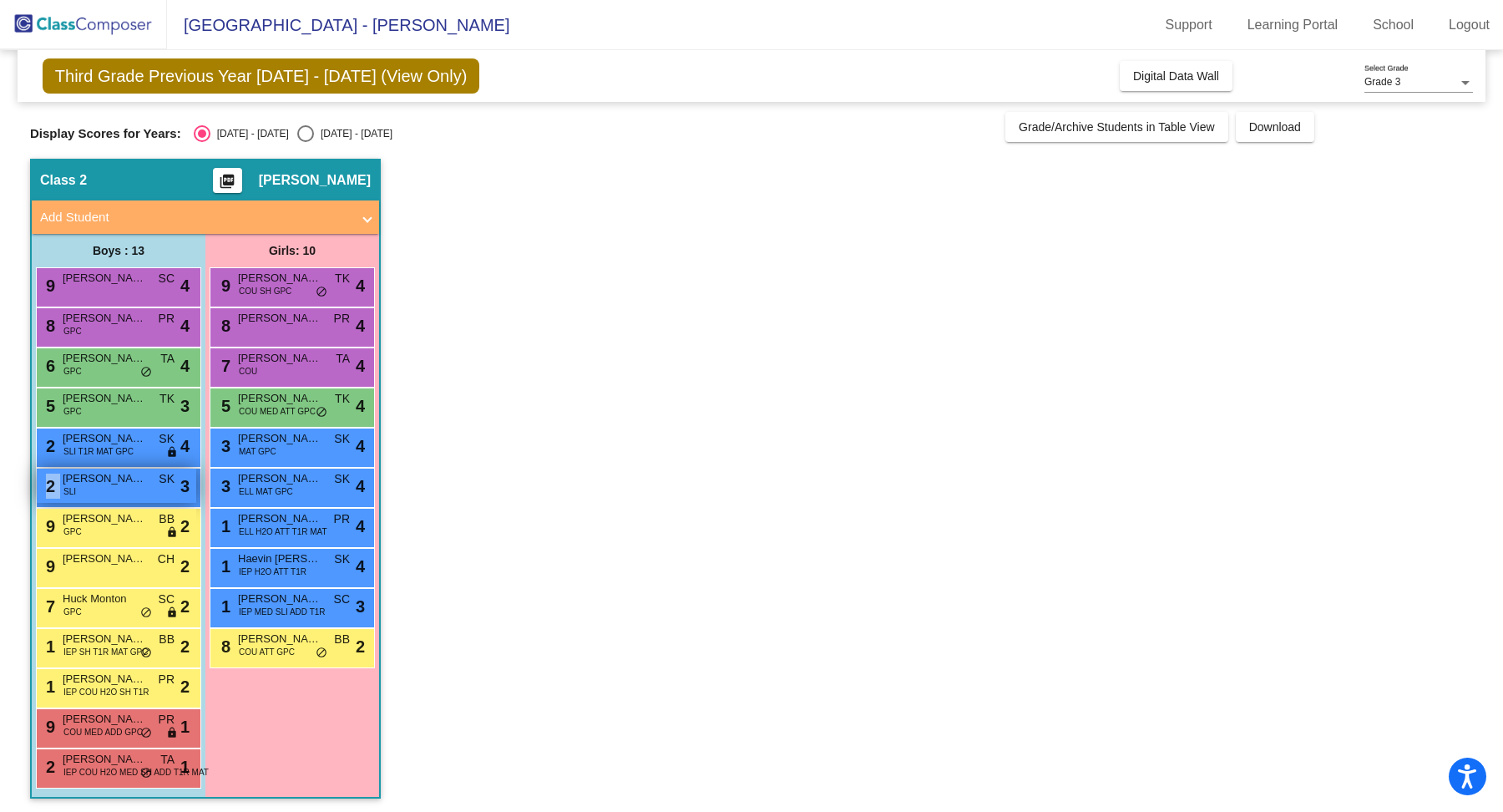
click at [146, 490] on div "2 [PERSON_NAME] SLI SK lock do_not_disturb_alt 3" at bounding box center [116, 486] width 159 height 34
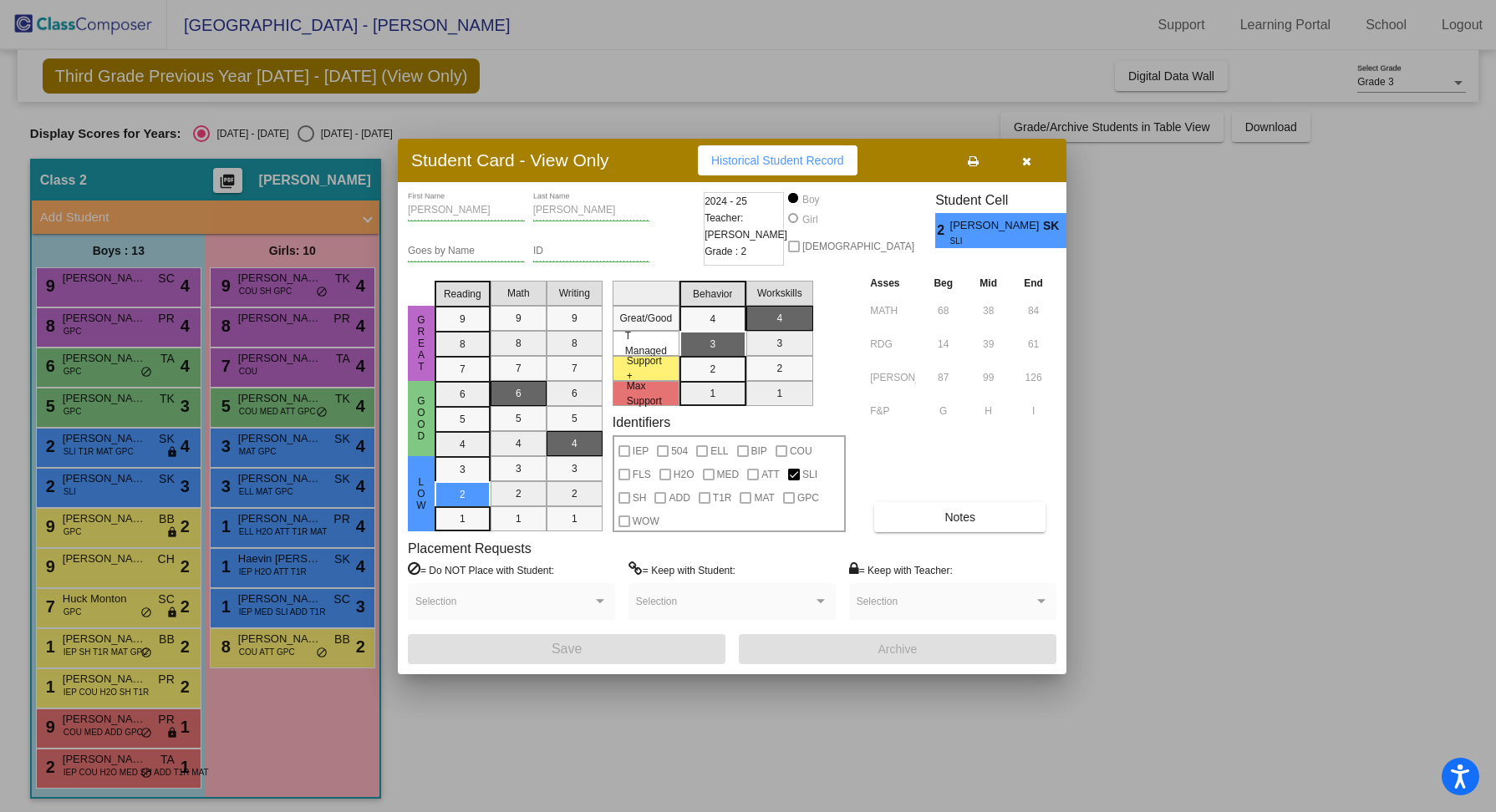
click at [138, 517] on div at bounding box center [748, 406] width 1496 height 812
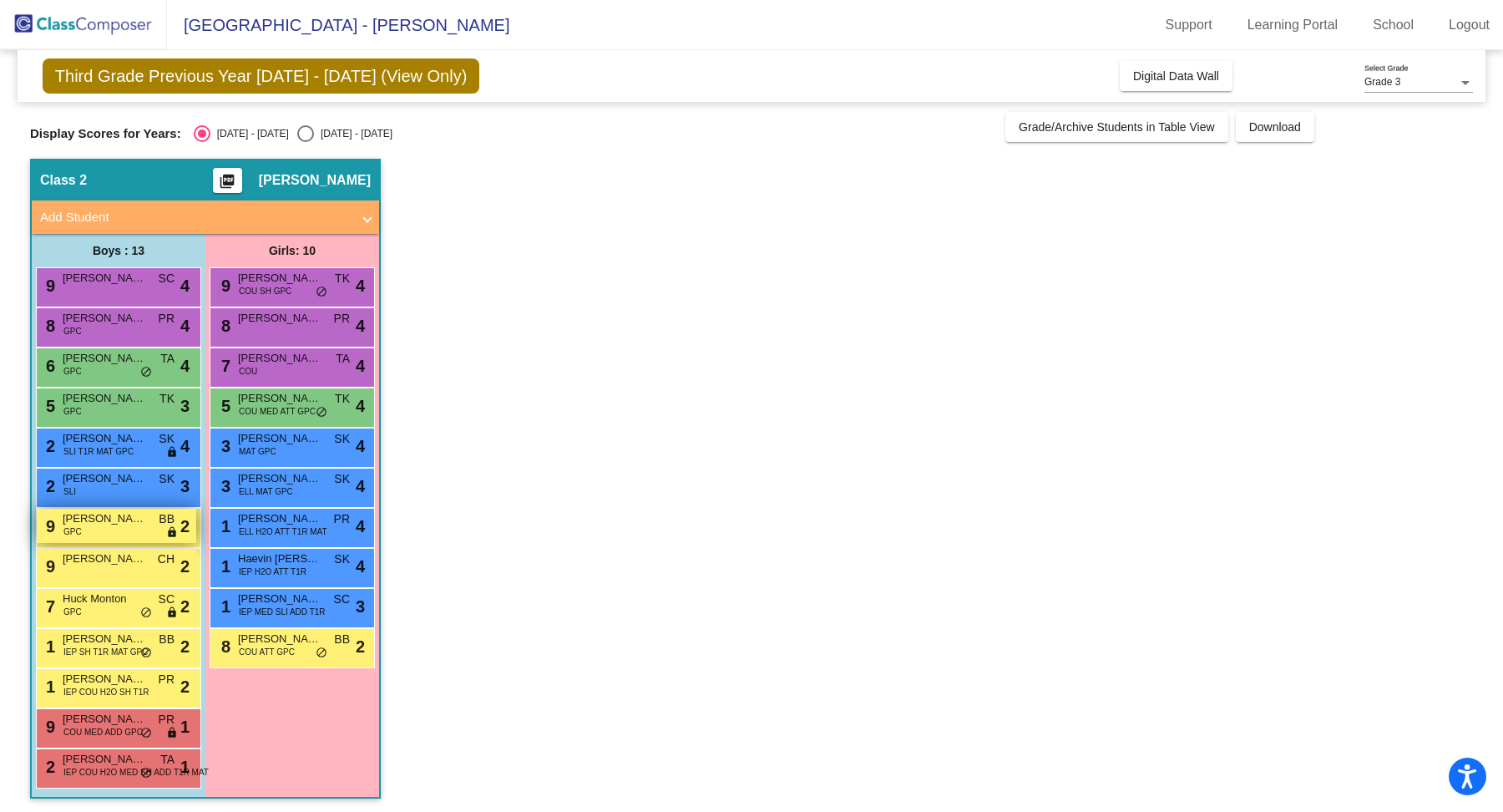
click at [135, 523] on span "[PERSON_NAME]" at bounding box center [105, 518] width 84 height 17
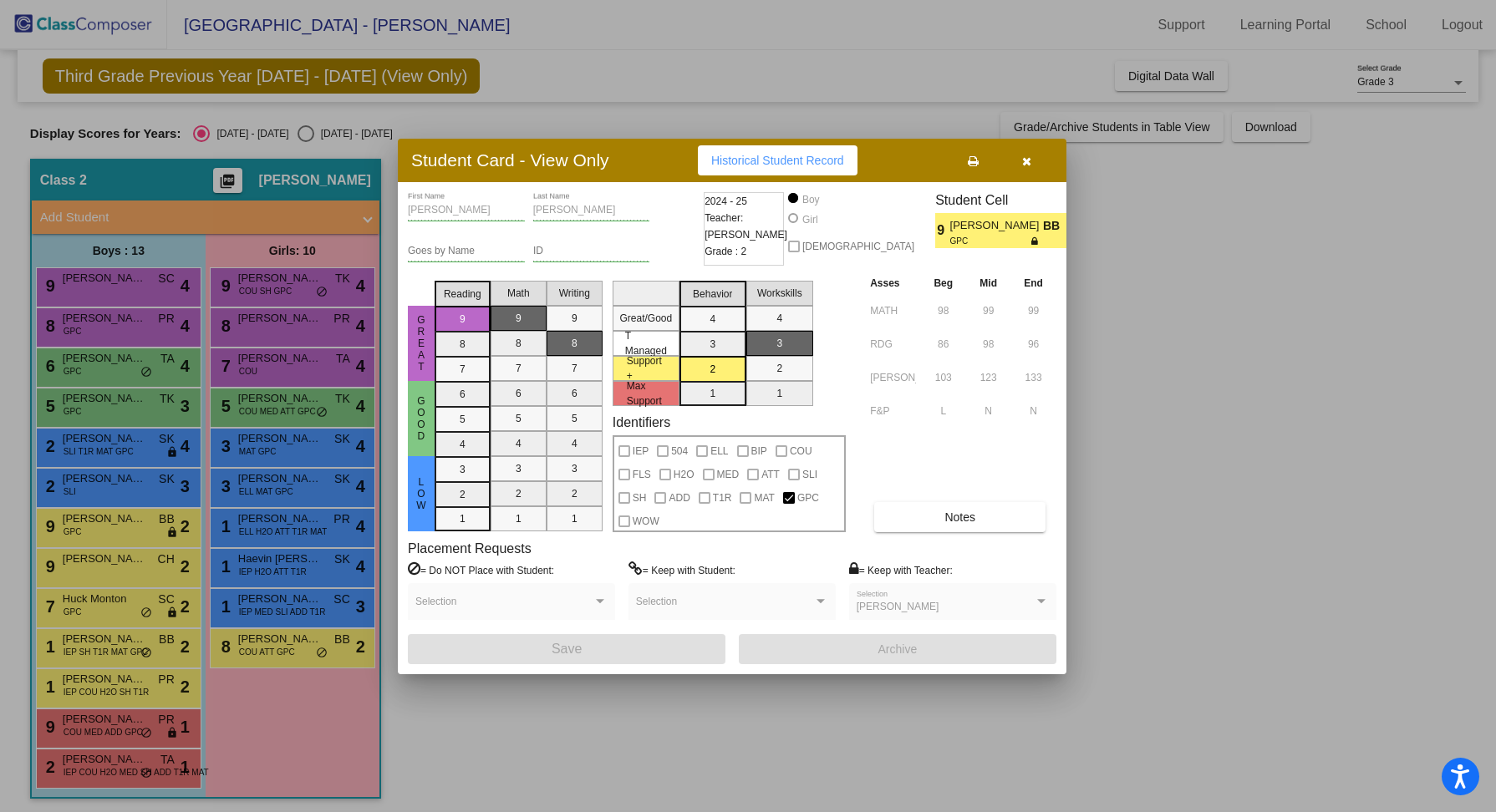
click at [114, 559] on div at bounding box center [748, 406] width 1496 height 812
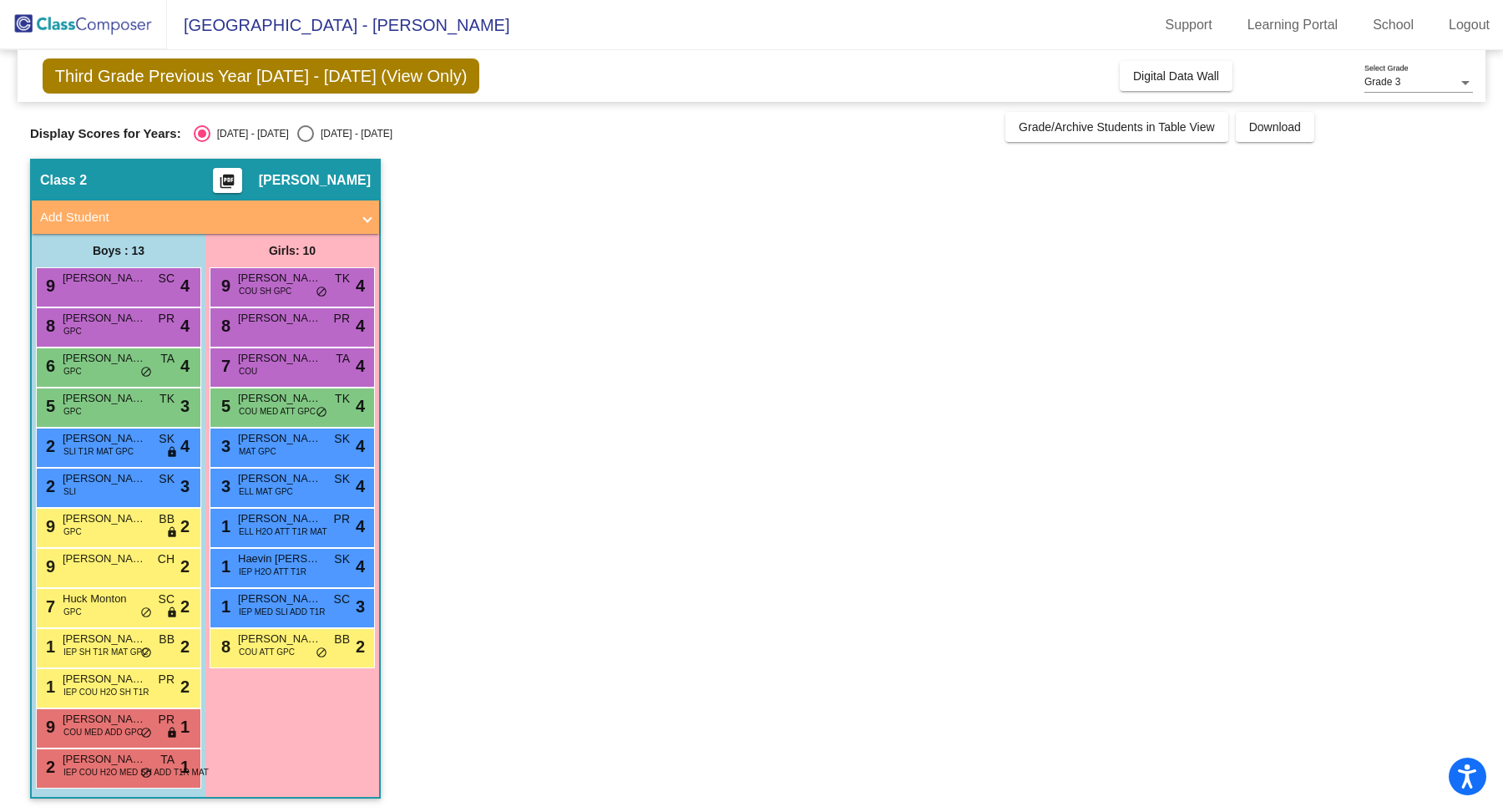
click at [114, 559] on span "[PERSON_NAME]" at bounding box center [105, 559] width 84 height 17
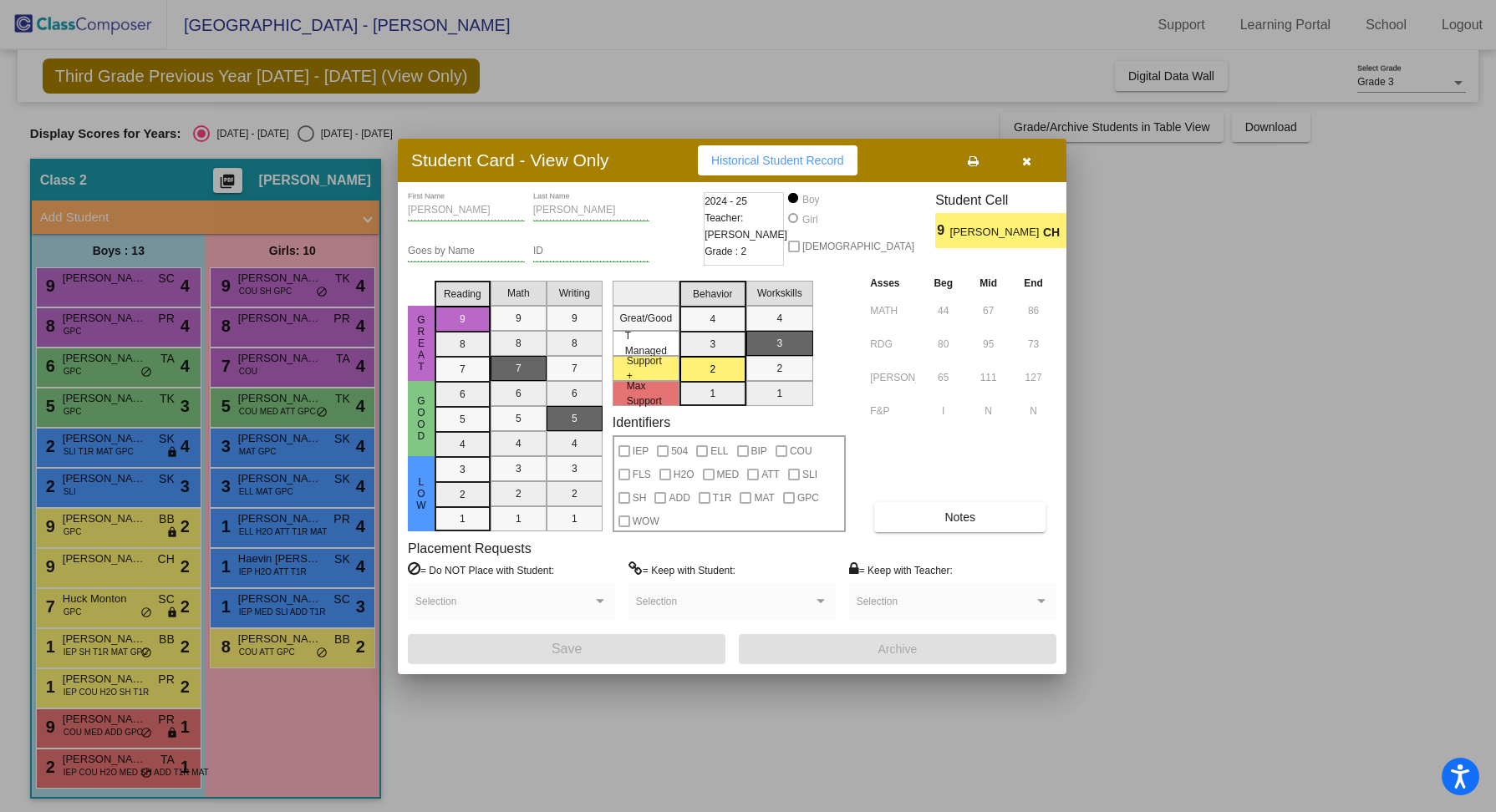
click at [124, 608] on div at bounding box center [748, 406] width 1496 height 812
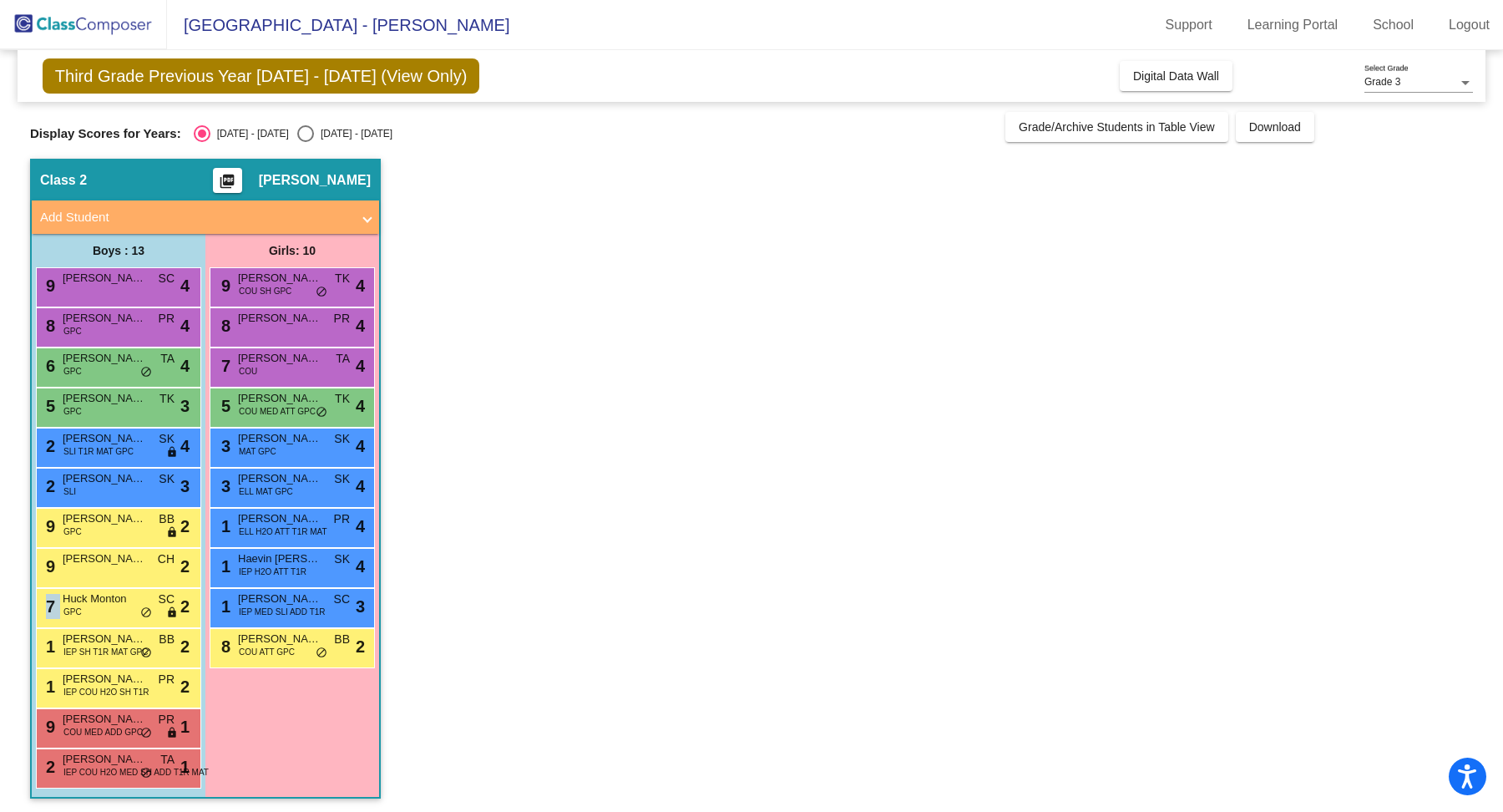
click at [124, 608] on div "7 Huck Monton GPC SC lock do_not_disturb_alt 2" at bounding box center [116, 606] width 159 height 34
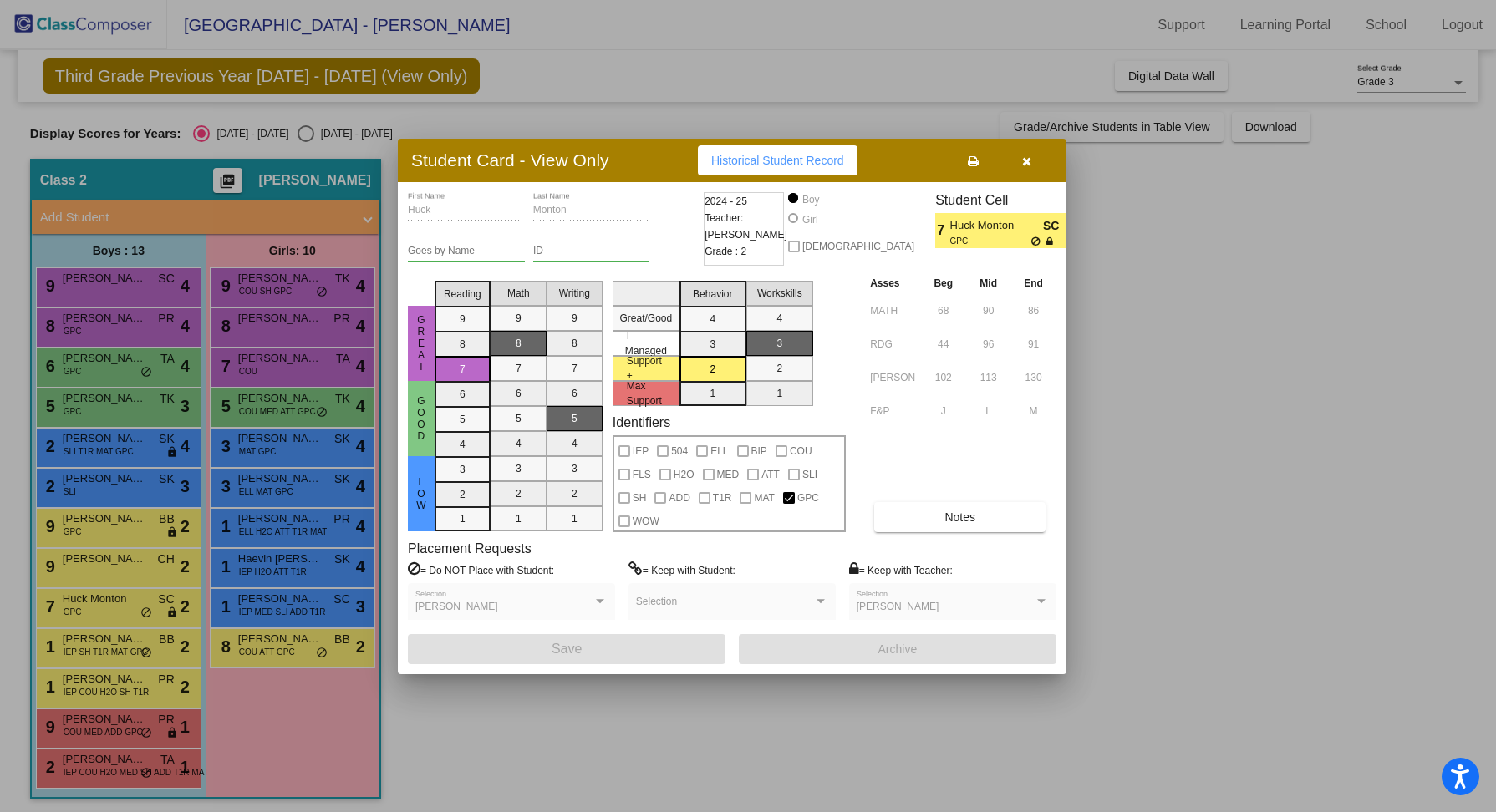
click at [118, 684] on div at bounding box center [748, 406] width 1496 height 812
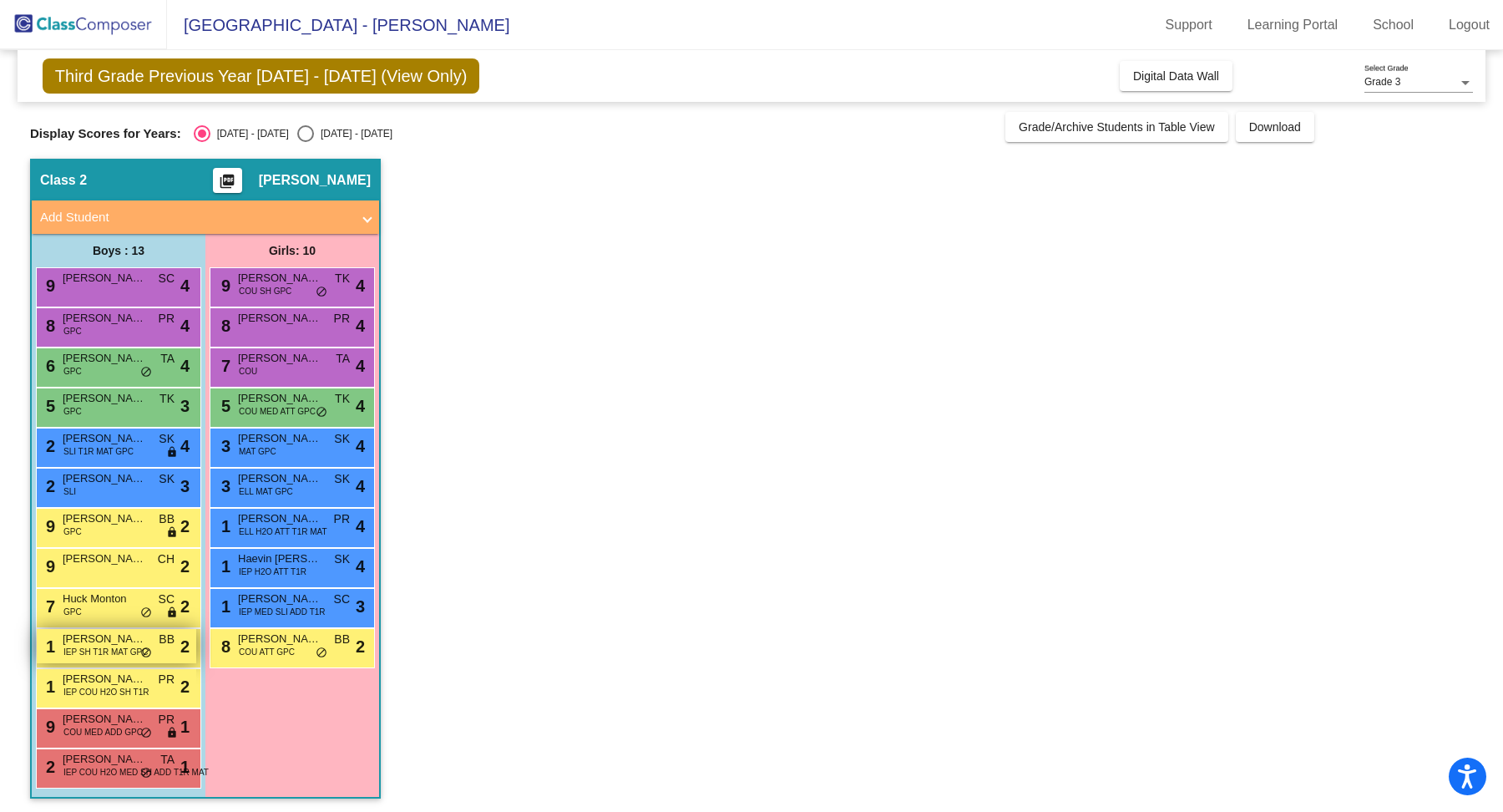
click at [118, 652] on span "IEP SH T1R MAT GPC" at bounding box center [106, 651] width 85 height 12
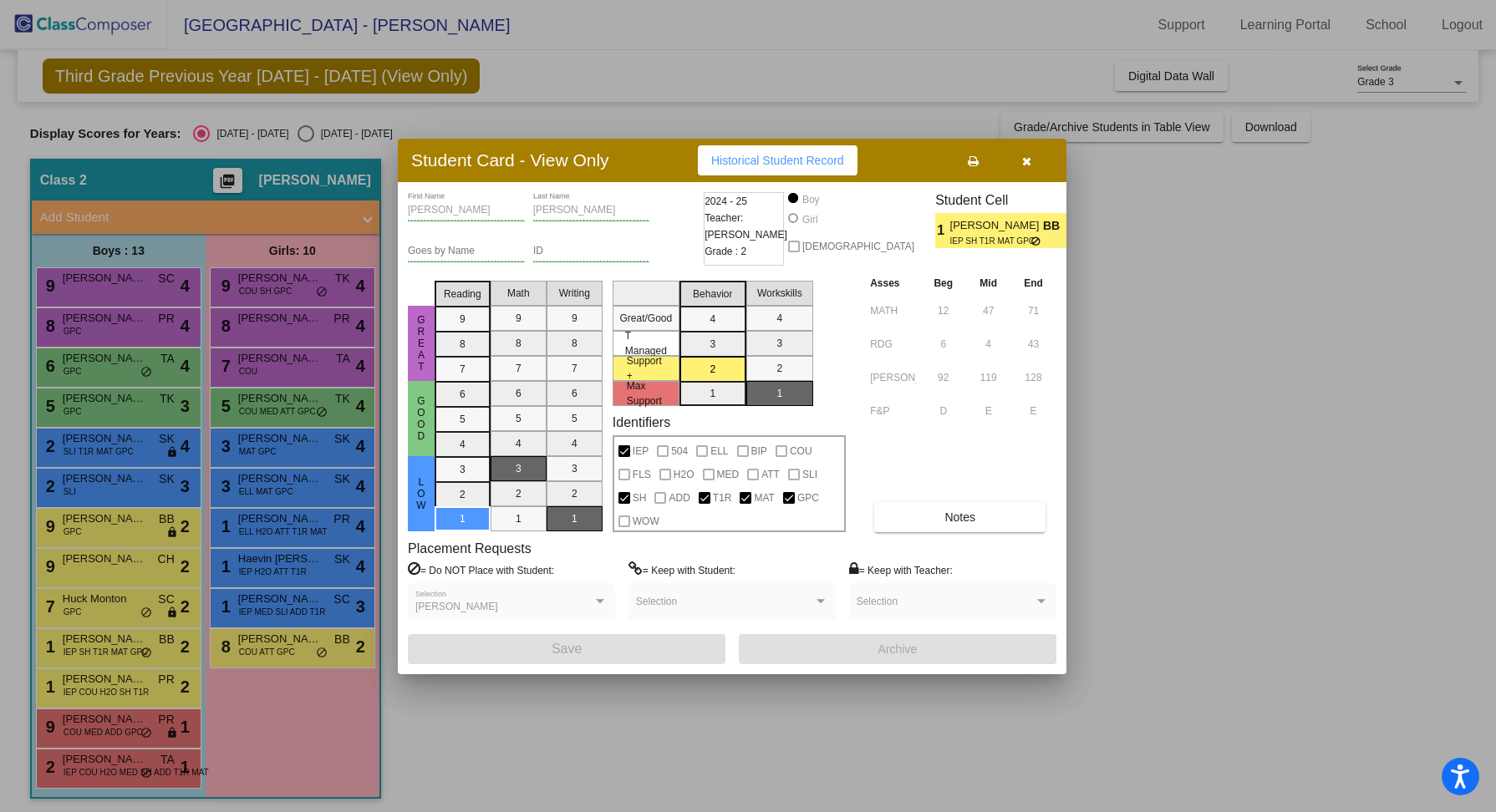
click at [105, 682] on div at bounding box center [748, 406] width 1496 height 812
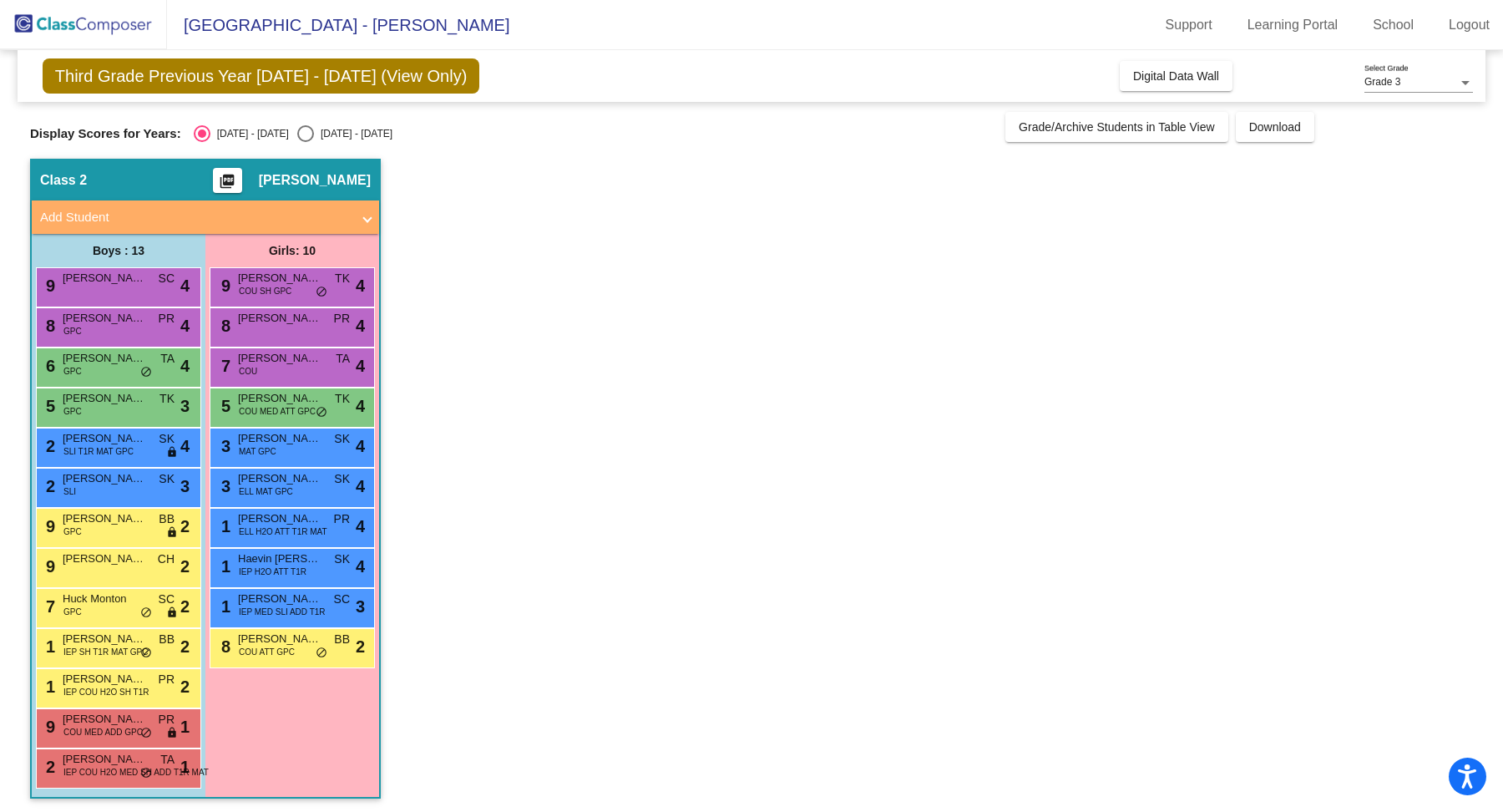
click at [105, 682] on span "[PERSON_NAME]" at bounding box center [105, 680] width 84 height 17
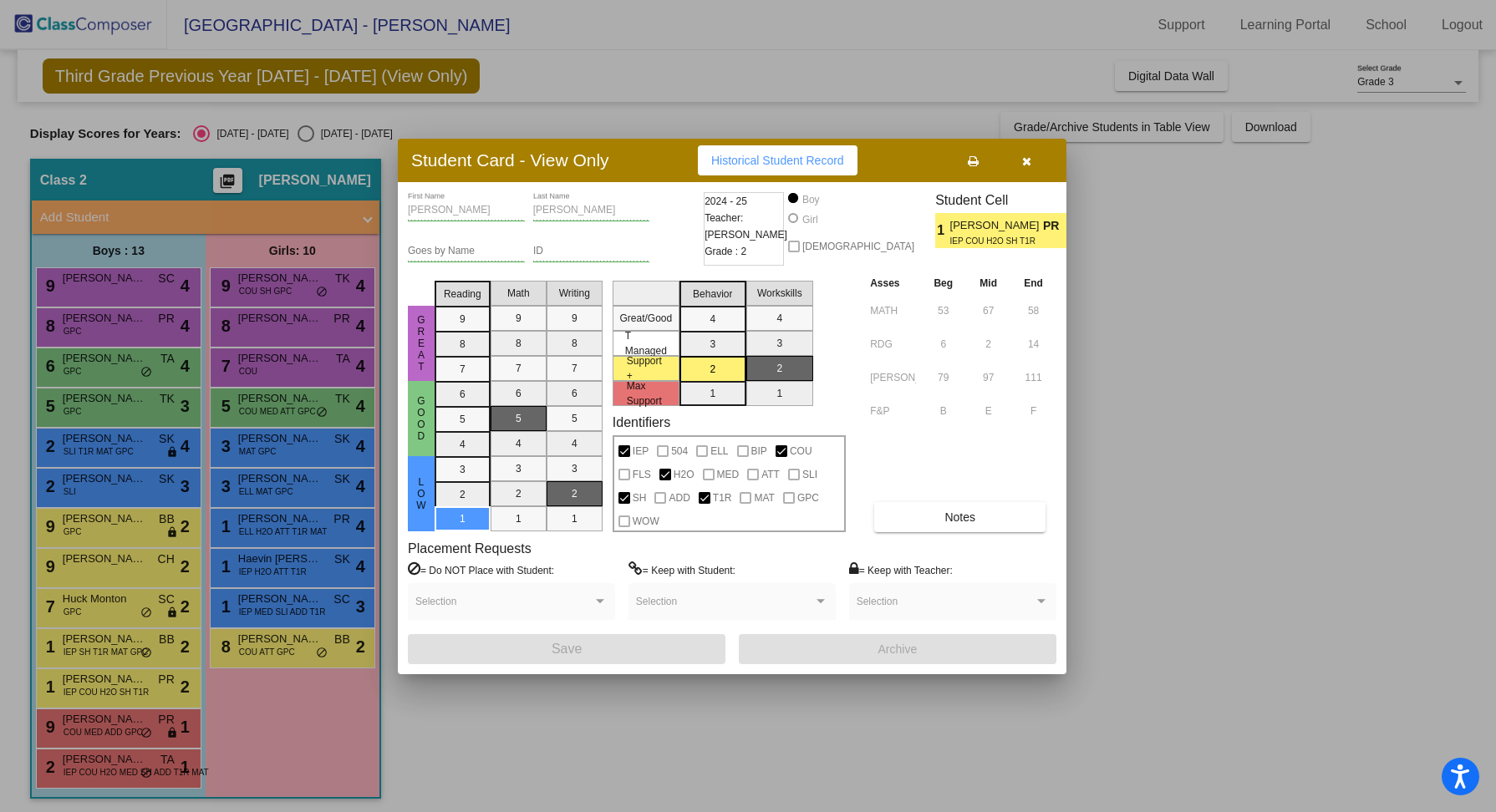
click at [111, 721] on div at bounding box center [748, 406] width 1496 height 812
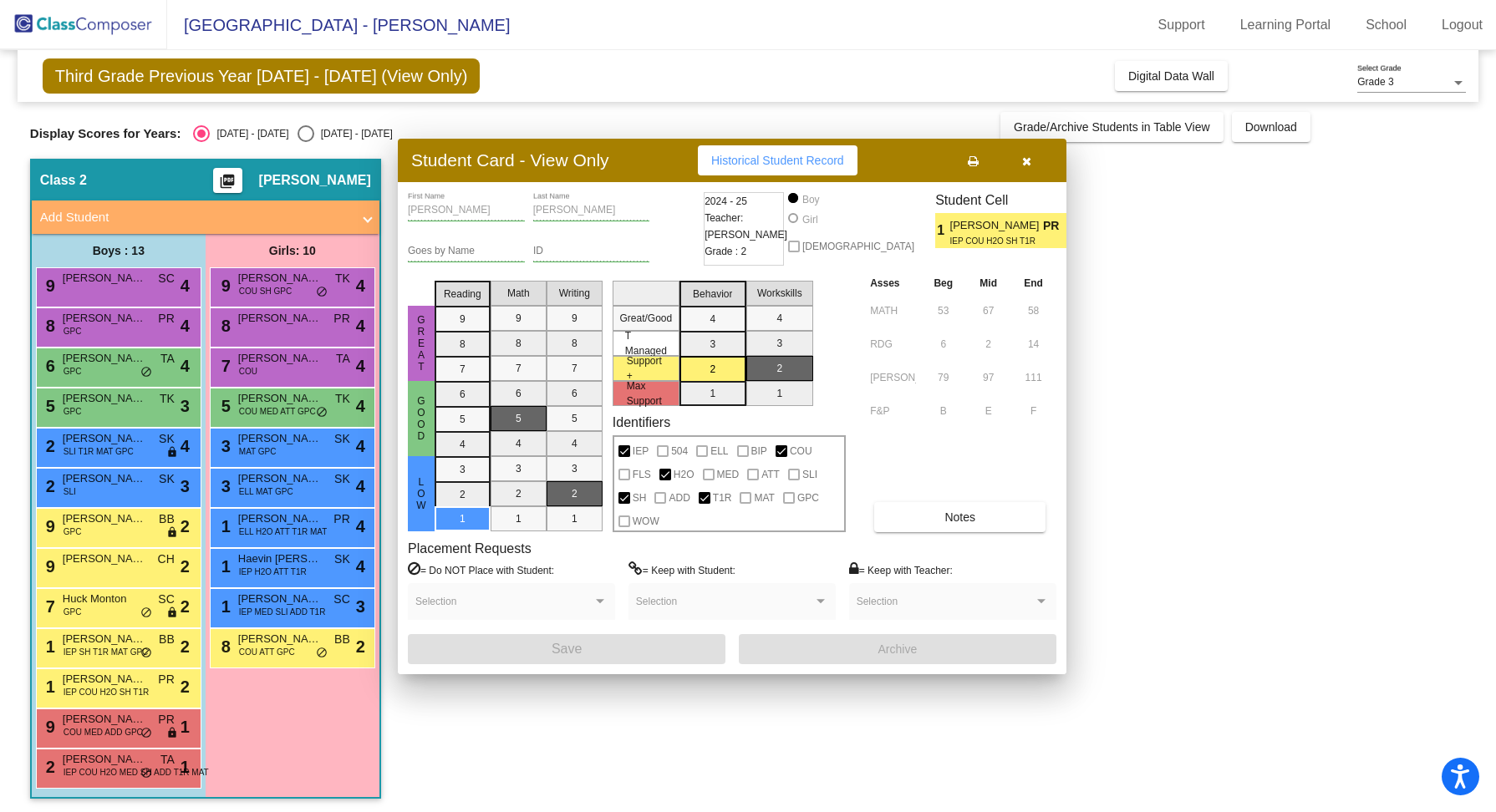
click at [111, 721] on span "[PERSON_NAME]" at bounding box center [105, 720] width 84 height 17
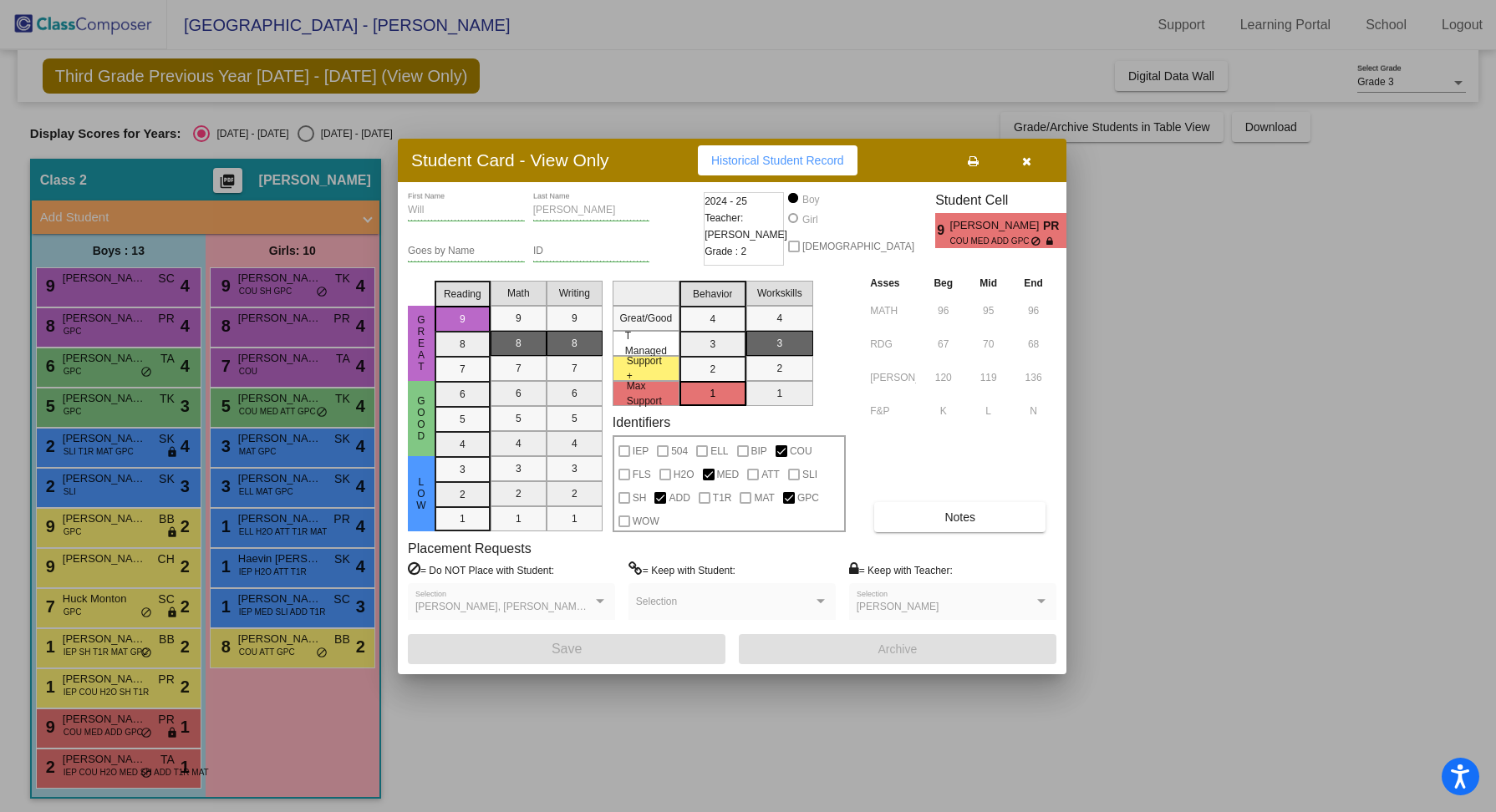
click at [103, 762] on div at bounding box center [748, 406] width 1496 height 812
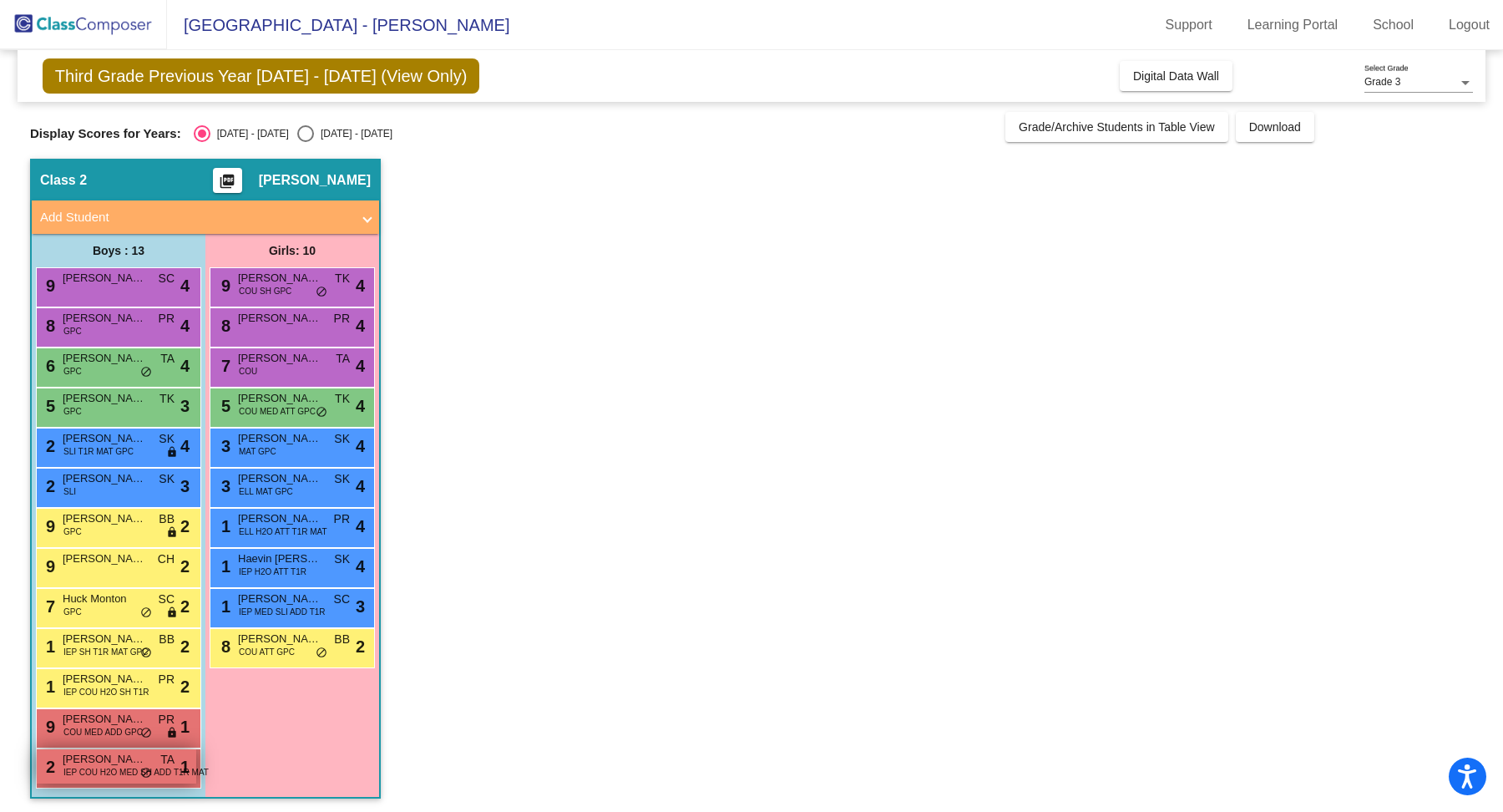
click at [103, 763] on span "[PERSON_NAME]" at bounding box center [105, 760] width 84 height 17
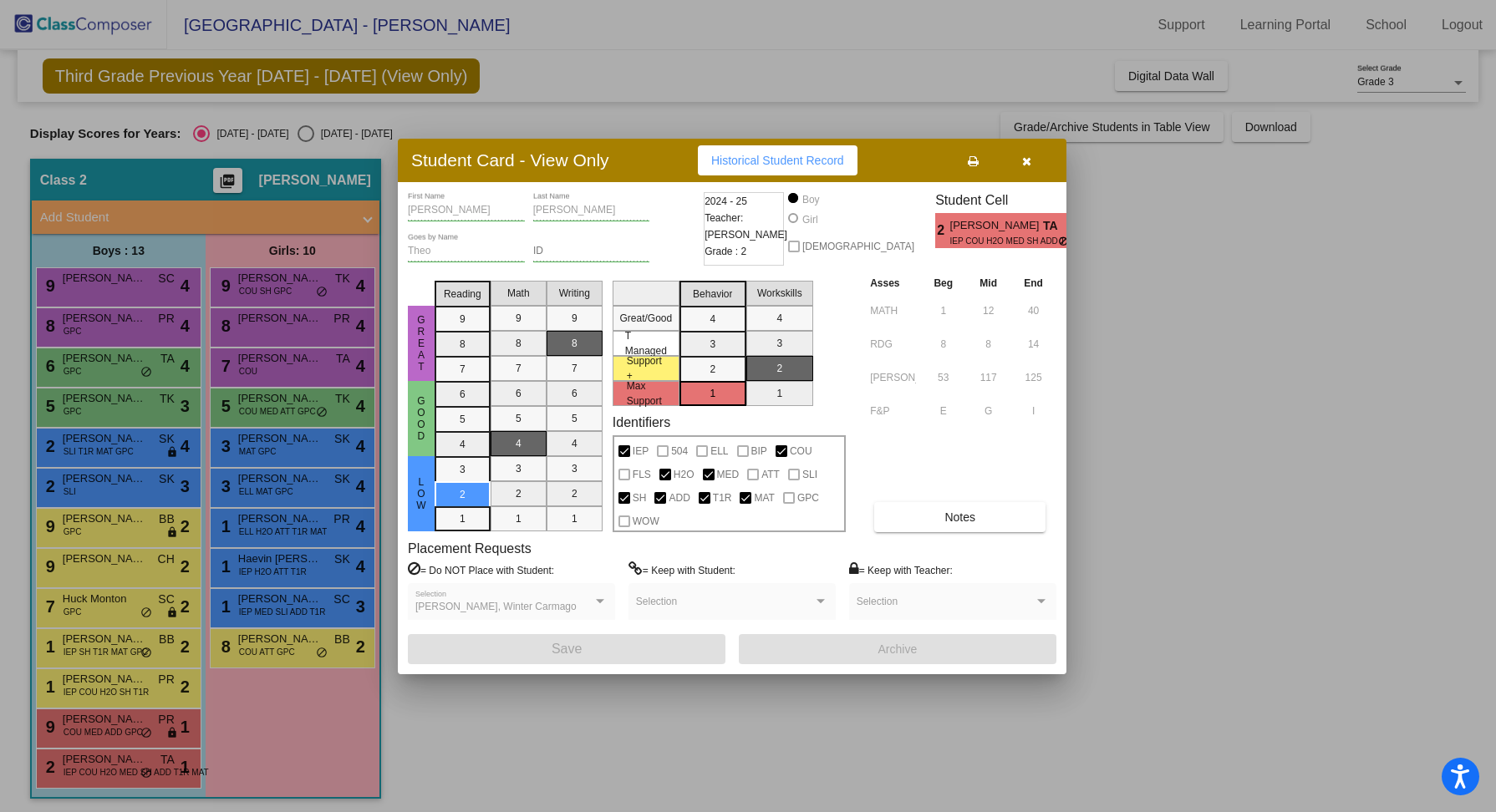
click at [314, 277] on div at bounding box center [748, 406] width 1496 height 812
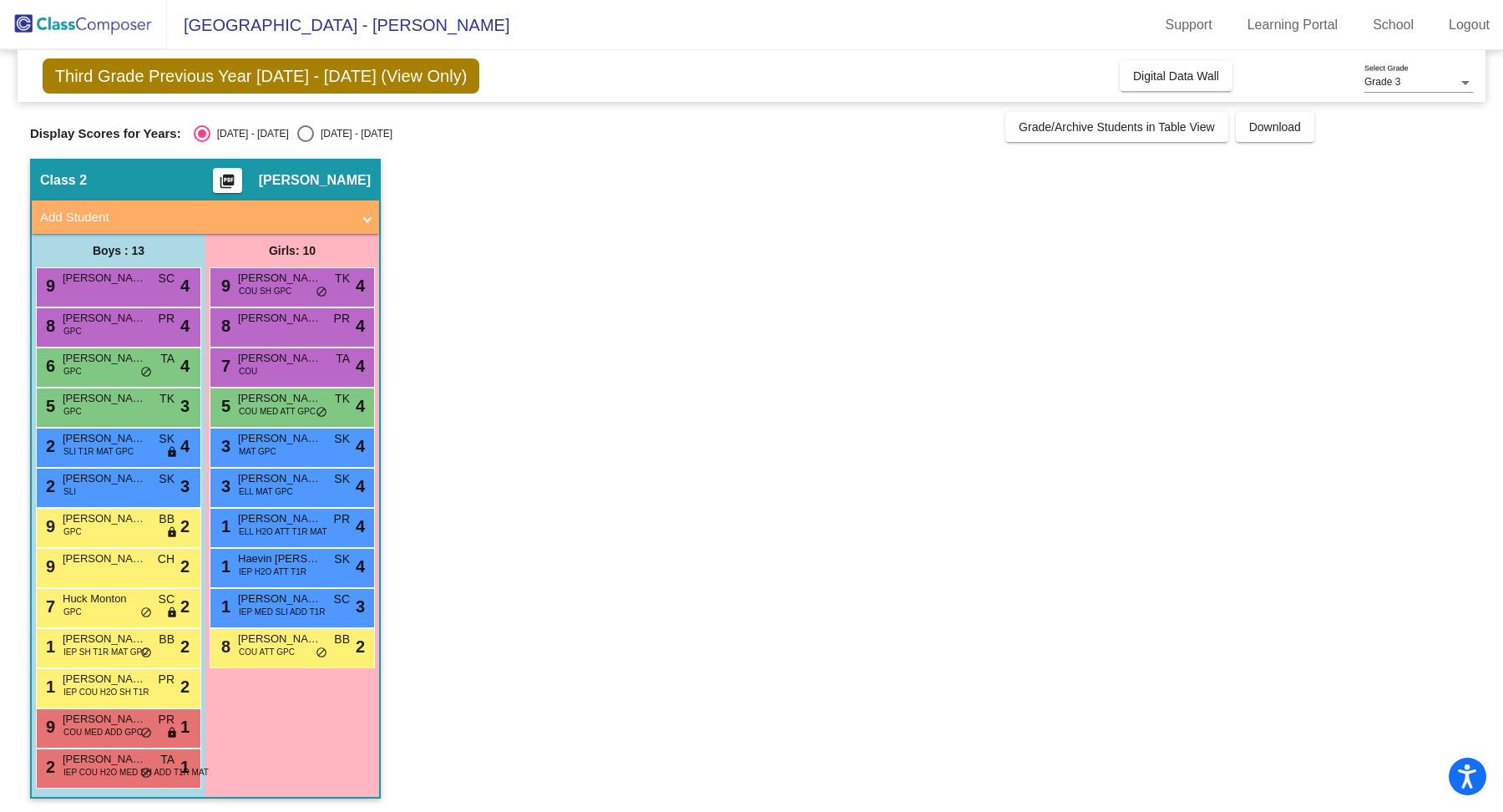
click at [314, 277] on span "[PERSON_NAME]" at bounding box center [280, 278] width 84 height 17
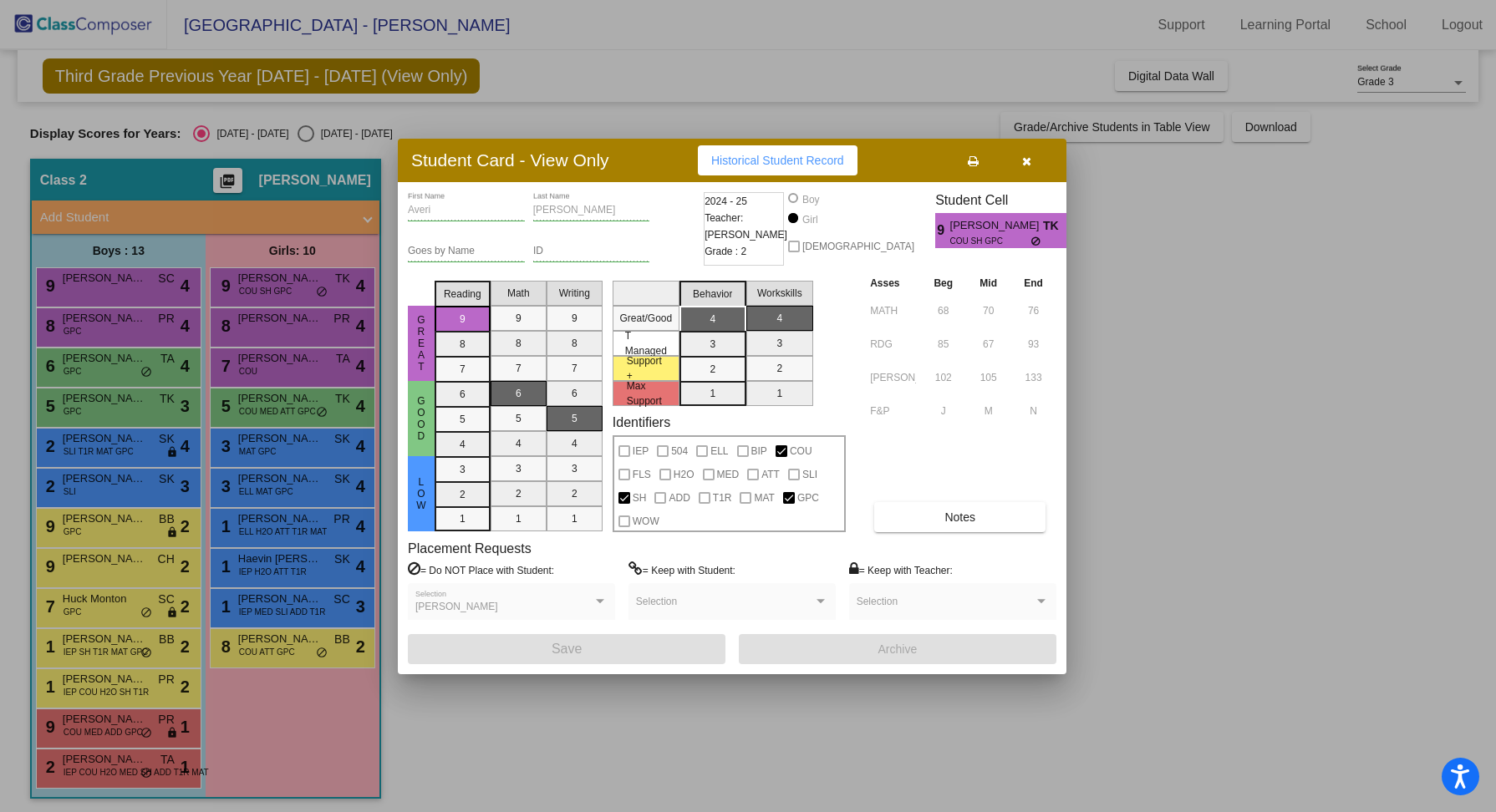
click at [312, 315] on div at bounding box center [748, 406] width 1496 height 812
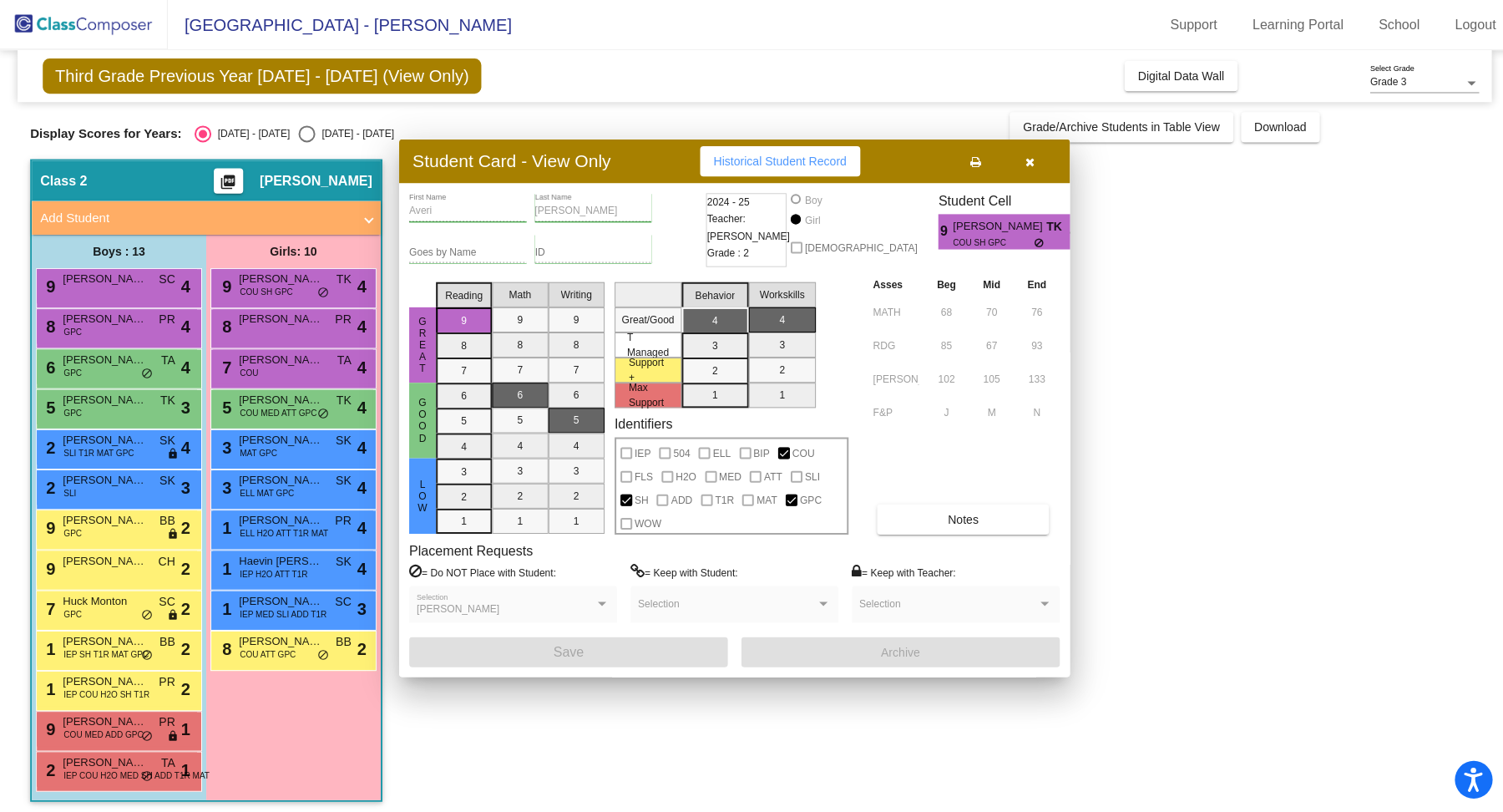
click at [312, 315] on span "[PERSON_NAME]" at bounding box center [280, 318] width 84 height 17
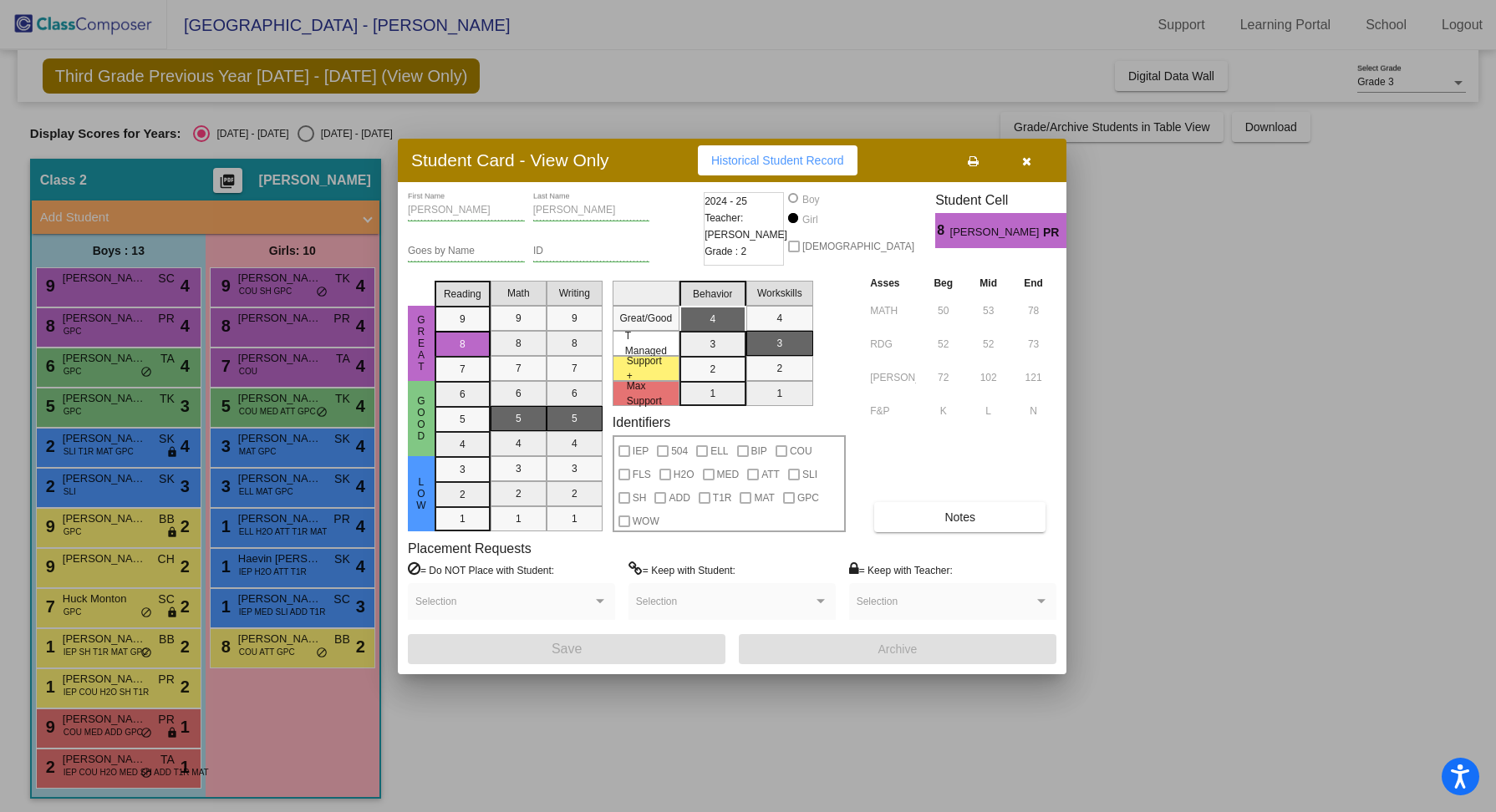
click at [304, 362] on div at bounding box center [748, 406] width 1496 height 812
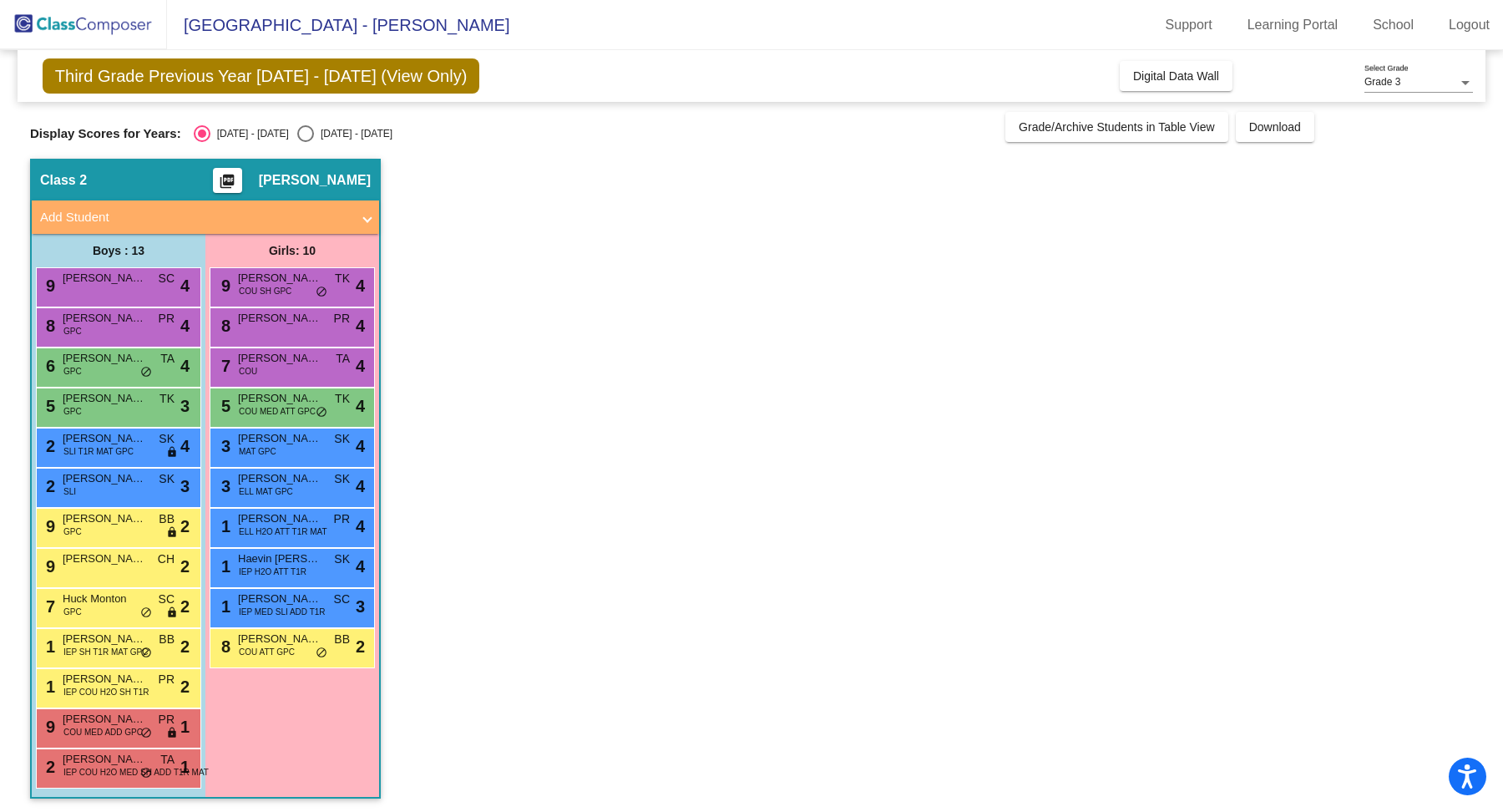
click at [304, 362] on span "[PERSON_NAME]" at bounding box center [280, 358] width 84 height 17
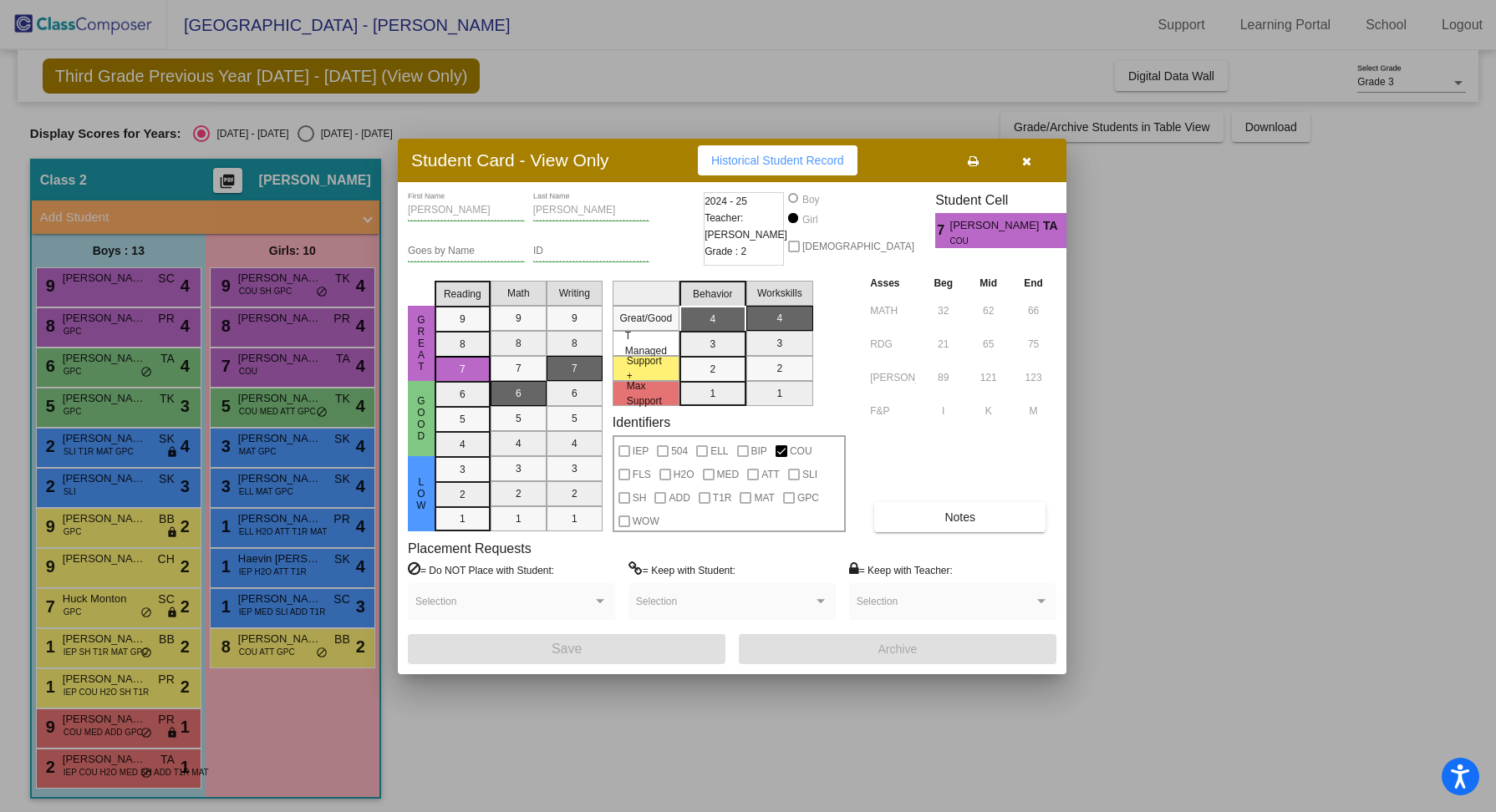
click at [300, 396] on div at bounding box center [748, 406] width 1496 height 812
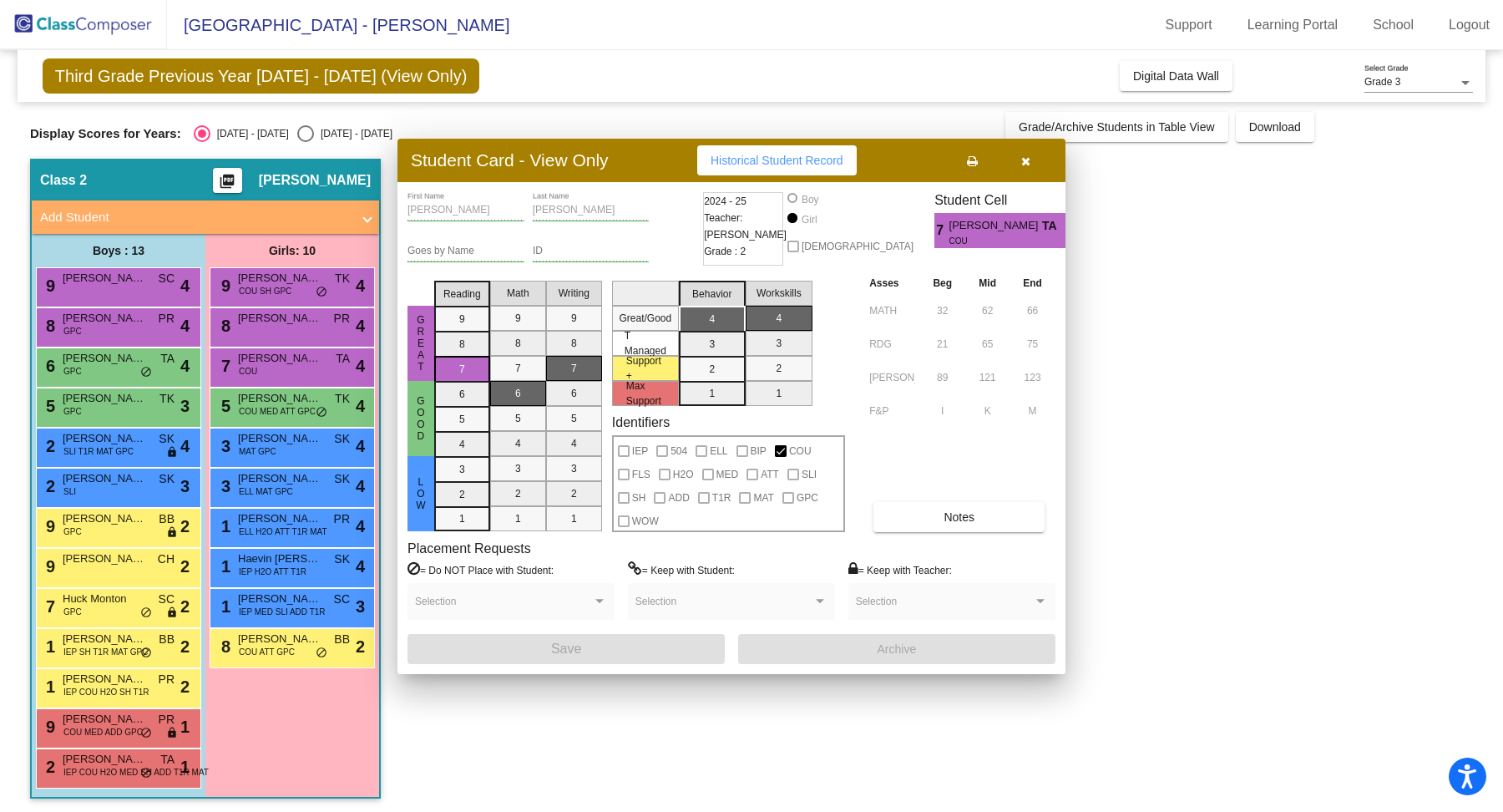
click at [300, 396] on span "[PERSON_NAME]" at bounding box center [280, 398] width 84 height 17
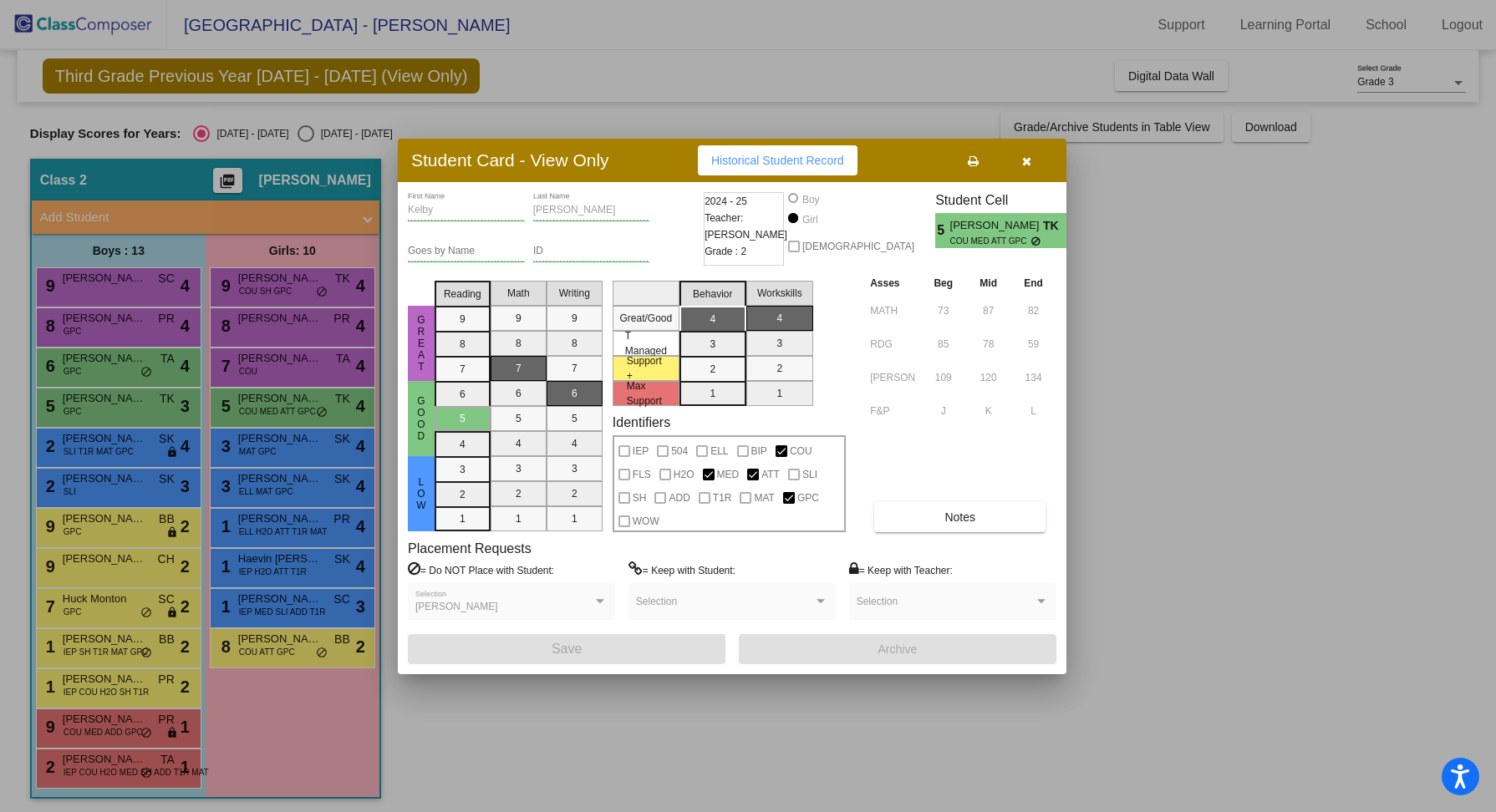
click at [304, 442] on div at bounding box center [748, 406] width 1496 height 812
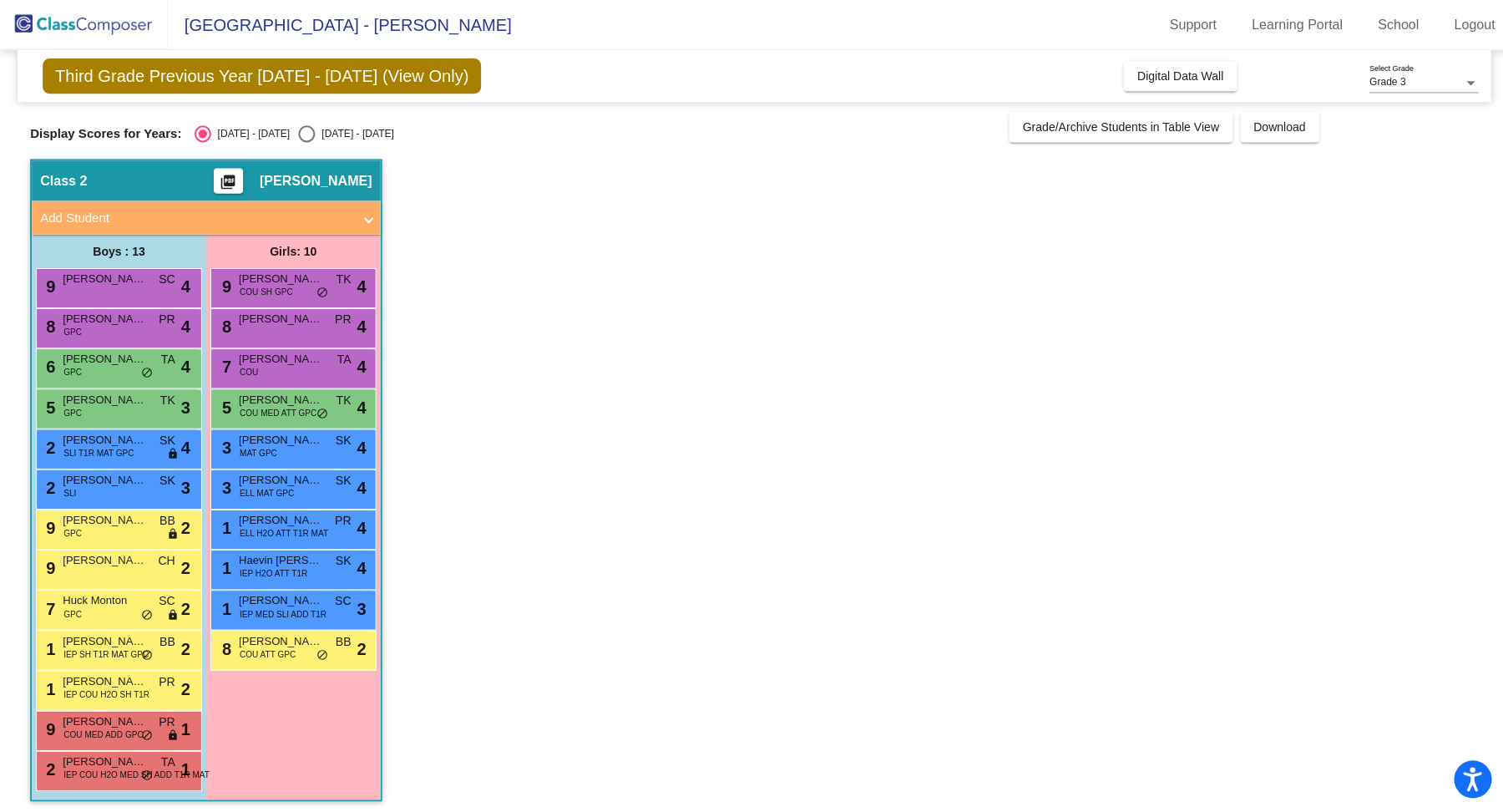
click at [304, 442] on span "[PERSON_NAME]" at bounding box center [280, 438] width 84 height 17
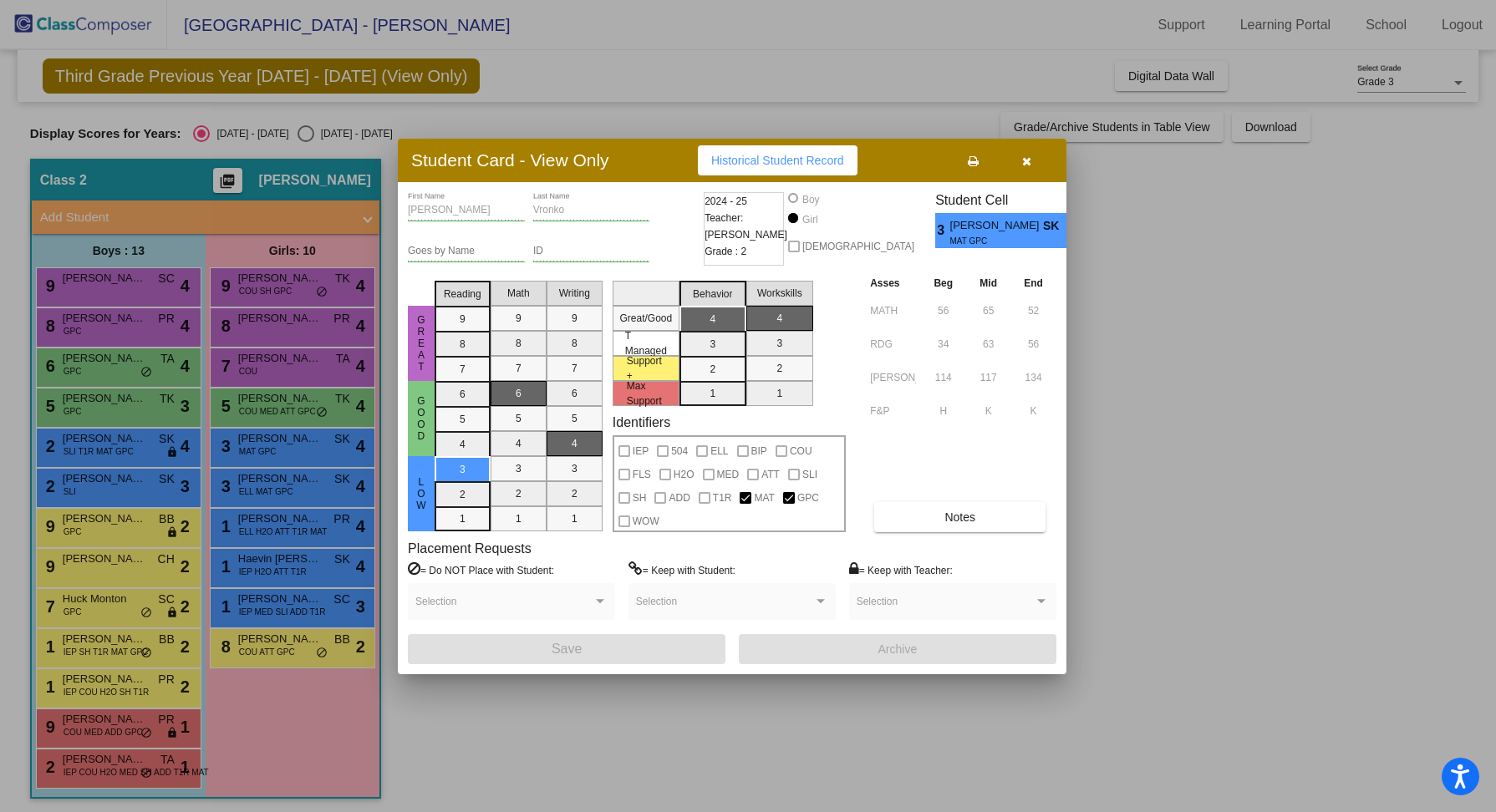
click at [306, 459] on div at bounding box center [748, 406] width 1496 height 812
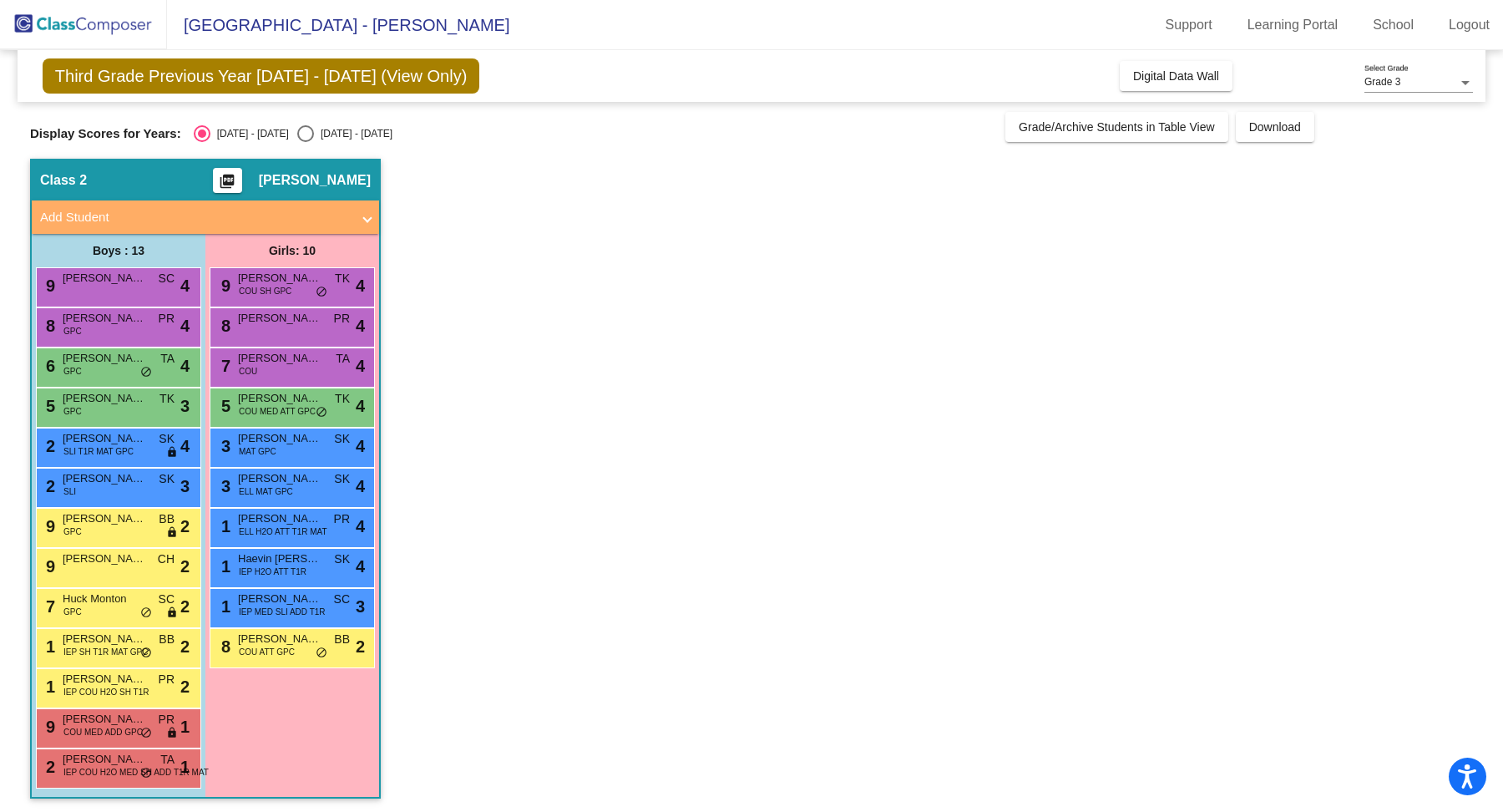
click at [306, 463] on div "3 [PERSON_NAME] MAT GPC SK lock do_not_disturb_alt 4" at bounding box center [293, 448] width 166 height 40
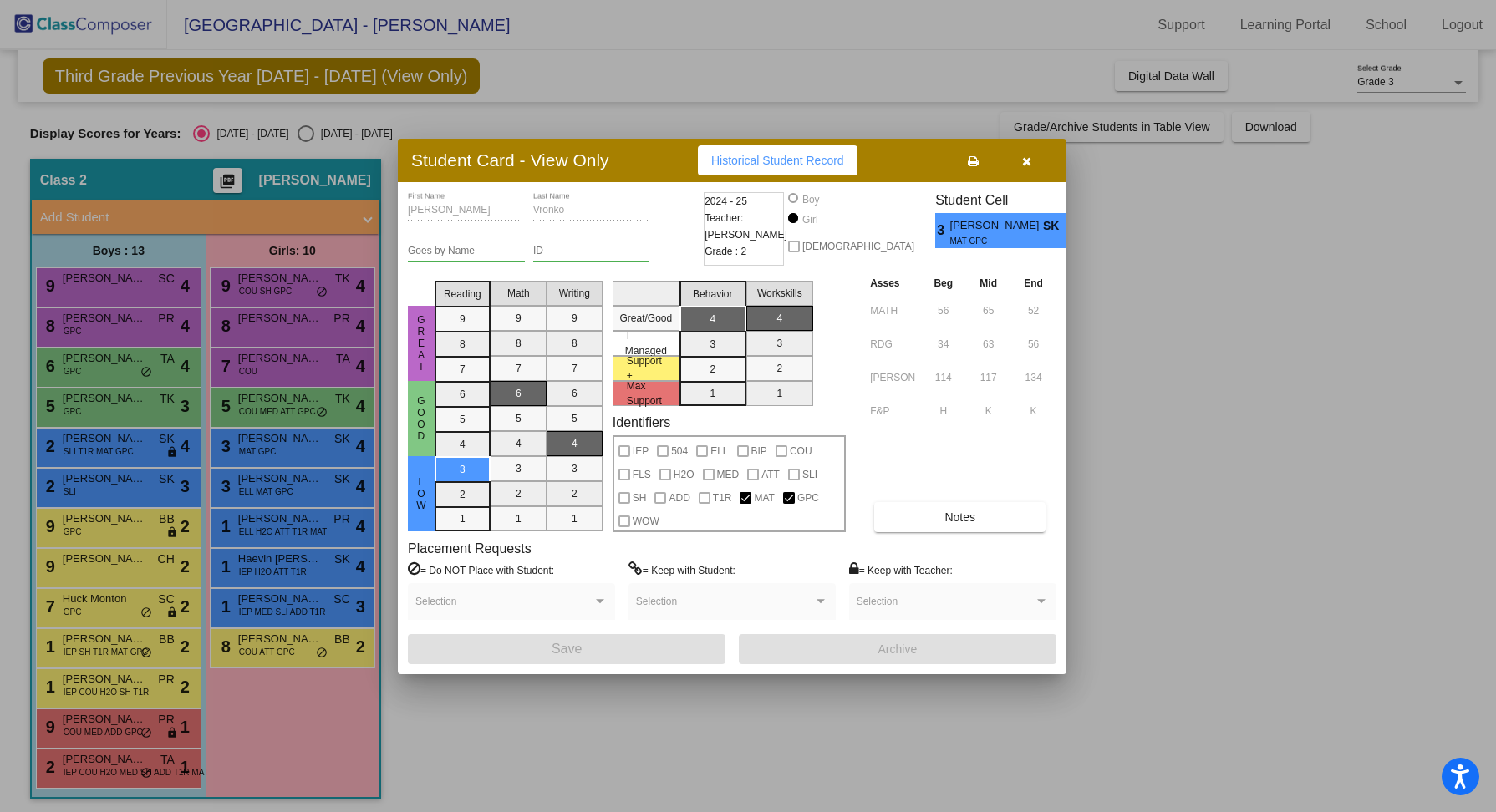
click at [306, 482] on div at bounding box center [748, 406] width 1496 height 812
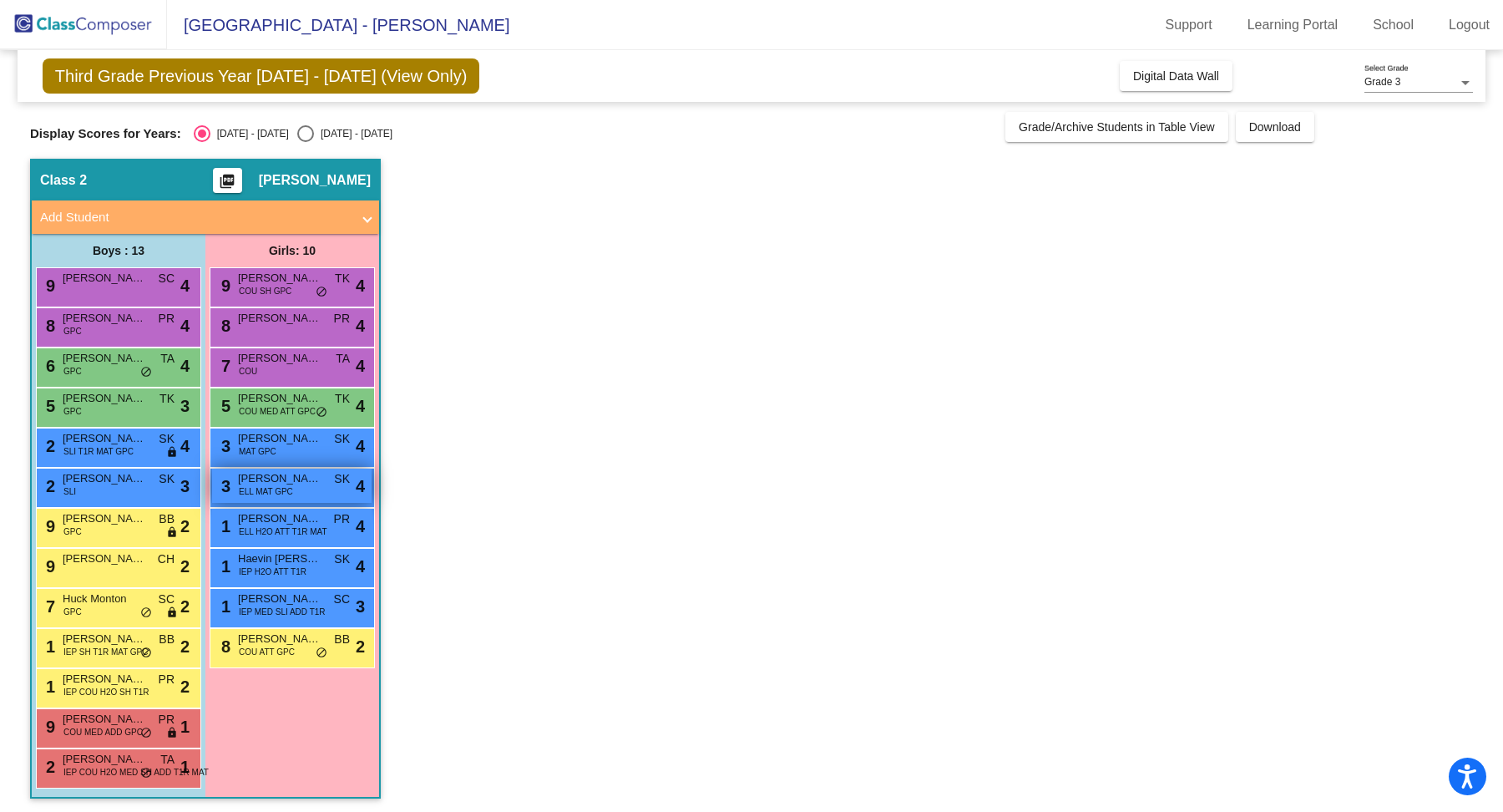
click at [306, 483] on span "[PERSON_NAME]" at bounding box center [280, 478] width 84 height 17
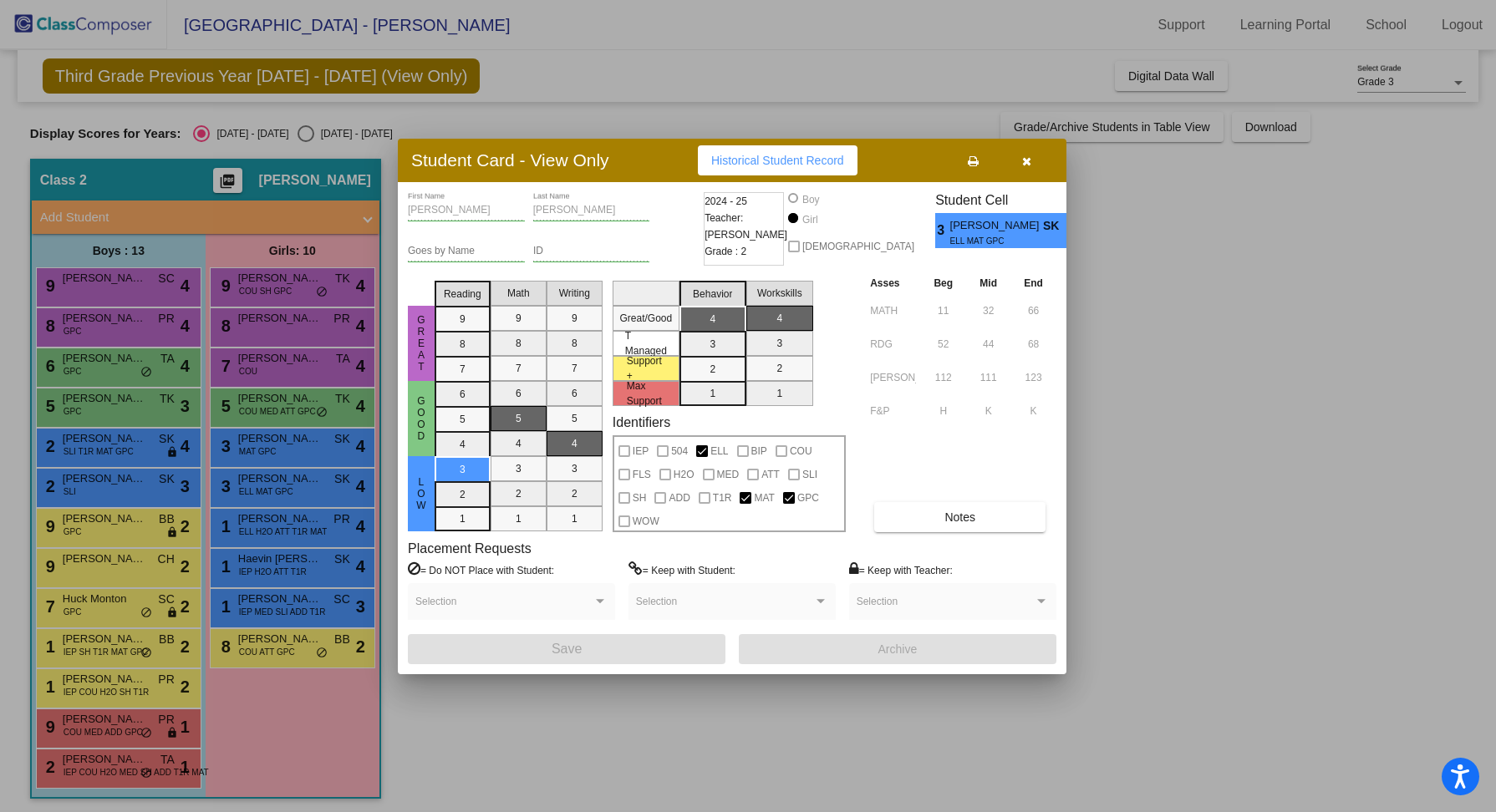
click at [309, 528] on div at bounding box center [748, 406] width 1496 height 812
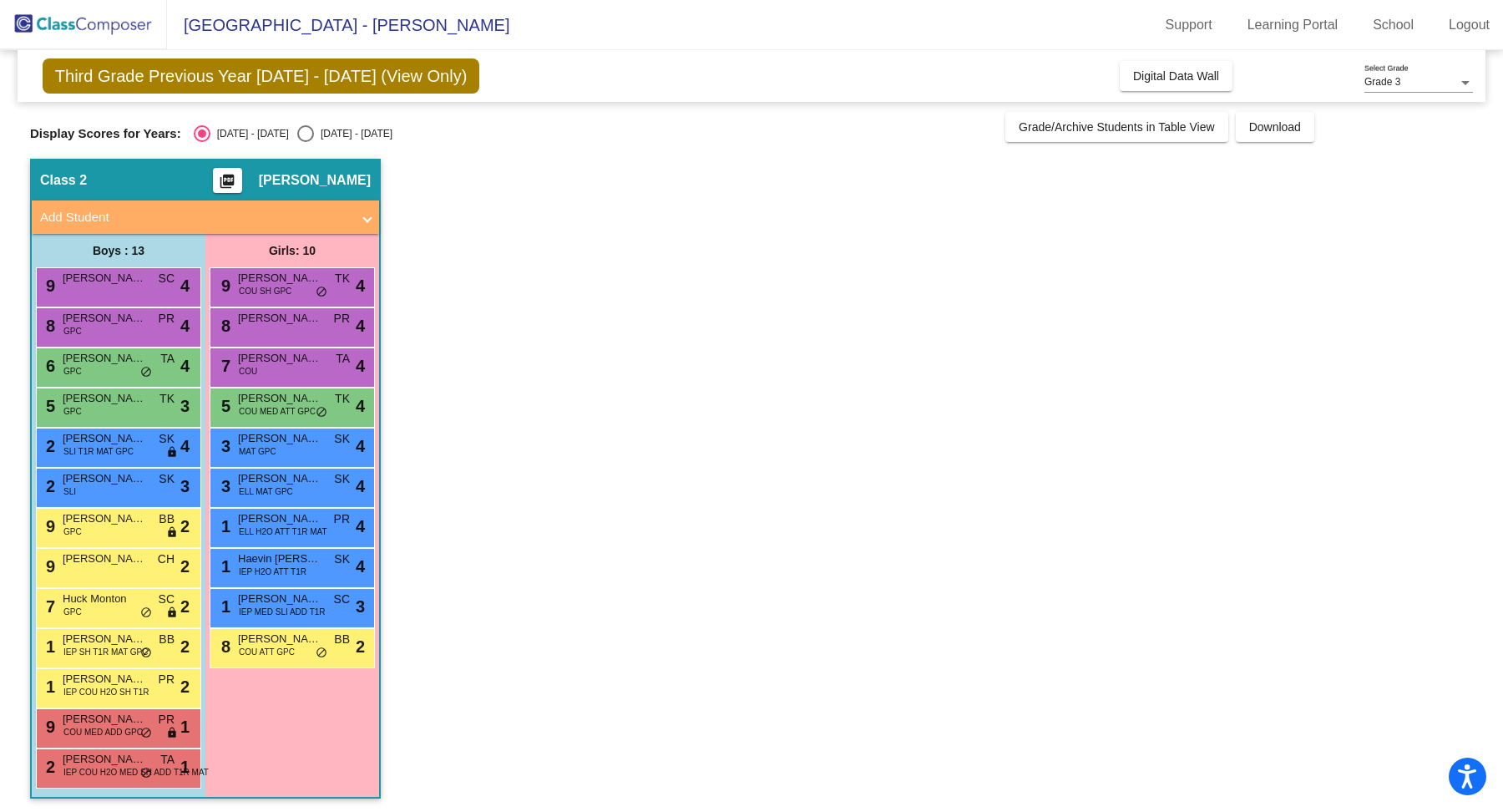
click at [309, 528] on span "ELL H2O ATT T1R MAT" at bounding box center [283, 531] width 89 height 12
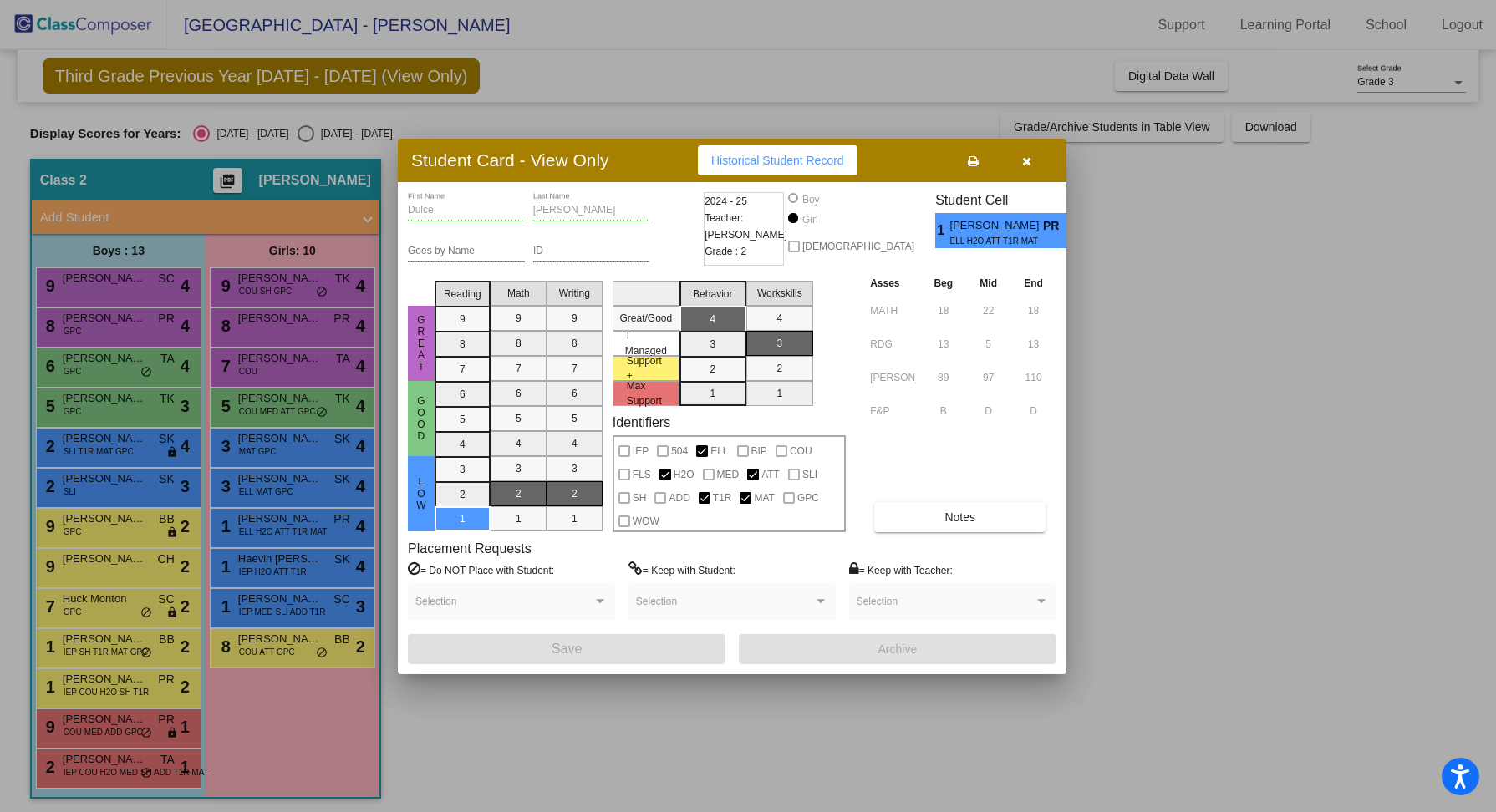
click at [307, 571] on div at bounding box center [748, 406] width 1496 height 812
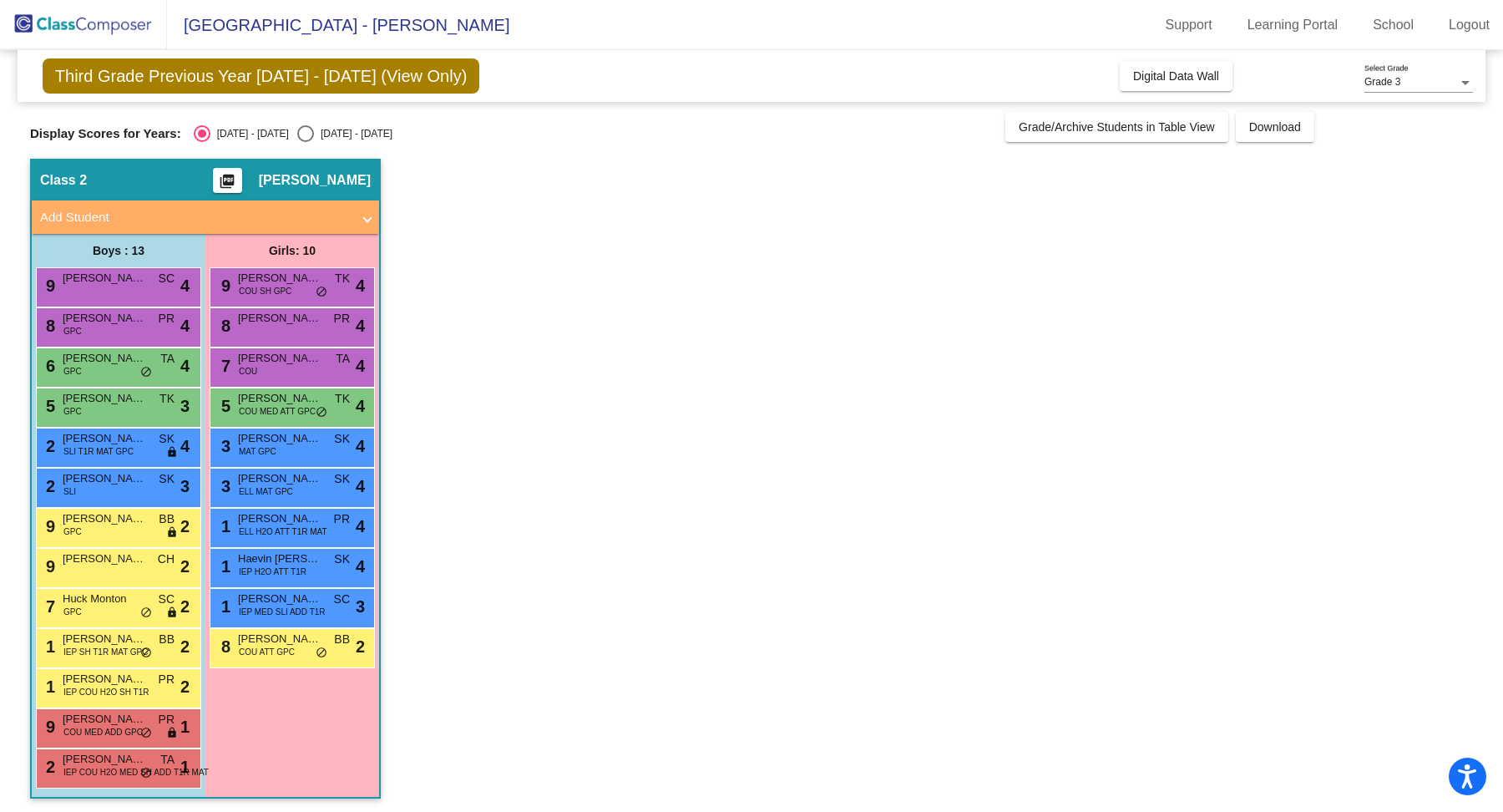
click at [307, 571] on div "1 Haevin [PERSON_NAME] IEP H2O ATT T1R SK lock do_not_disturb_alt 4" at bounding box center [292, 566] width 159 height 34
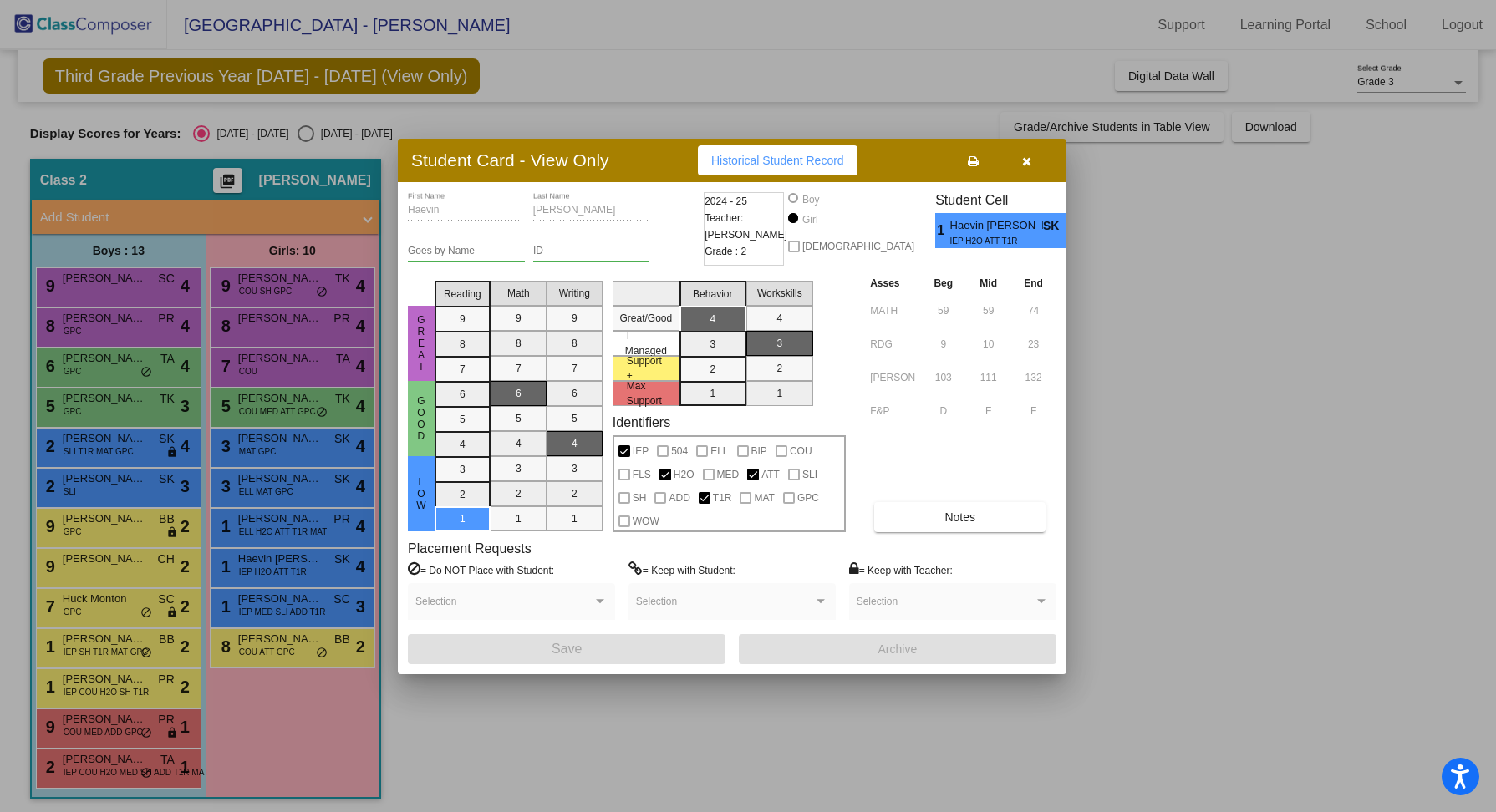
click at [314, 605] on div at bounding box center [748, 406] width 1496 height 812
click at [314, 605] on span "IEP MED SLI ADD T1R" at bounding box center [282, 611] width 87 height 12
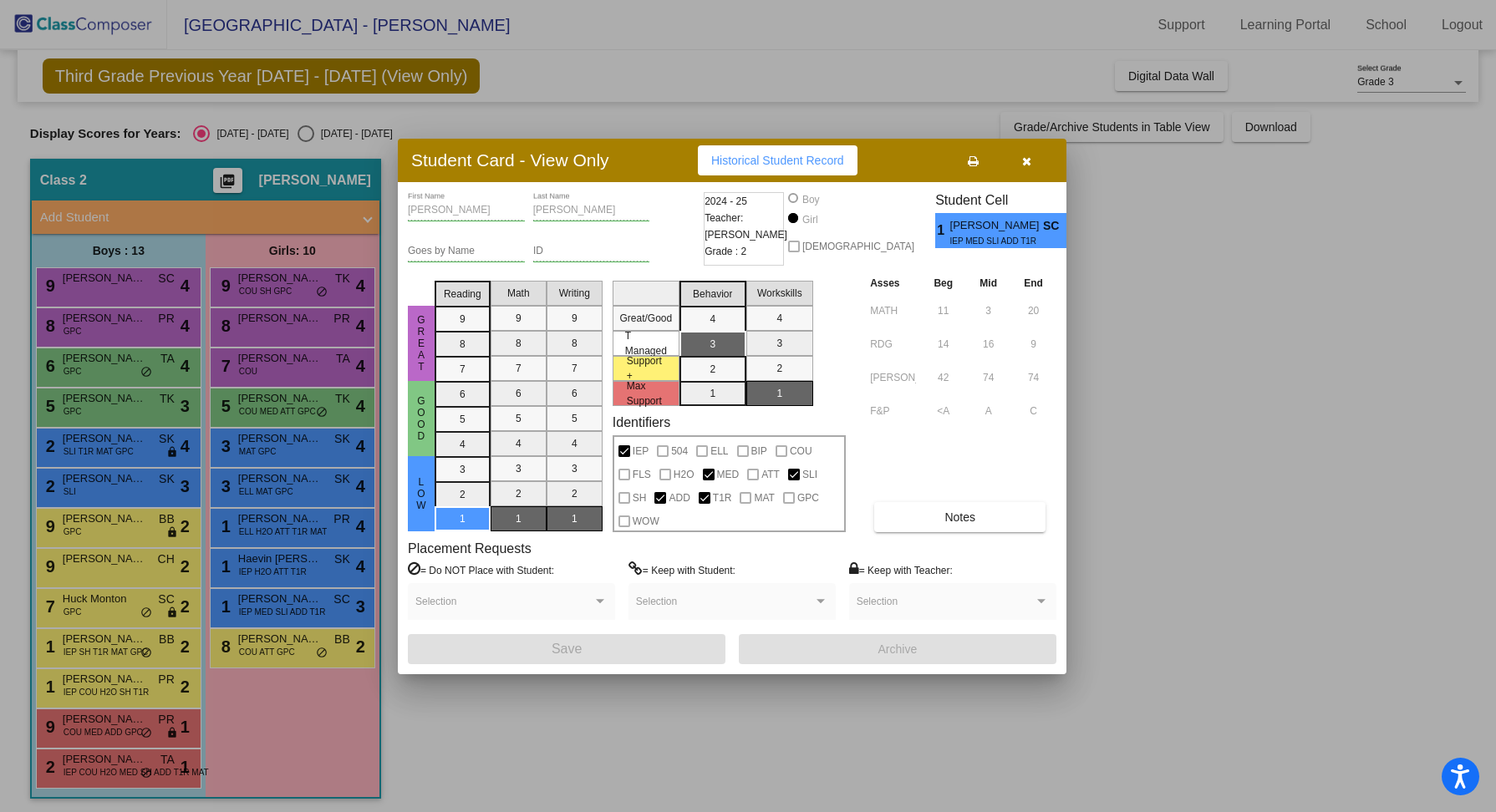
click at [313, 645] on div at bounding box center [748, 406] width 1496 height 812
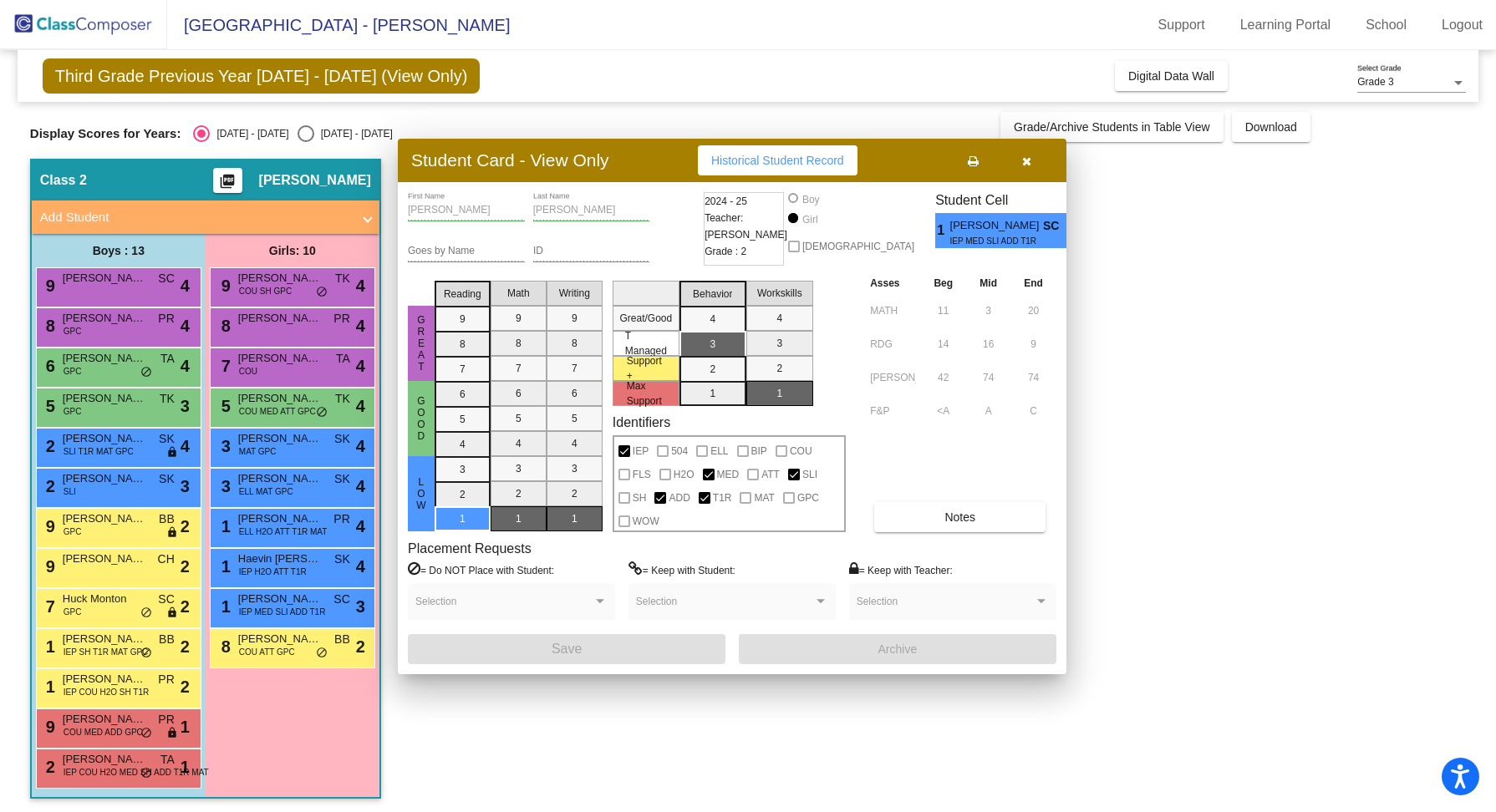
click at [313, 645] on span "[PERSON_NAME]" at bounding box center [280, 639] width 84 height 17
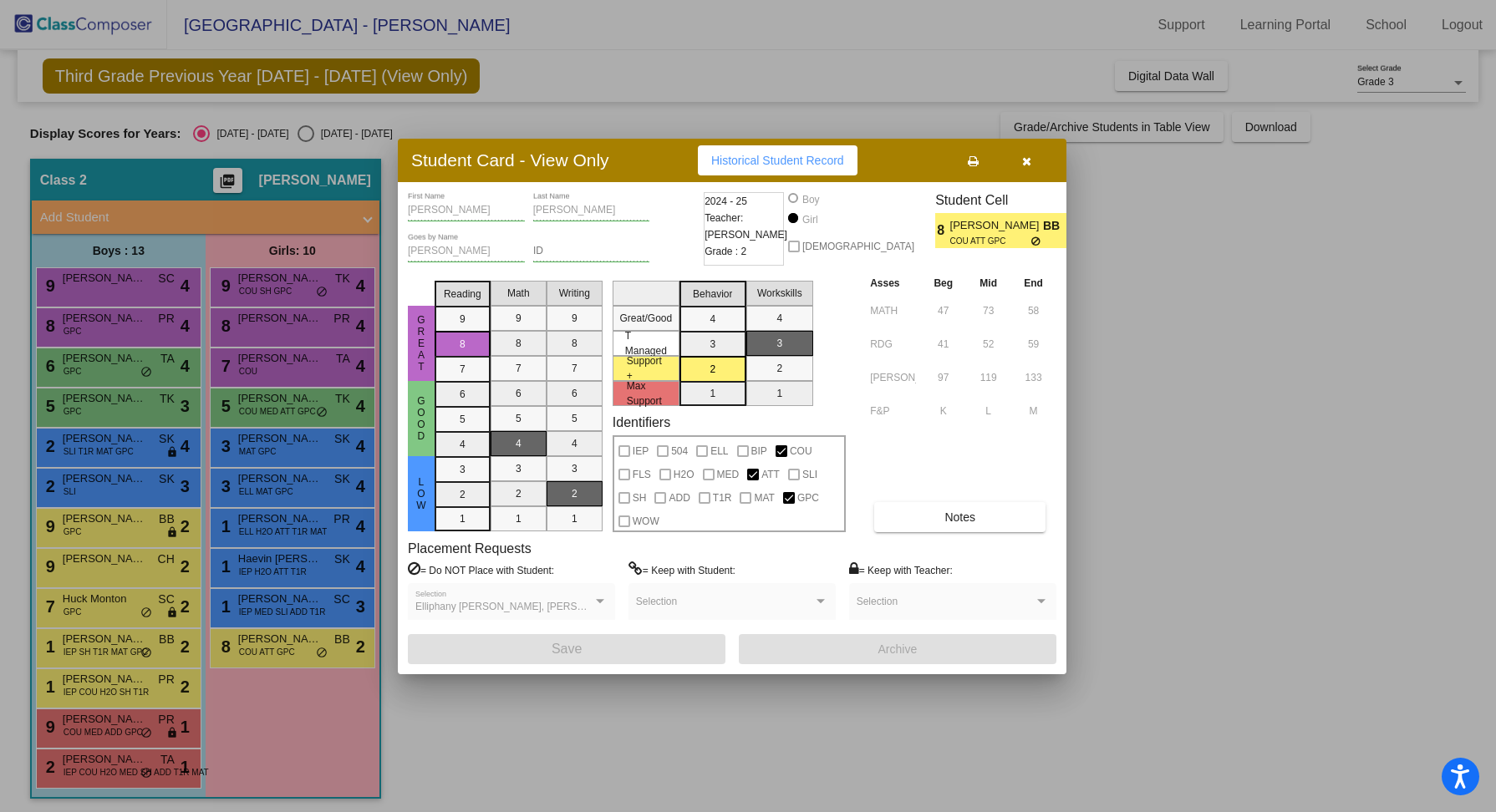
drag, startPoint x: 313, startPoint y: 645, endPoint x: 554, endPoint y: 477, distance: 293.8
click at [350, 619] on div at bounding box center [748, 406] width 1496 height 812
